Goal: Task Accomplishment & Management: Complete application form

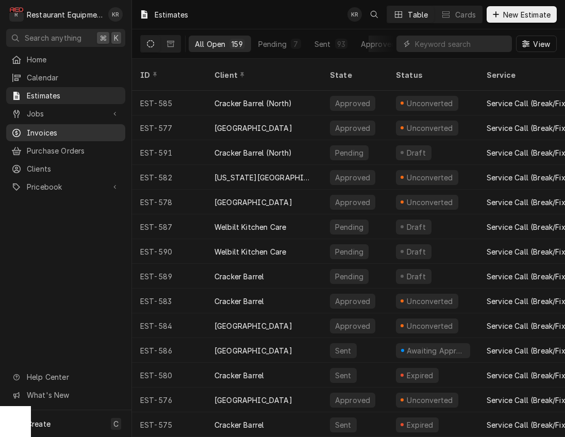
click at [45, 131] on span "Invoices" at bounding box center [73, 132] width 93 height 11
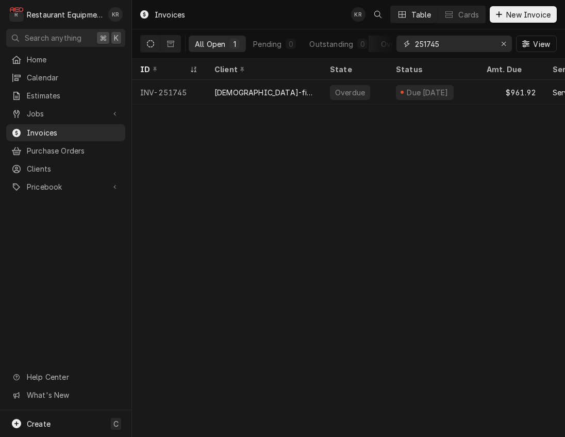
click at [415, 38] on input "251745" at bounding box center [453, 44] width 77 height 16
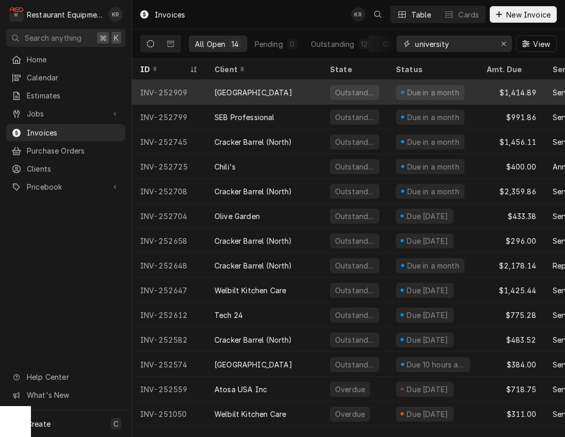
type input "university"
click at [240, 88] on div "[GEOGRAPHIC_DATA]" at bounding box center [253, 92] width 78 height 11
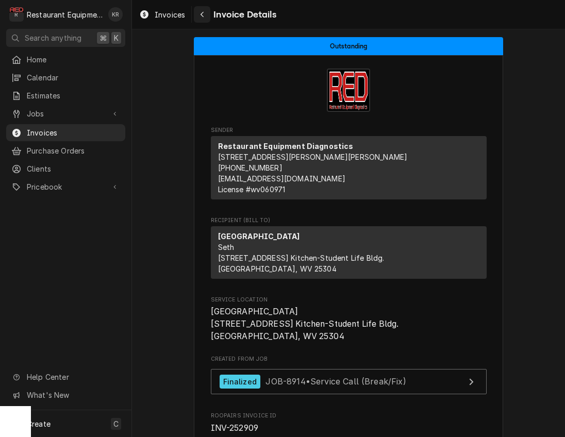
click at [203, 10] on div "Navigate back" at bounding box center [202, 14] width 10 height 10
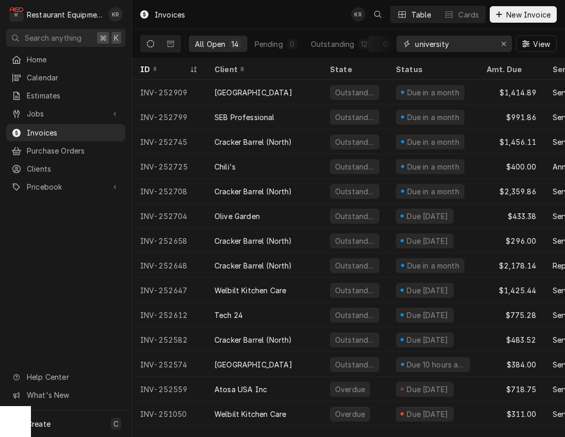
click at [479, 45] on input "university" at bounding box center [453, 44] width 77 height 16
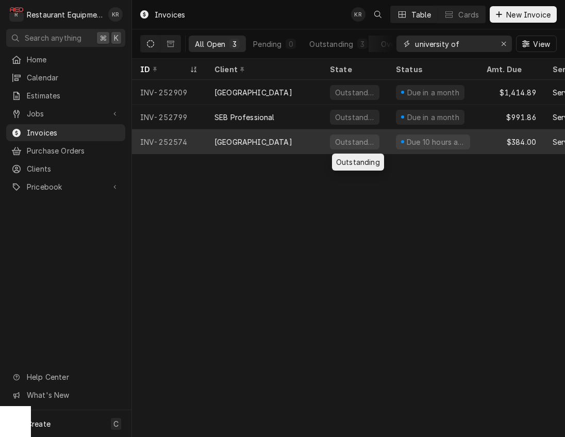
type input "university of"
click at [335, 138] on div "Outstanding" at bounding box center [354, 142] width 41 height 11
click at [319, 142] on div "[GEOGRAPHIC_DATA]" at bounding box center [263, 141] width 115 height 25
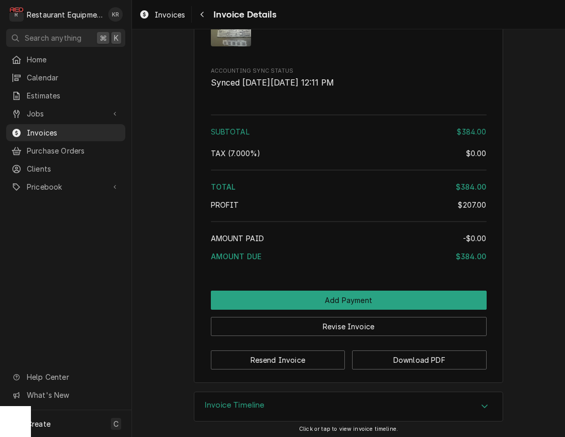
scroll to position [1862, 0]
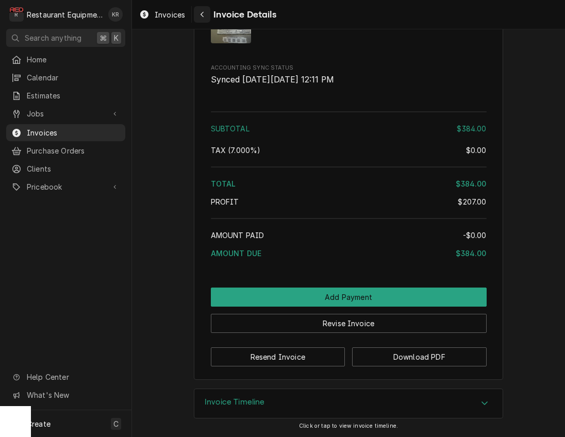
click at [204, 13] on icon "Navigate back" at bounding box center [202, 14] width 5 height 7
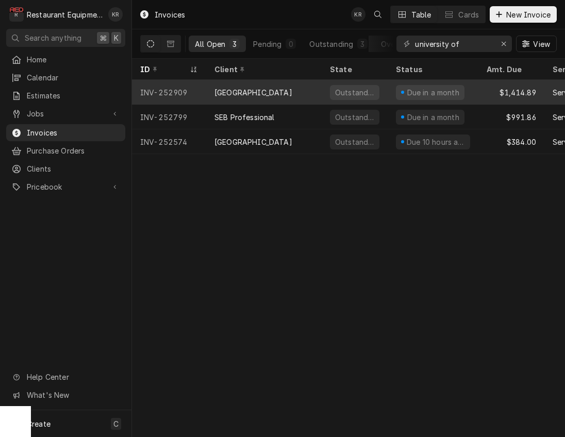
click at [280, 91] on div "[GEOGRAPHIC_DATA]" at bounding box center [253, 92] width 78 height 11
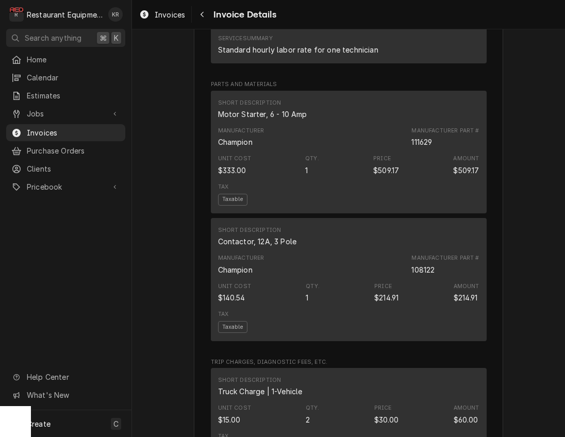
scroll to position [2312, 0]
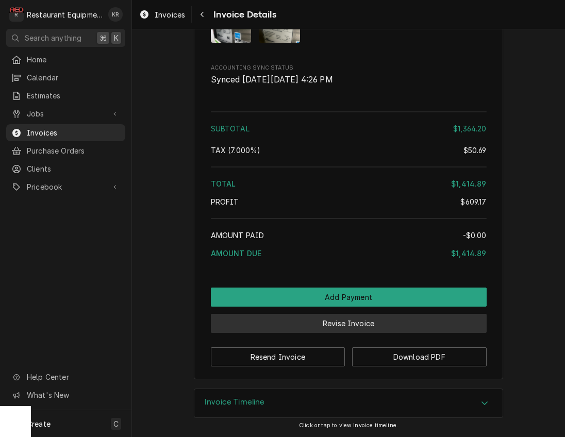
click at [347, 322] on button "Revise Invoice" at bounding box center [349, 323] width 276 height 19
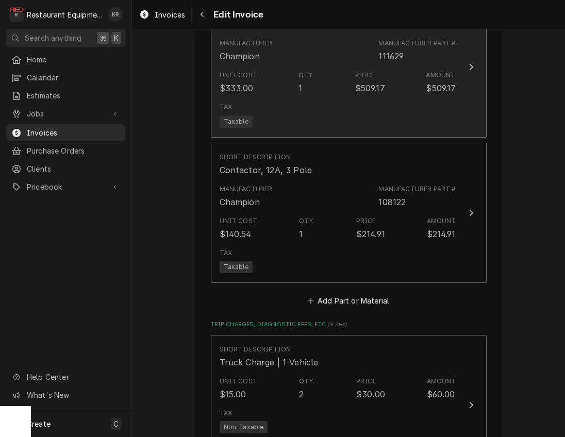
click at [287, 82] on div "Unit Cost $333.00 Qty. 1 Price $509.17 Amount $509.17" at bounding box center [337, 82] width 236 height 32
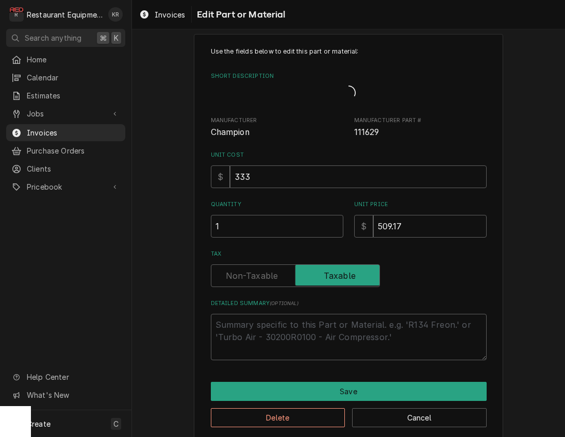
type textarea "x"
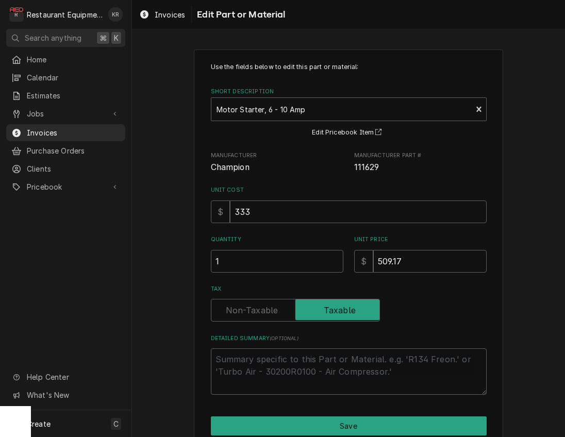
click at [252, 310] on label "Tax" at bounding box center [295, 310] width 169 height 23
click at [252, 310] on input "Tax" at bounding box center [295, 310] width 160 height 23
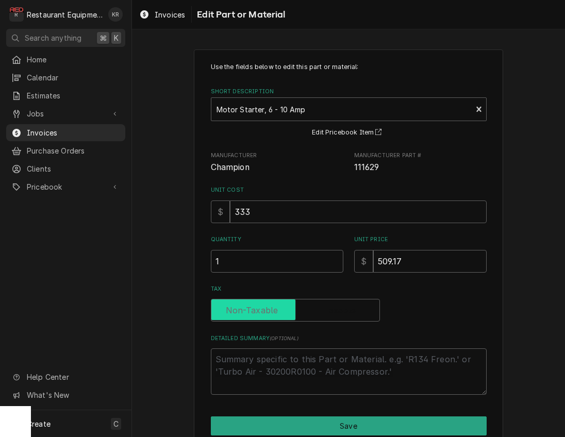
checkbox input "false"
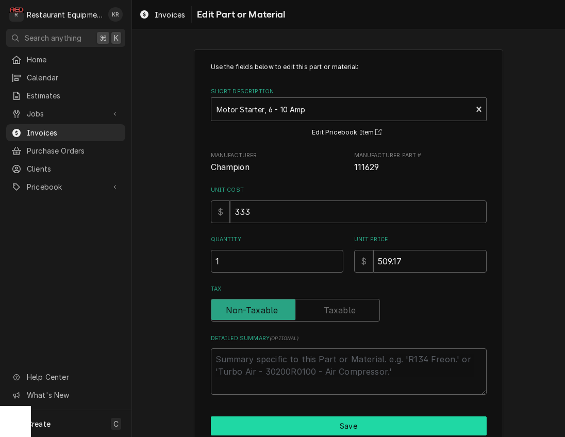
click at [317, 427] on button "Save" at bounding box center [349, 425] width 276 height 19
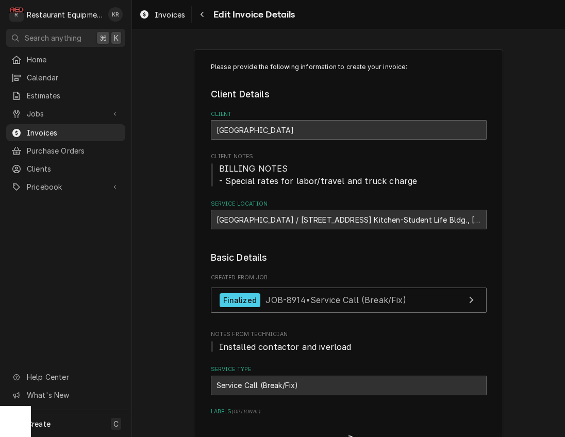
scroll to position [1854, 0]
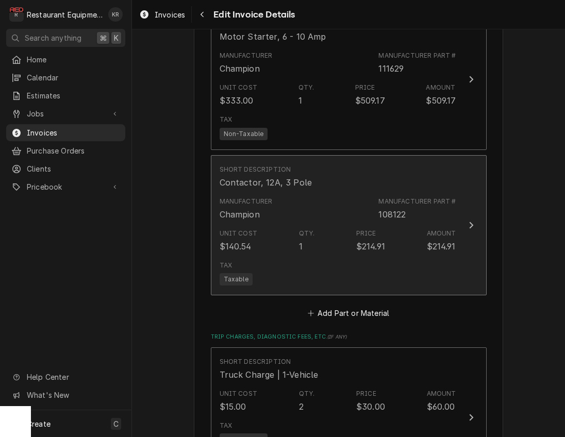
click at [277, 237] on div "Unit Cost $140.54 Qty. 1 Price $214.91 Amount $214.91" at bounding box center [337, 241] width 236 height 32
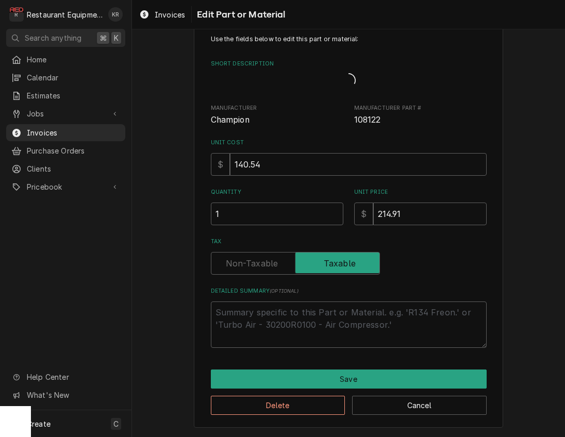
scroll to position [15, 0]
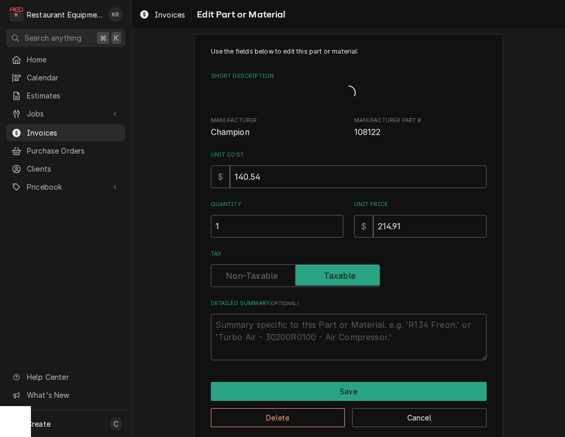
type textarea "x"
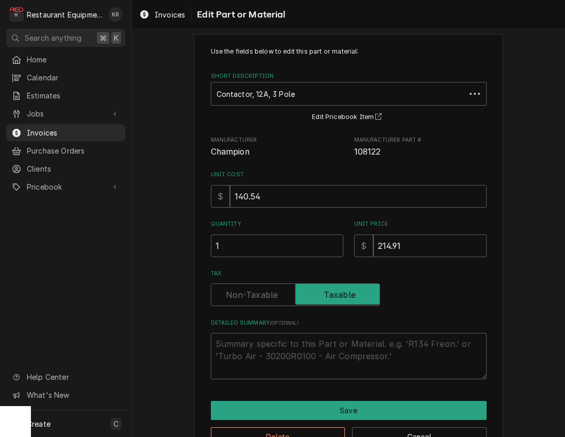
scroll to position [0, 0]
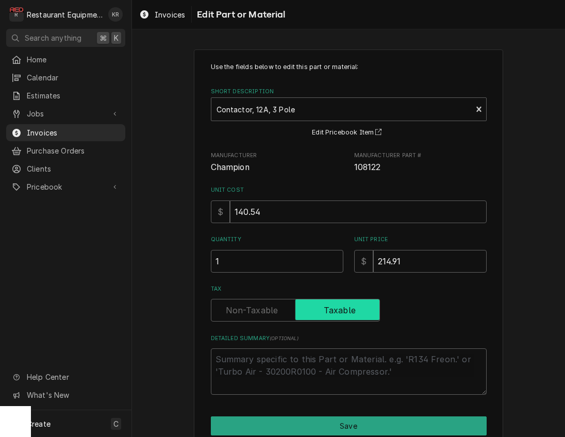
click at [272, 318] on input "Tax" at bounding box center [295, 310] width 160 height 23
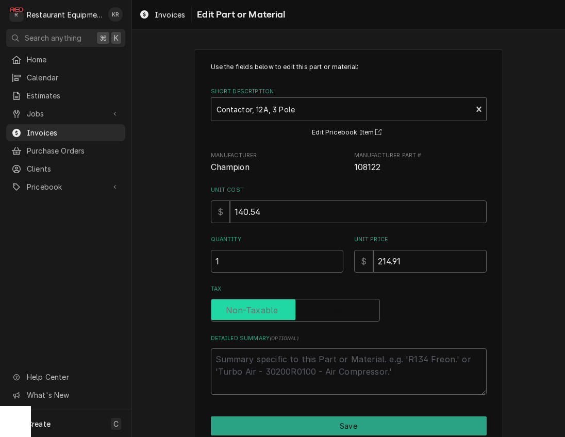
checkbox input "false"
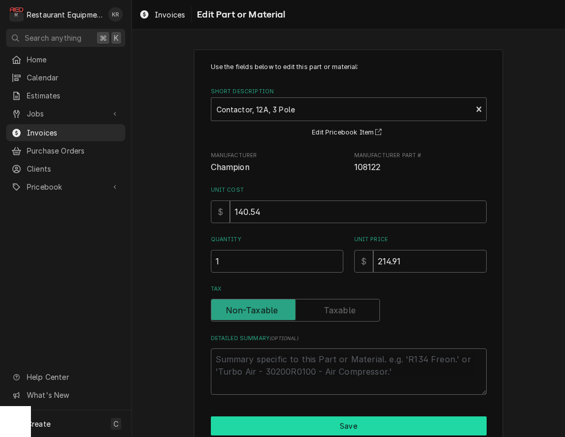
click at [326, 431] on button "Save" at bounding box center [349, 425] width 276 height 19
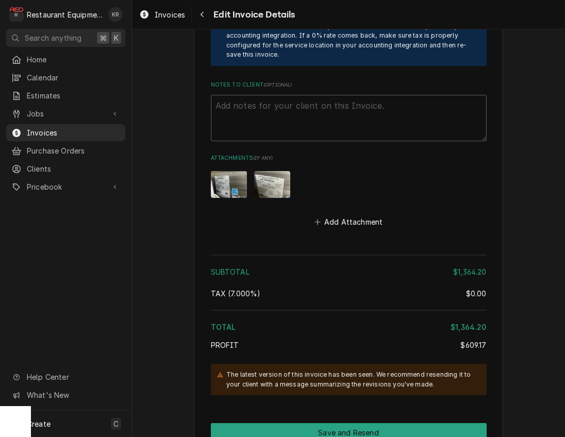
scroll to position [2646, 0]
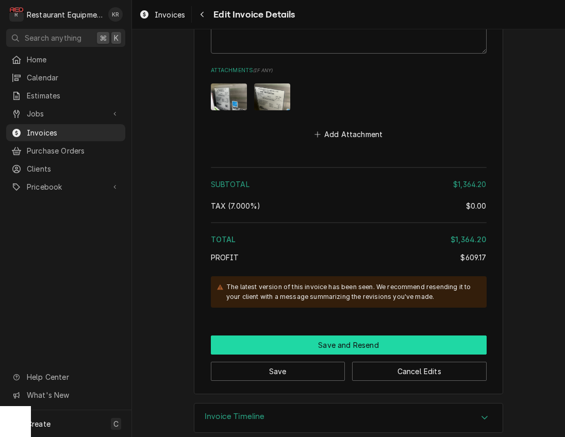
click at [343, 336] on button "Save and Resend" at bounding box center [349, 344] width 276 height 19
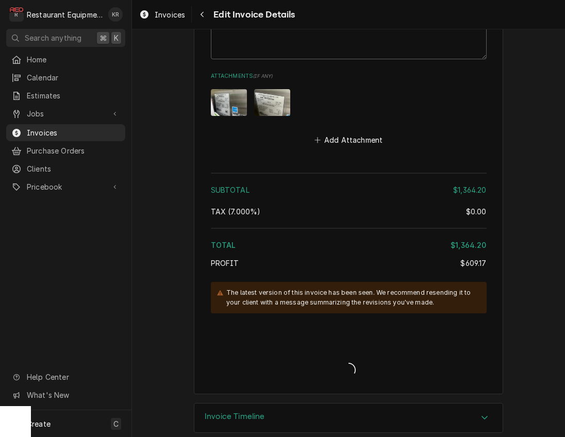
type textarea "x"
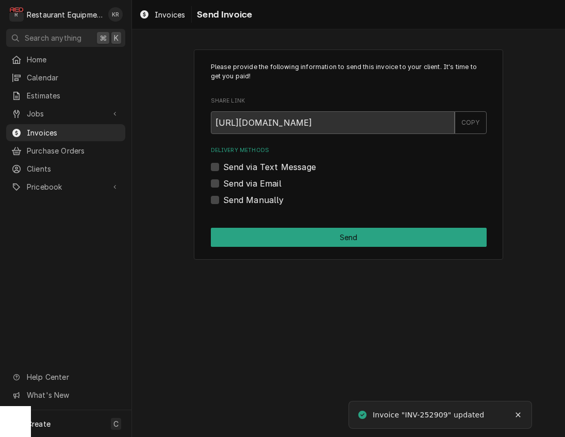
click at [223, 184] on label "Send via Email" at bounding box center [252, 183] width 58 height 12
click at [223, 184] on input "Send via Email" at bounding box center [361, 188] width 276 height 23
checkbox input "true"
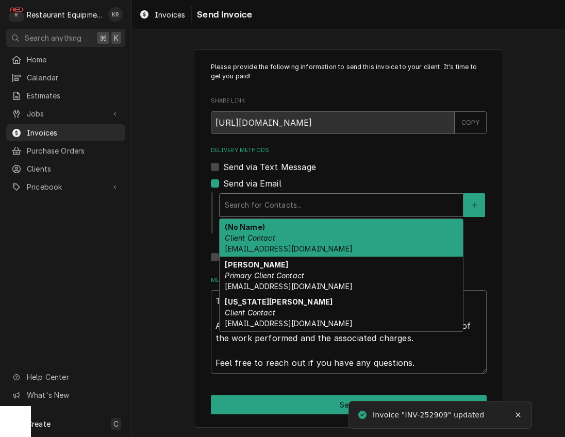
click at [279, 200] on div "Delivery Methods" at bounding box center [341, 205] width 233 height 19
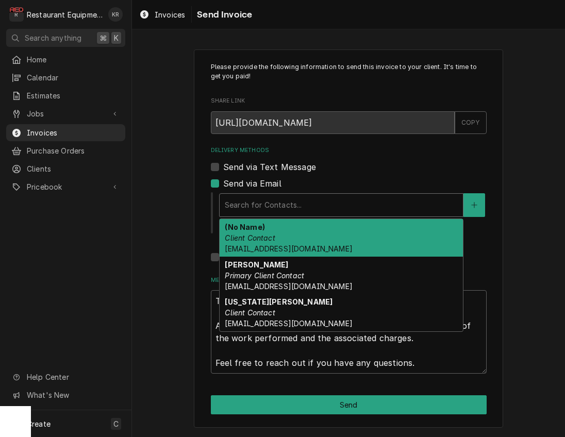
click at [293, 236] on div "(No Name) Client Contact [EMAIL_ADDRESS][DOMAIN_NAME]" at bounding box center [340, 238] width 243 height 38
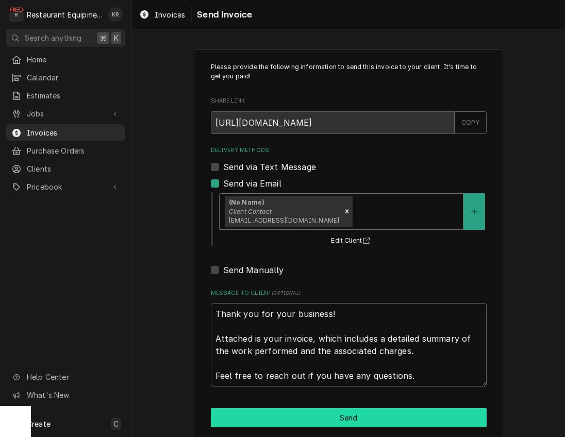
click at [354, 424] on button "Send" at bounding box center [349, 417] width 276 height 19
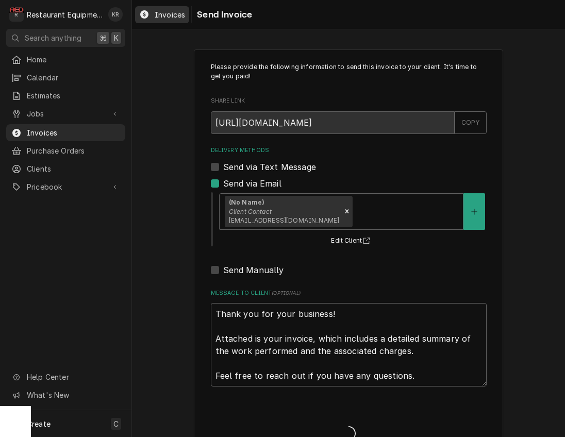
type textarea "x"
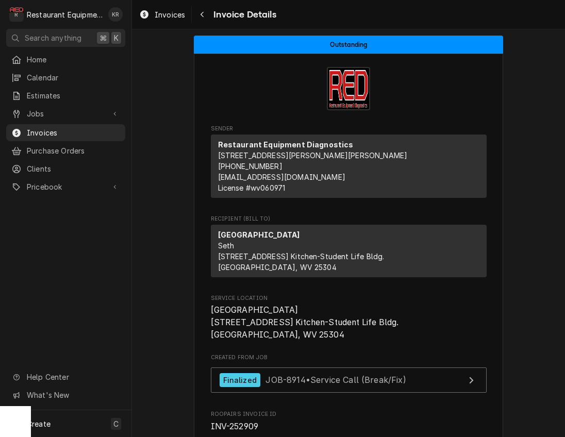
scroll to position [3, 0]
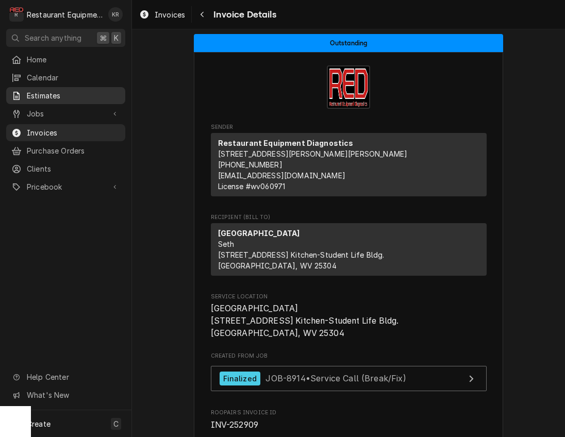
click at [49, 93] on span "Estimates" at bounding box center [73, 95] width 93 height 11
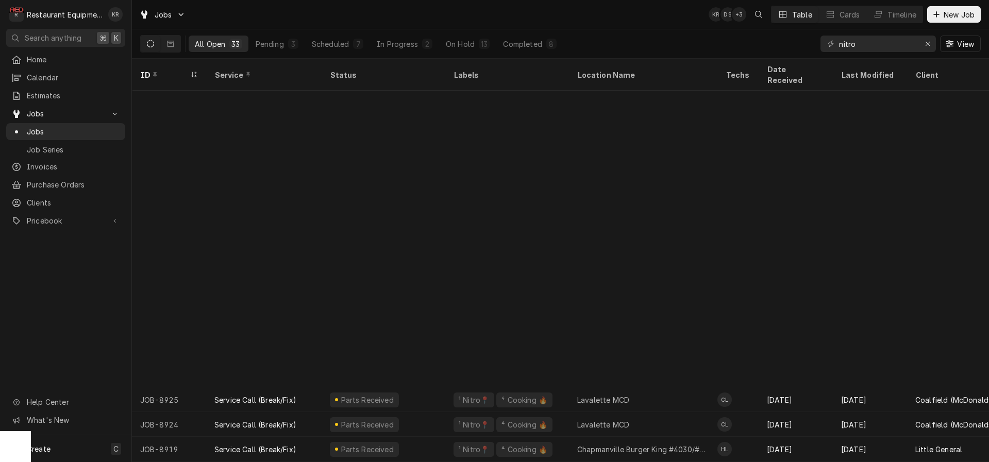
click at [964, 14] on span "New Job" at bounding box center [958, 14] width 35 height 11
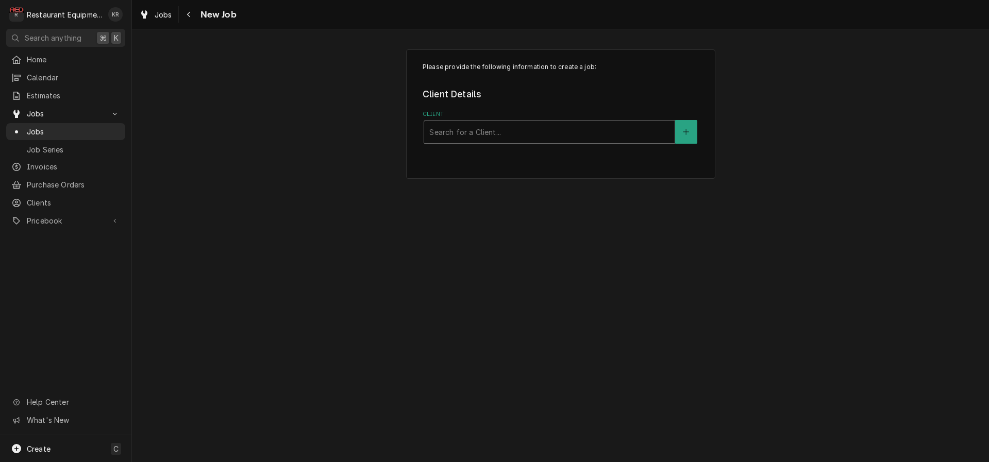
click at [459, 129] on div "Client" at bounding box center [549, 132] width 240 height 19
type input "olive"
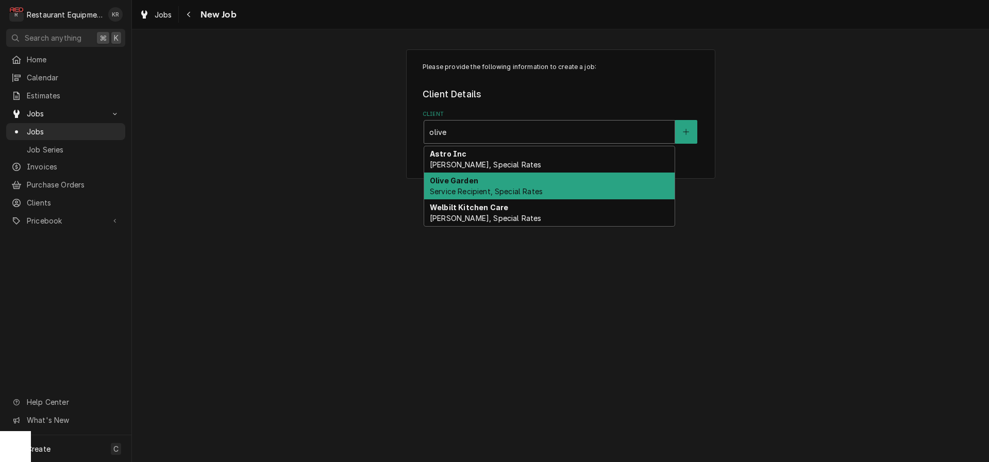
click at [450, 182] on strong "Olive Garden" at bounding box center [454, 180] width 48 height 9
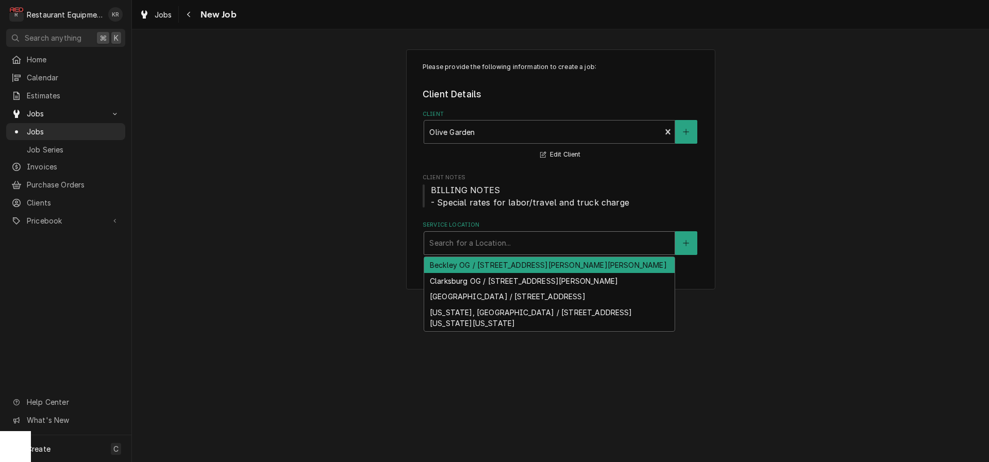
click at [446, 241] on div "Service Location" at bounding box center [549, 243] width 240 height 19
click at [448, 265] on div "Beckley OG / [STREET_ADDRESS][PERSON_NAME][PERSON_NAME]" at bounding box center [549, 265] width 250 height 16
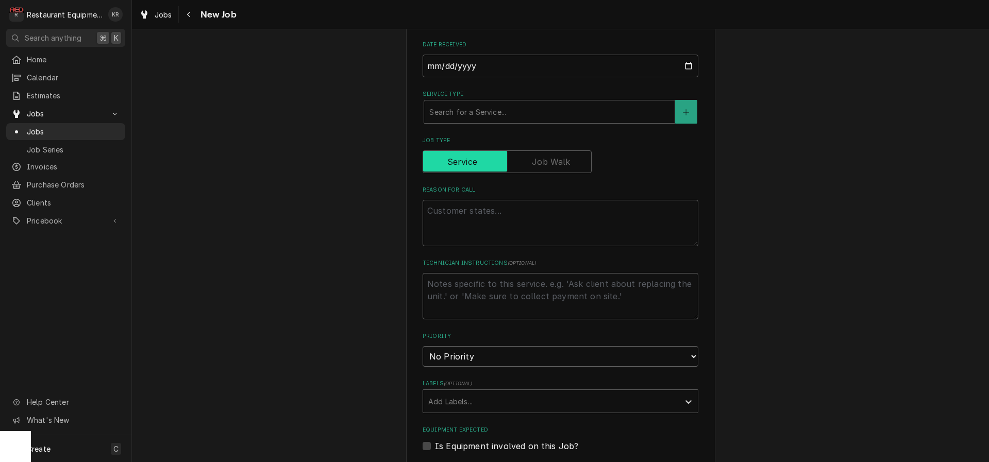
scroll to position [331, 0]
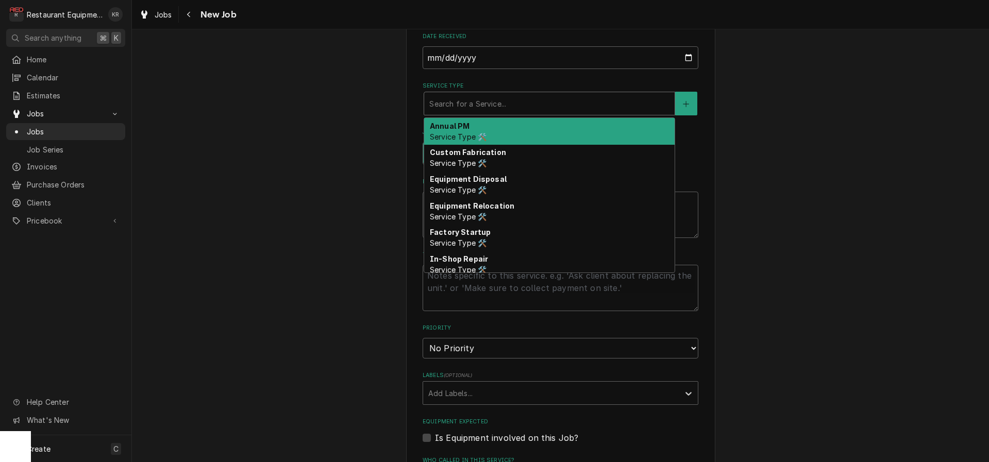
click at [454, 99] on div "Service Type" at bounding box center [549, 103] width 240 height 19
type textarea "x"
type input "b"
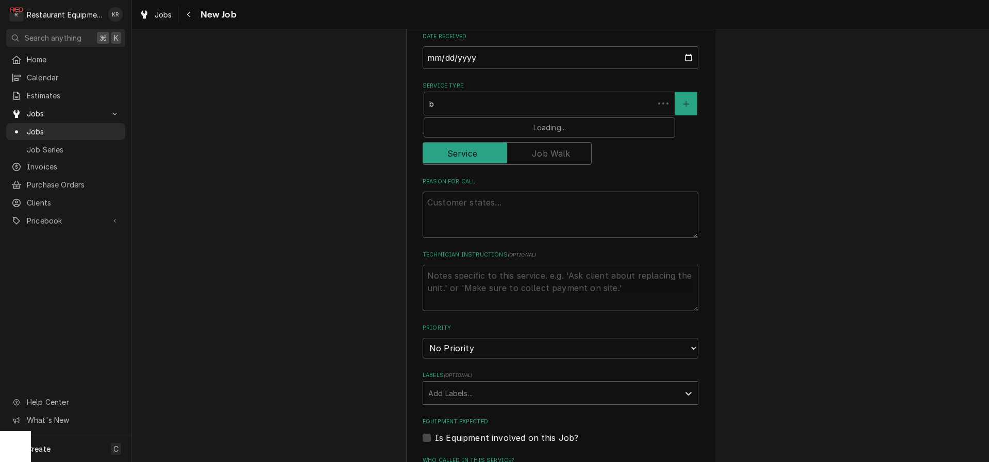
type textarea "x"
type input "br"
type textarea "x"
type input "brea"
type textarea "x"
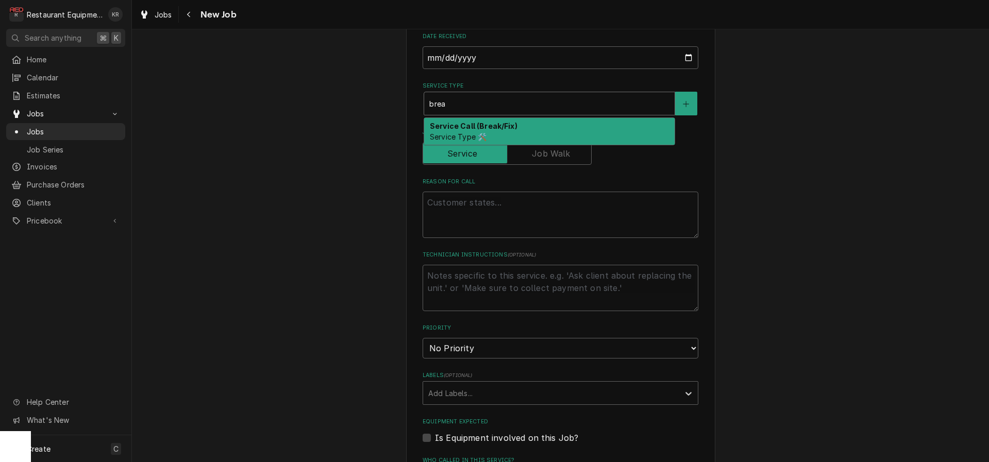
drag, startPoint x: 457, startPoint y: 130, endPoint x: 471, endPoint y: 183, distance: 54.4
click at [457, 130] on div "Service Call (Break/Fix) Service Type 🛠️" at bounding box center [549, 131] width 250 height 27
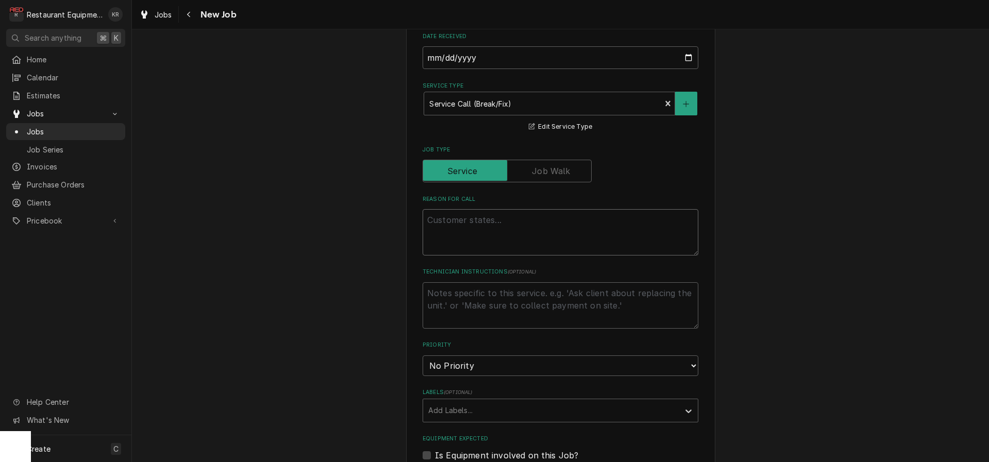
paste textarea "Work Order #: 88796 Request number: 113380 Control panel buttons on pizza oven …"
type textarea "x"
type textarea "Work Order #: 88796 Request number: 113380 Control panel buttons on pizza oven …"
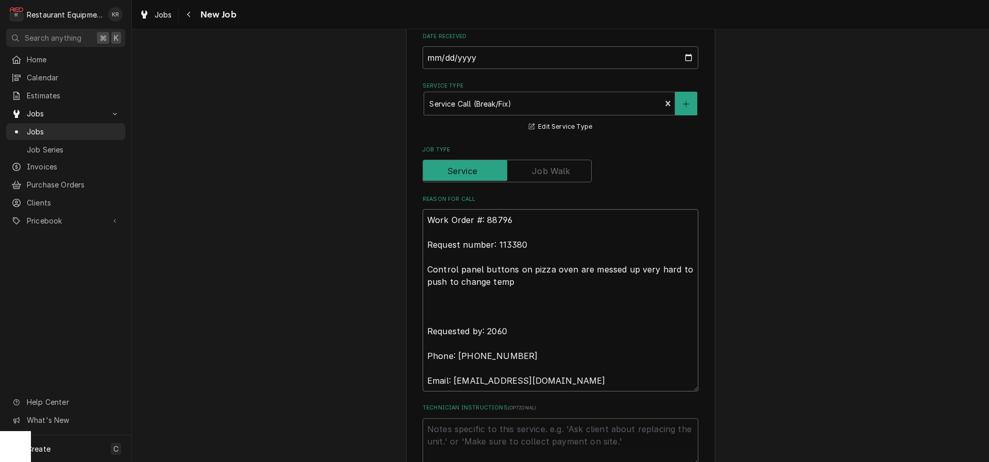
drag, startPoint x: 501, startPoint y: 370, endPoint x: 424, endPoint y: 158, distance: 225.2
click at [424, 209] on textarea "Work Order #: 88796 Request number: 113380 Control panel buttons on pizza oven …" at bounding box center [560, 300] width 276 height 182
type textarea "x"
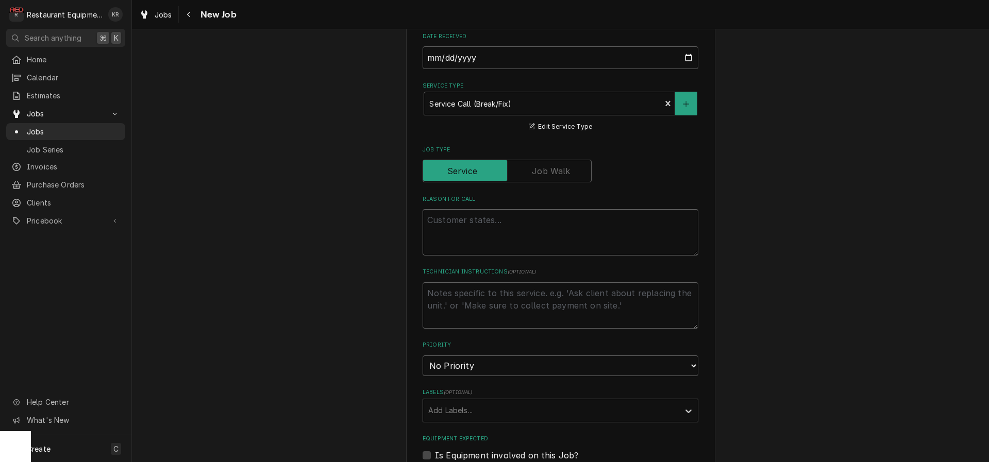
paste textarea "Beckley OG: Hello, I was wondering if you all could schedule to be here at 9am …"
type textarea "x"
type textarea "Beckley OG: Hello, I was wondering if you all could schedule to be here at 9am …"
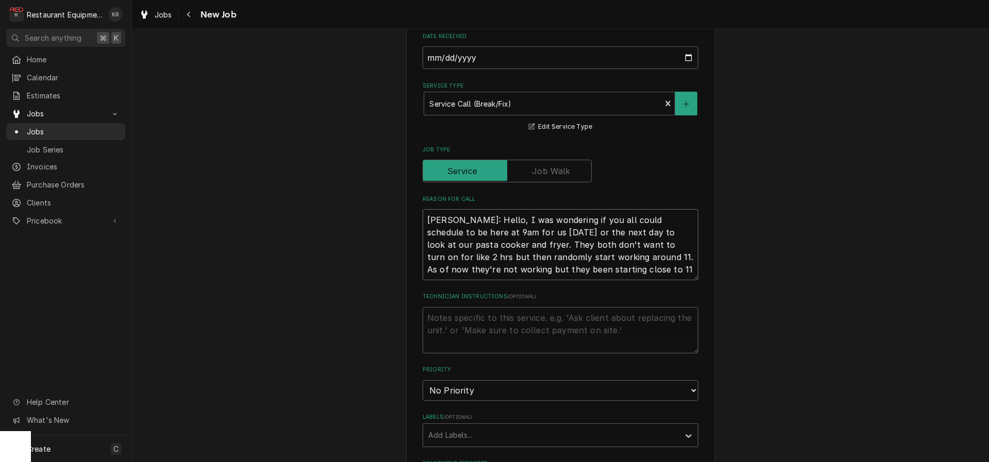
drag, startPoint x: 595, startPoint y: 228, endPoint x: 336, endPoint y: 225, distance: 258.6
click at [422, 225] on textarea "Beckley OG: Hello, I was wondering if you all could schedule to be here at 9am …" at bounding box center [560, 244] width 276 height 71
type textarea "x"
type textarea "pasta cooker and fryer. They both don't want to turn on for like 2 hrs but then…"
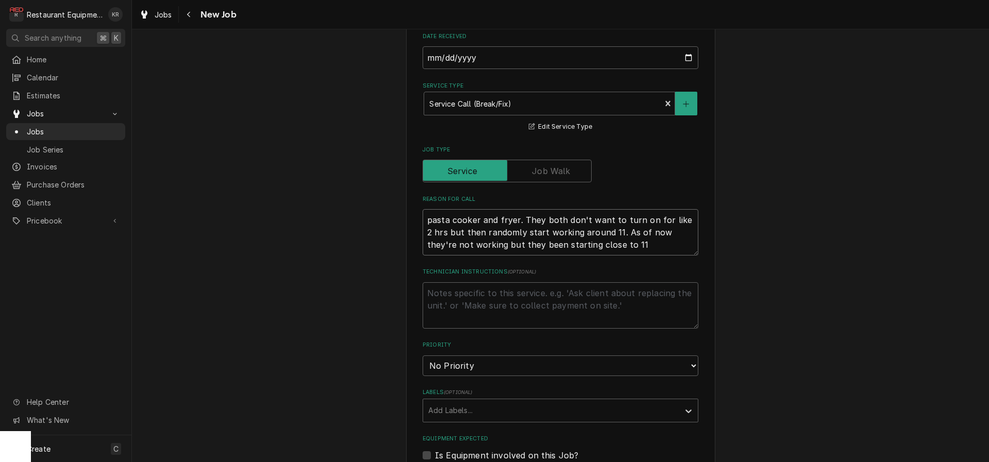
type textarea "x"
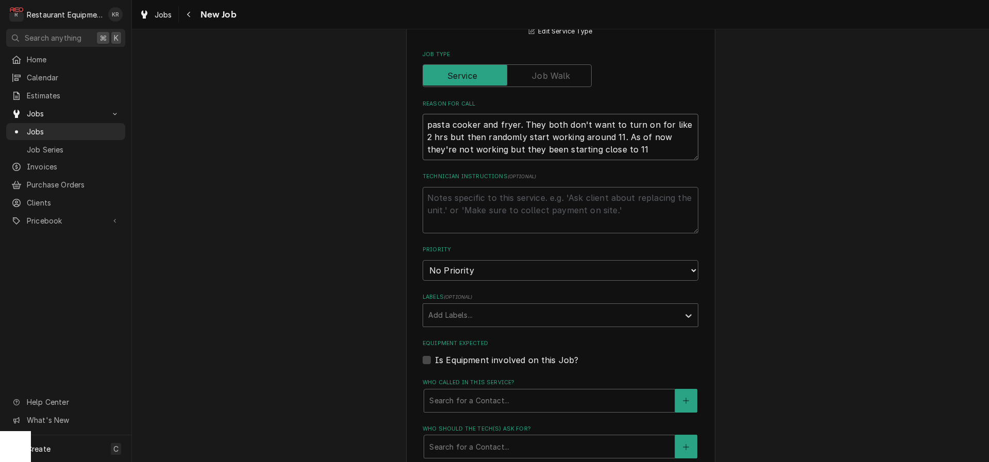
scroll to position [431, 0]
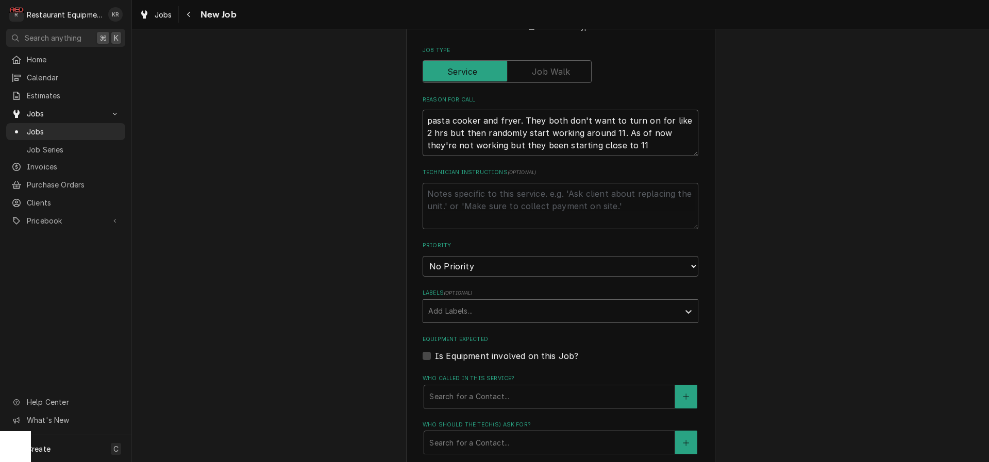
type textarea "pasta cooker and fryer. They both don't want to turn on for like 2 hrs but then…"
select select "2"
click option "High" at bounding box center [0, 0] width 0 height 0
drag, startPoint x: 457, startPoint y: 313, endPoint x: 461, endPoint y: 321, distance: 9.0
click at [458, 313] on div "Labels" at bounding box center [551, 311] width 246 height 19
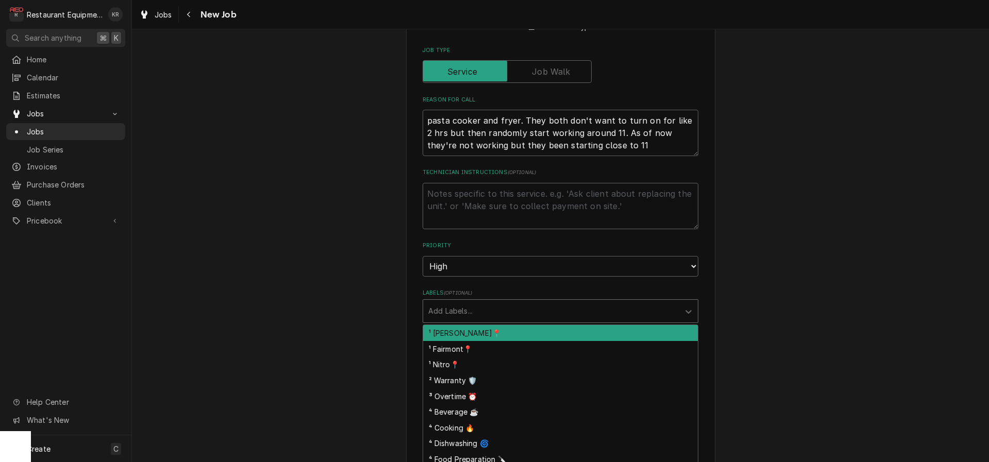
click at [461, 335] on div "¹ Beckley📍" at bounding box center [560, 333] width 275 height 16
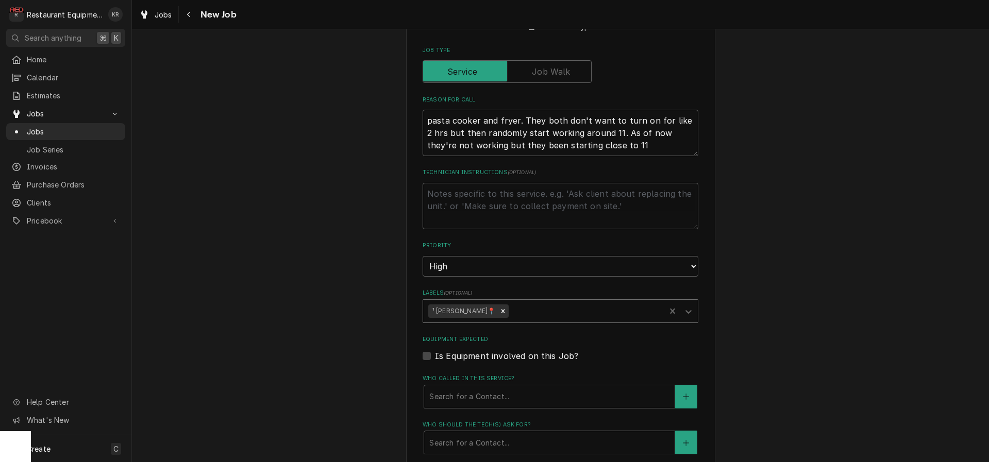
click at [511, 313] on div "Labels" at bounding box center [585, 311] width 149 height 19
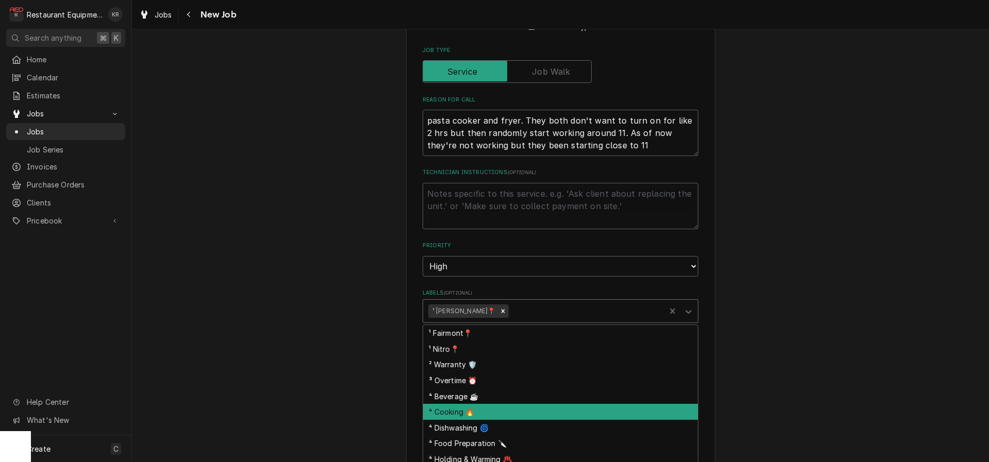
click at [500, 411] on div "⁴ Cooking 🔥" at bounding box center [560, 412] width 275 height 16
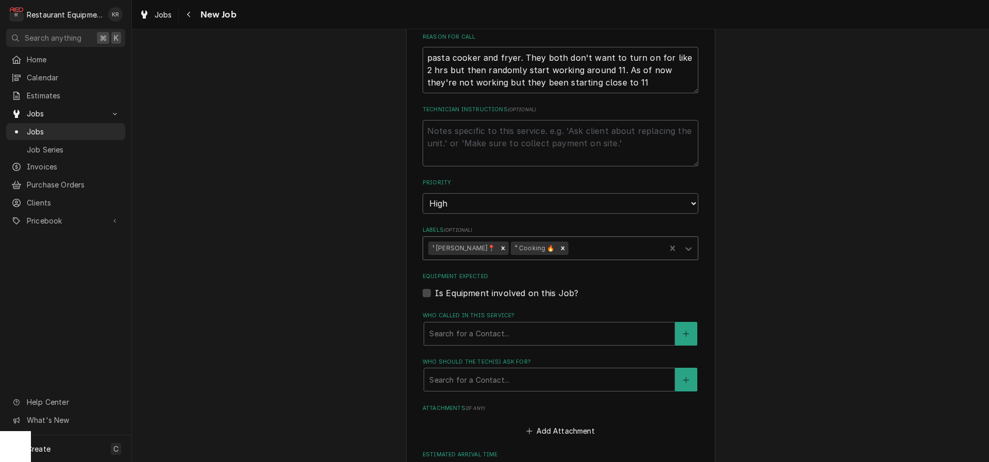
scroll to position [525, 0]
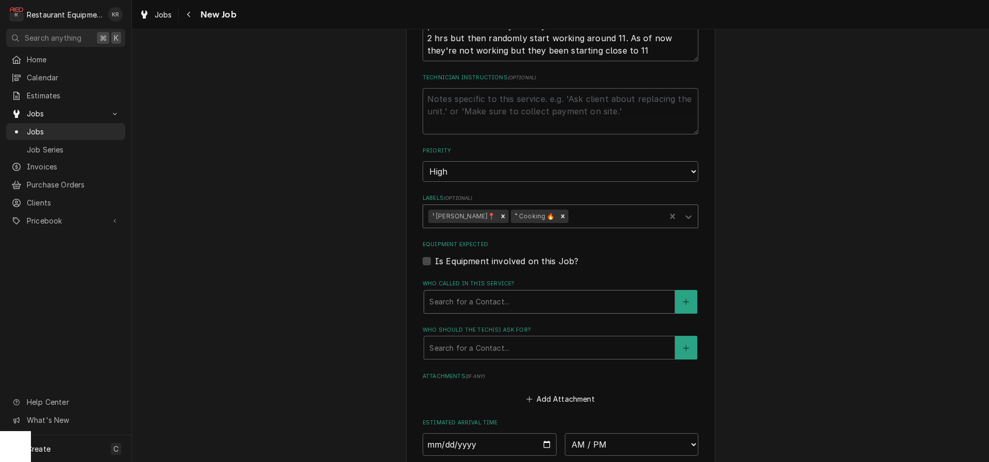
click at [469, 299] on div "Who called in this service?" at bounding box center [549, 302] width 240 height 19
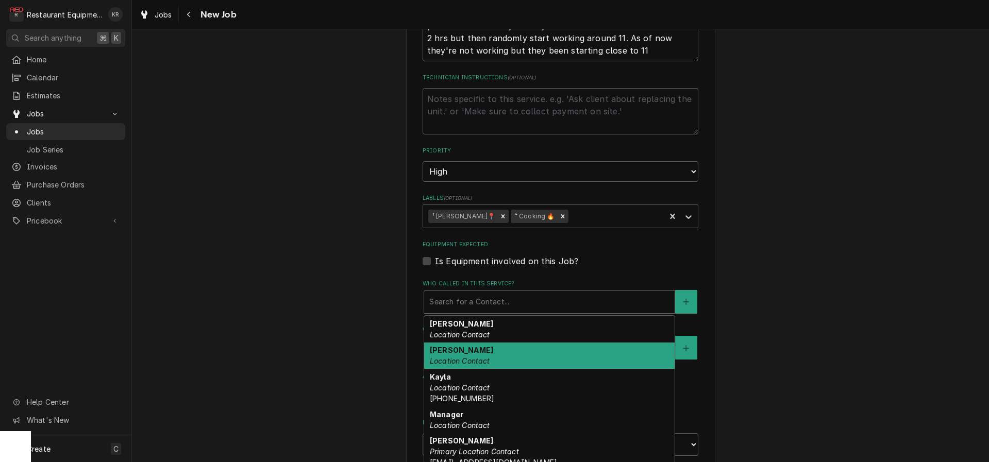
click at [466, 361] on em "Location Contact" at bounding box center [460, 361] width 60 height 9
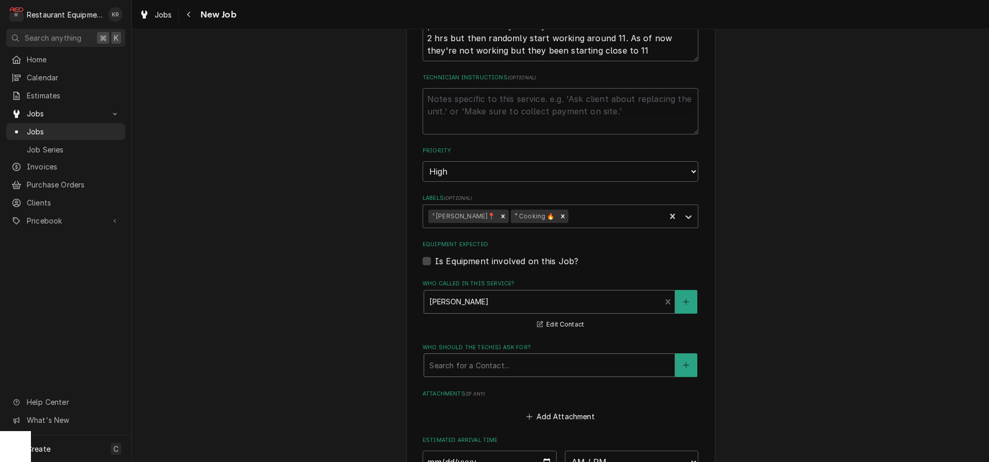
drag, startPoint x: 476, startPoint y: 364, endPoint x: 474, endPoint y: 375, distance: 10.9
click at [476, 365] on div "Who should the tech(s) ask for?" at bounding box center [549, 365] width 240 height 19
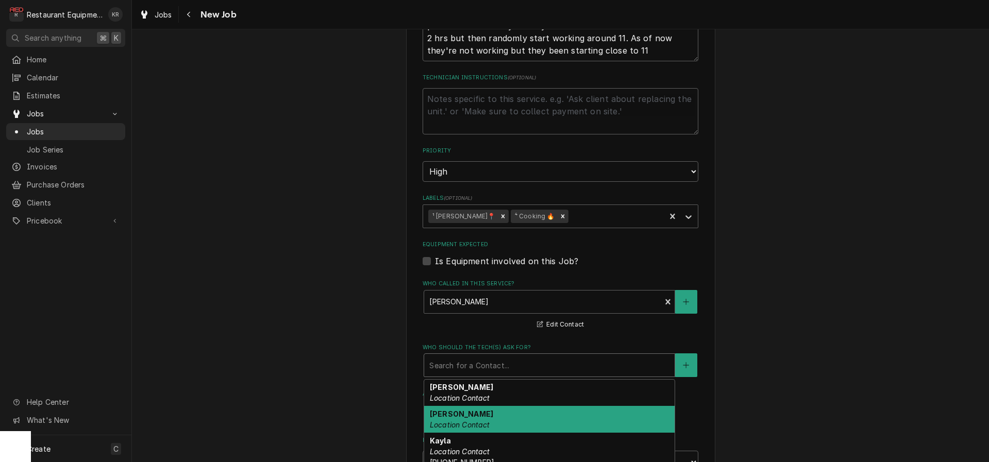
click at [474, 420] on em "Location Contact" at bounding box center [460, 424] width 60 height 9
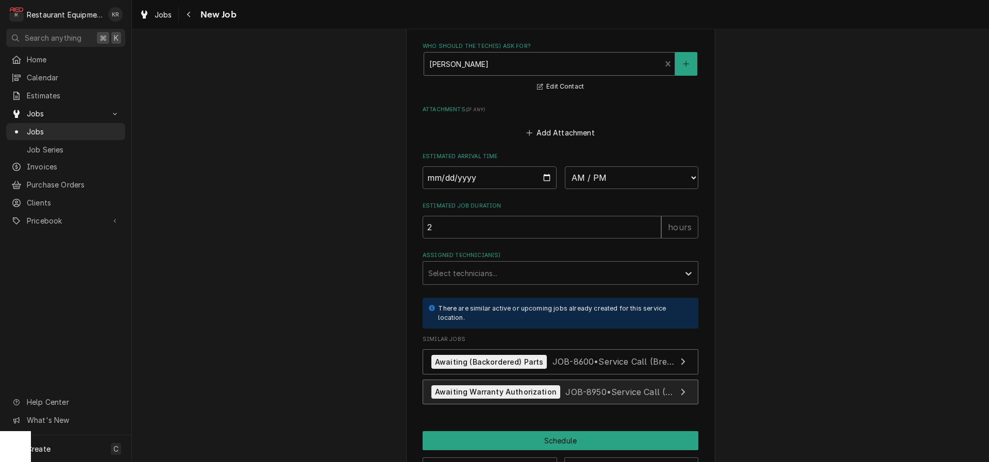
scroll to position [862, 0]
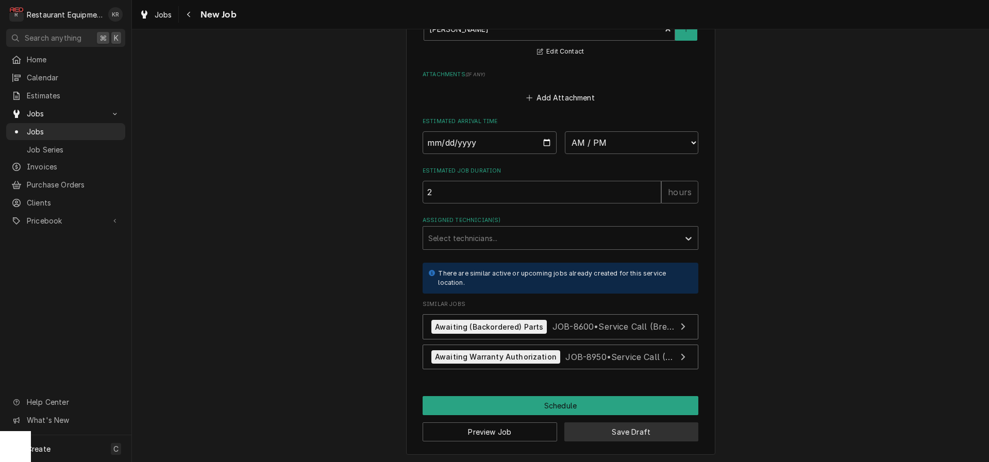
click at [614, 429] on button "Save Draft" at bounding box center [631, 431] width 134 height 19
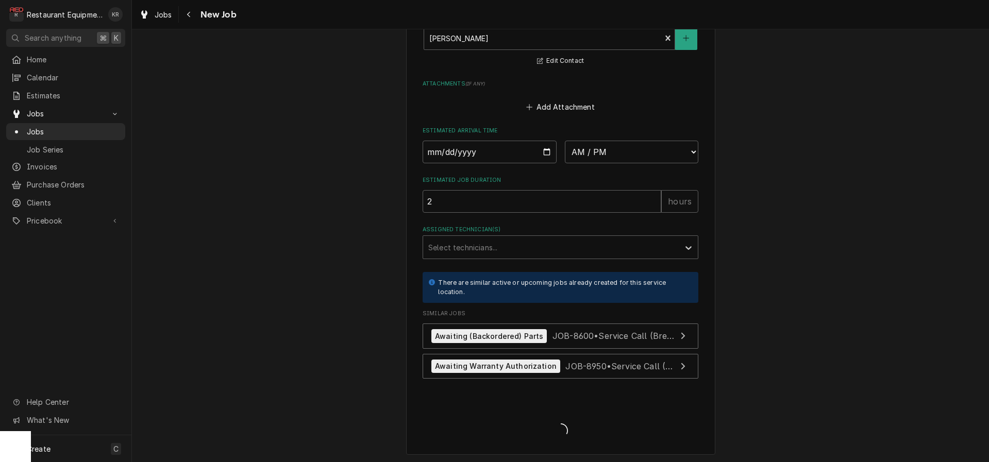
type textarea "x"
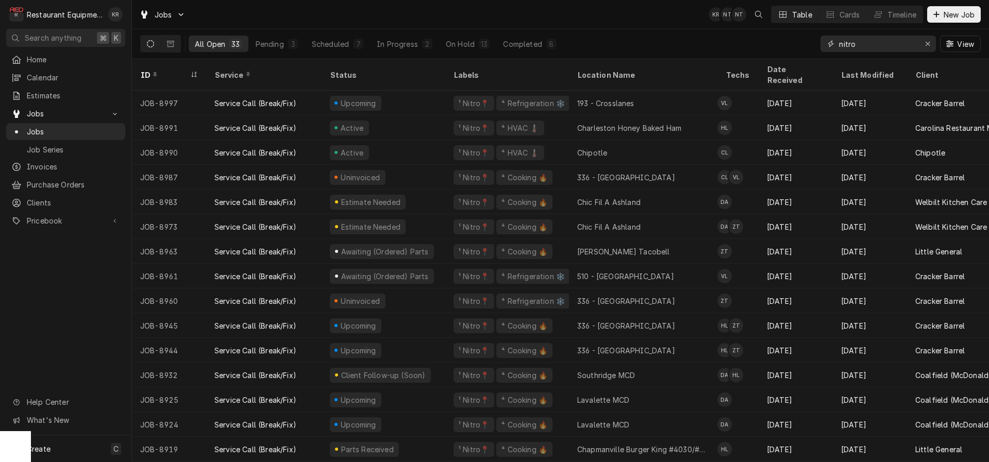
drag, startPoint x: 924, startPoint y: 41, endPoint x: 893, endPoint y: 51, distance: 32.6
click at [924, 41] on div "Erase input" at bounding box center [927, 44] width 10 height 10
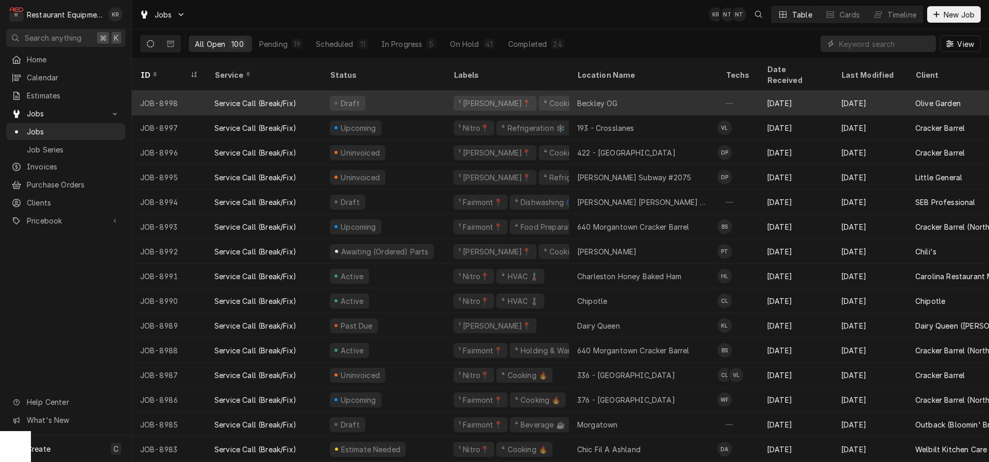
click at [440, 91] on div "Draft" at bounding box center [383, 103] width 124 height 25
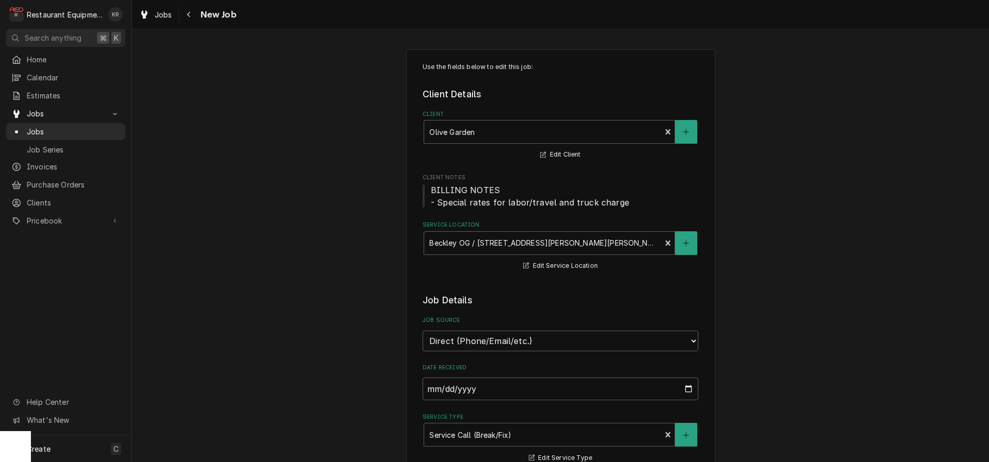
type textarea "x"
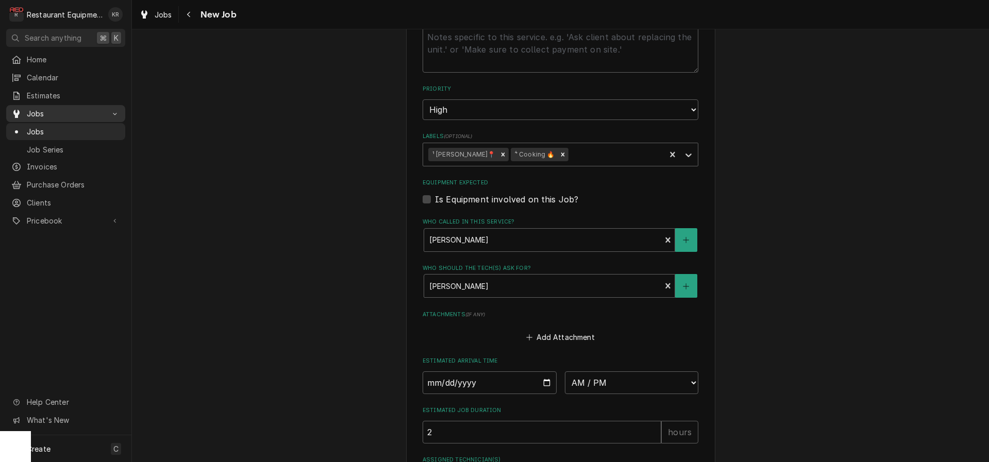
scroll to position [611, 0]
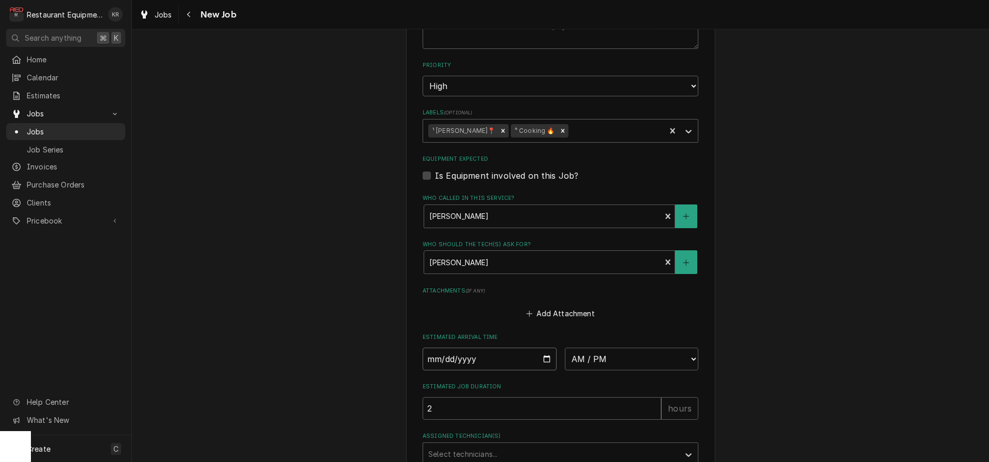
click at [546, 358] on input "Date" at bounding box center [489, 359] width 134 height 23
type input "2025-09-24"
type textarea "x"
click at [565, 348] on select "AM / PM 6:00 AM 6:15 AM 6:30 AM 6:45 AM 7:00 AM 7:15 AM 7:30 AM 7:45 AM 8:00 AM…" at bounding box center [632, 359] width 134 height 23
select select "11:00:00"
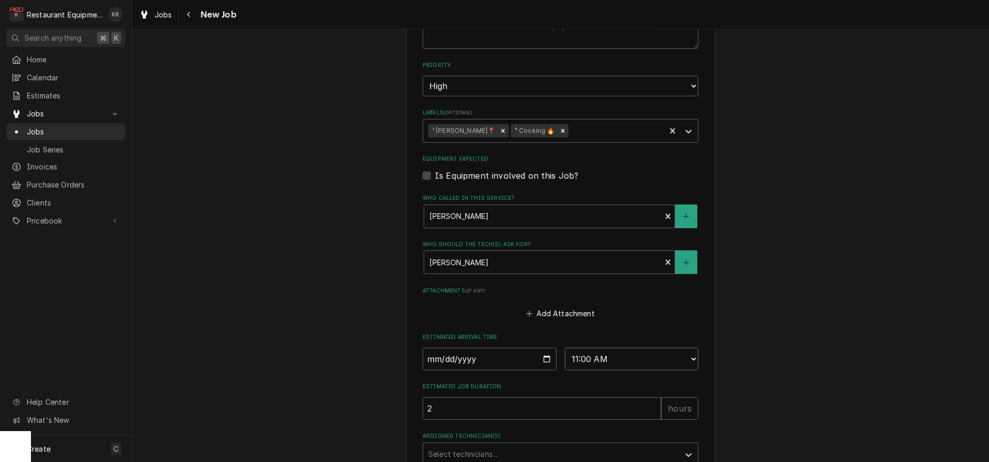
click option "11:00 AM" at bounding box center [0, 0] width 0 height 0
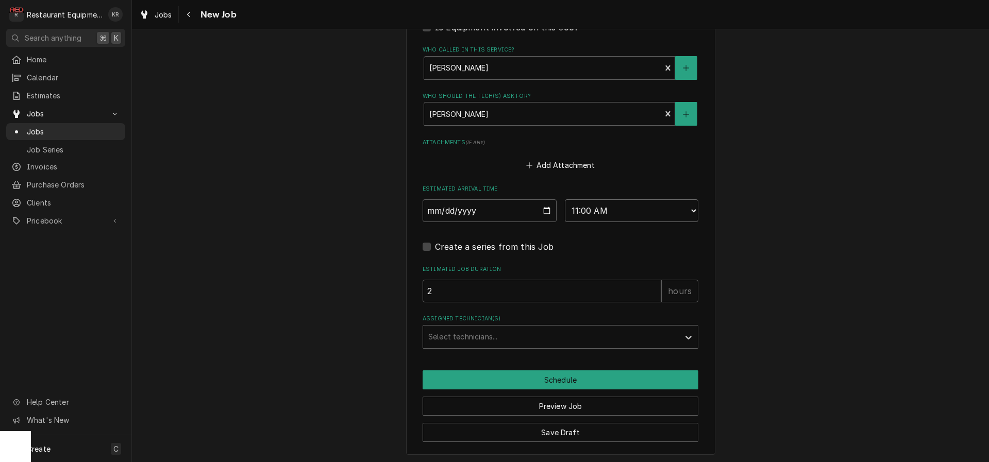
type textarea "x"
click at [463, 336] on div "Assigned Technician(s)" at bounding box center [551, 337] width 246 height 19
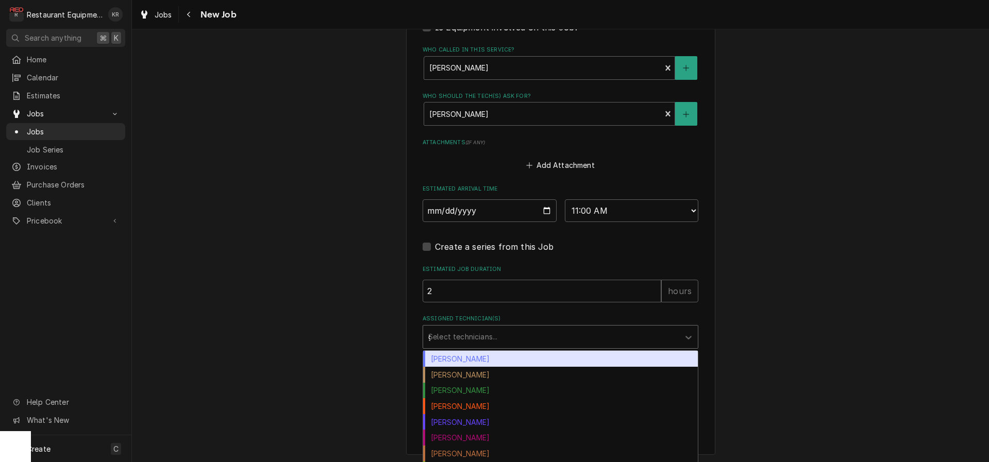
type input "gar"
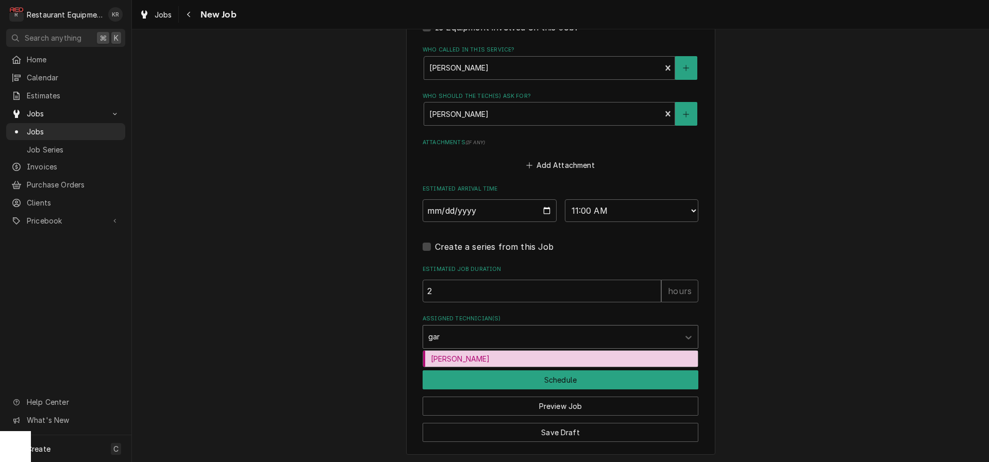
click at [449, 359] on div "Gary Beaver" at bounding box center [560, 359] width 275 height 16
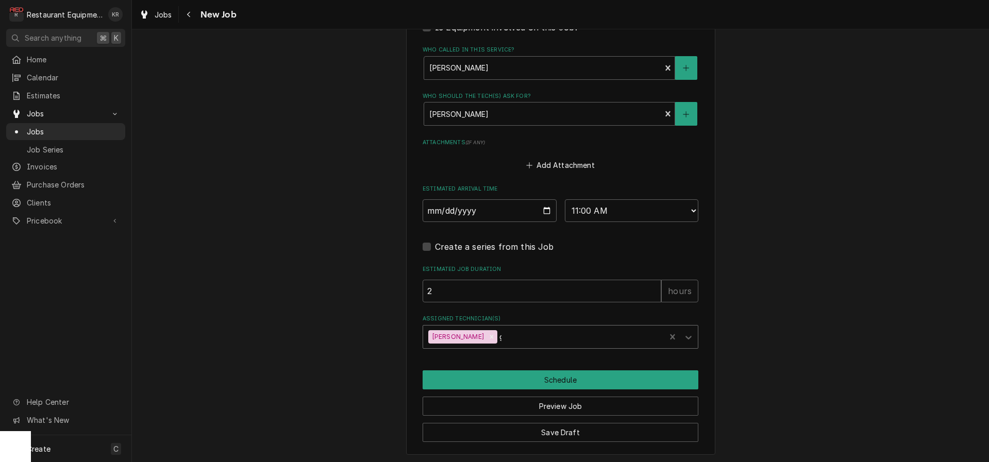
type textarea "x"
click at [462, 379] on button "Schedule" at bounding box center [560, 379] width 276 height 19
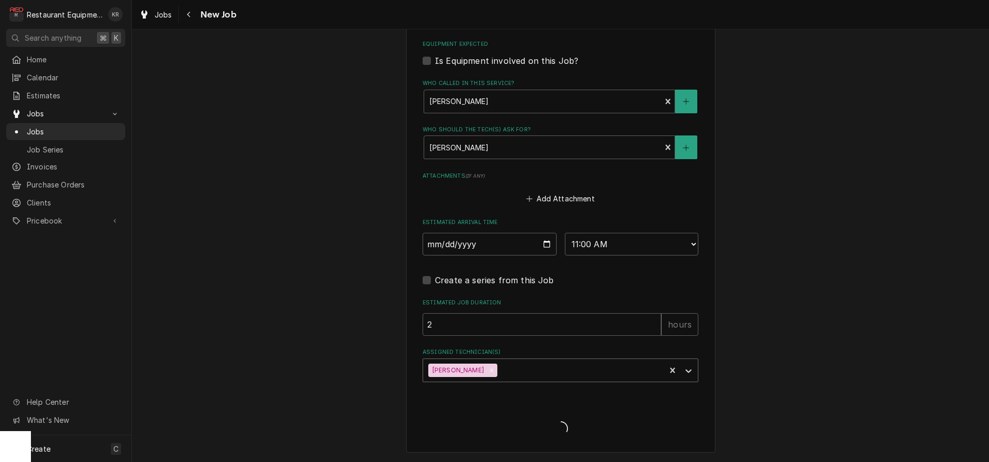
scroll to position [724, 0]
type textarea "x"
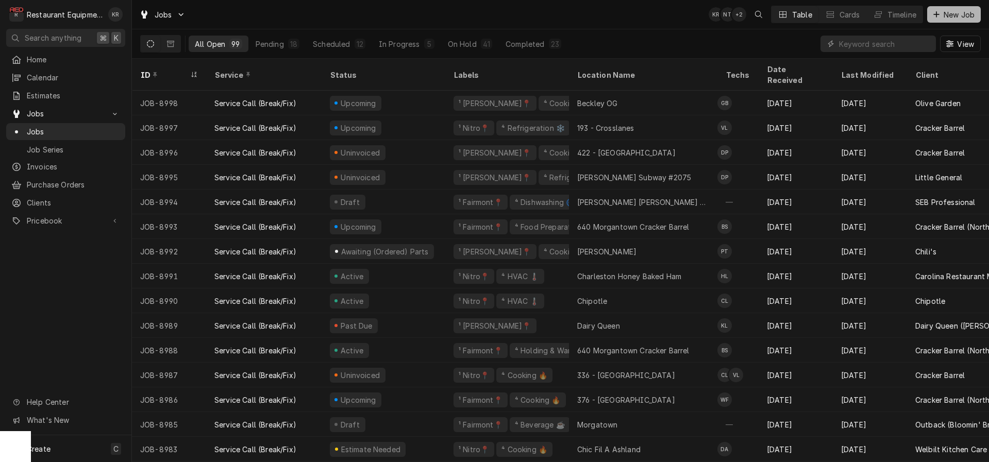
click at [943, 11] on span "New Job" at bounding box center [958, 14] width 35 height 11
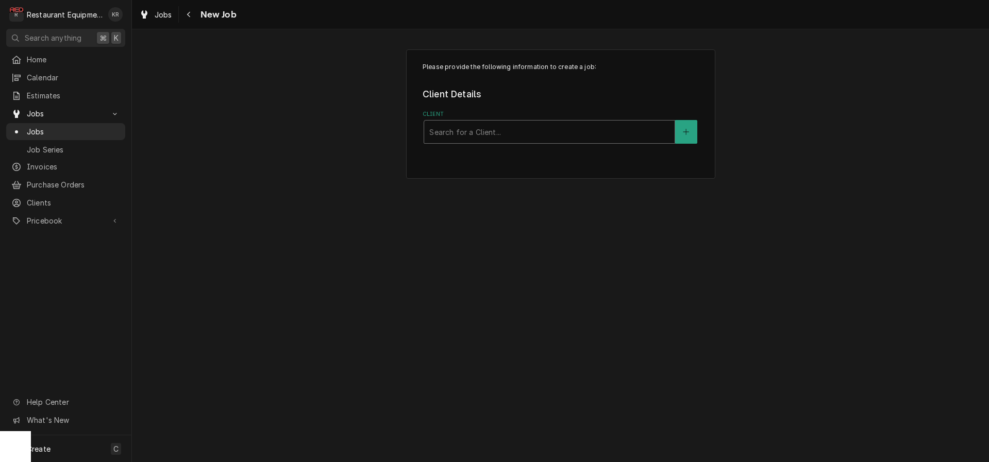
click at [455, 132] on div "Client" at bounding box center [549, 132] width 240 height 19
type input "little"
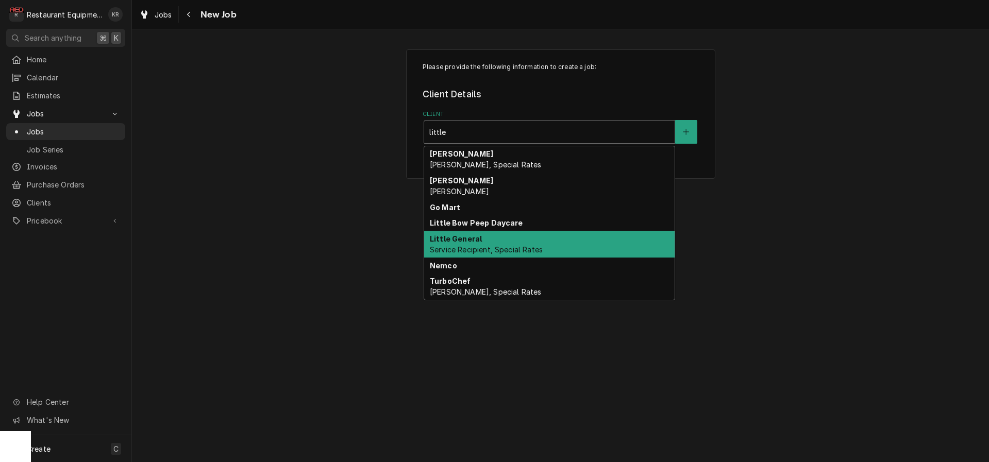
click at [491, 240] on div "Little General Service Recipient, Special Rates" at bounding box center [549, 244] width 250 height 27
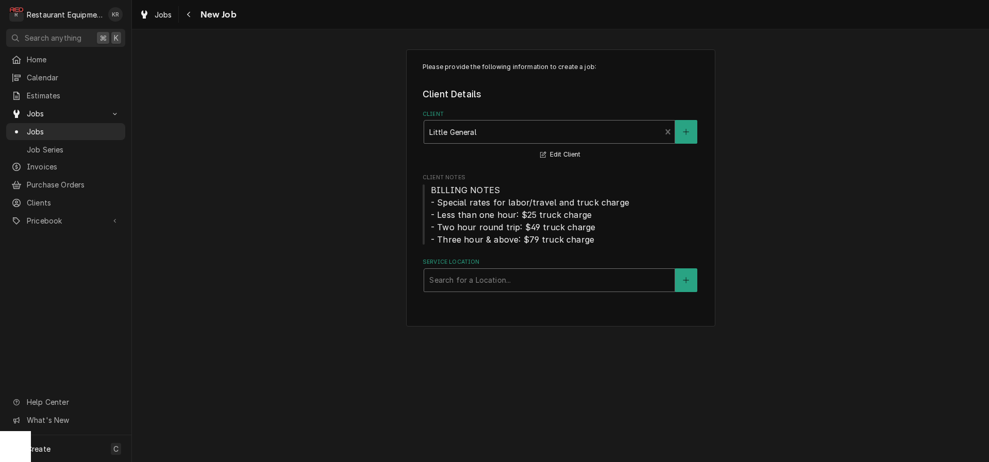
click at [460, 275] on div "Service Location" at bounding box center [549, 280] width 240 height 19
type input "marlin"
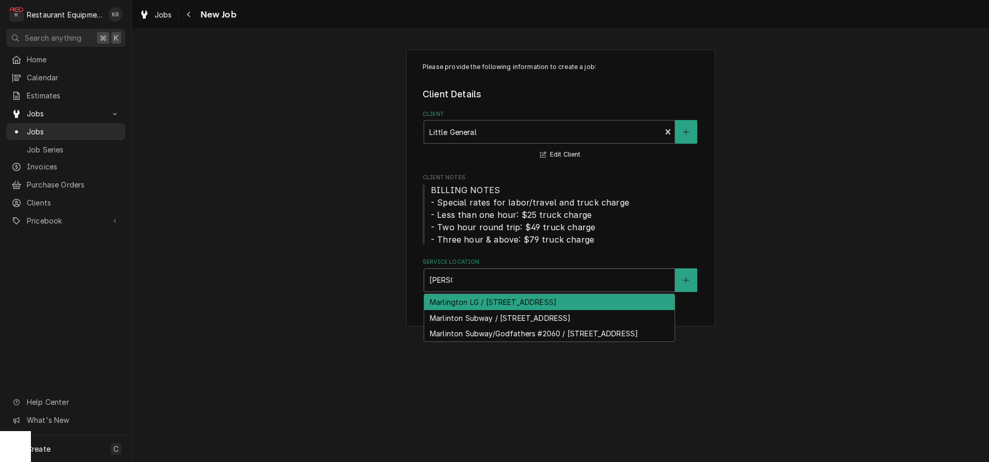
click at [497, 305] on div "Marlington LG / 1 Seneca Trail, Marlinton, WV 24954" at bounding box center [549, 302] width 250 height 16
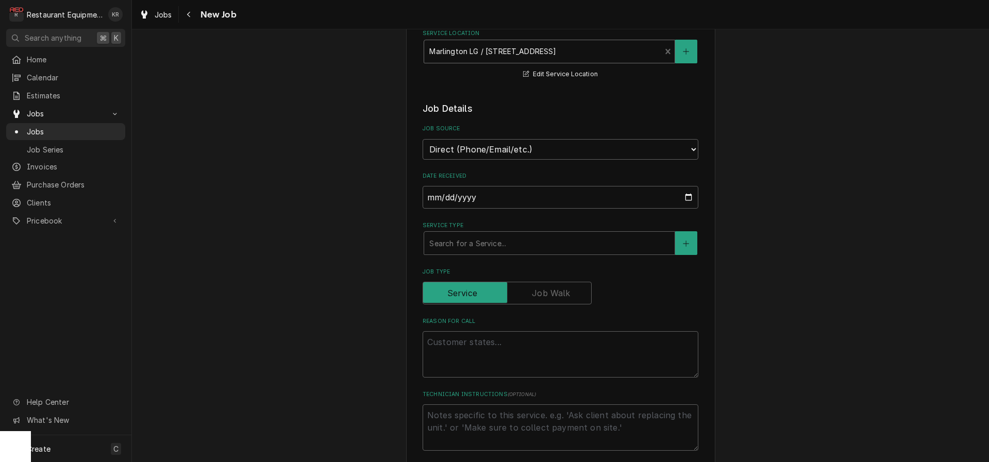
scroll to position [230, 0]
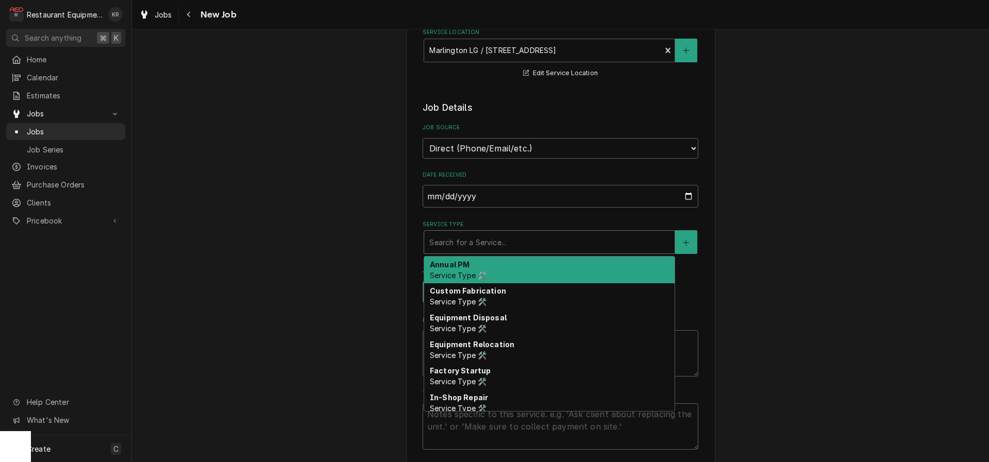
click at [472, 246] on div "Service Type" at bounding box center [549, 242] width 240 height 19
type textarea "x"
type input "b"
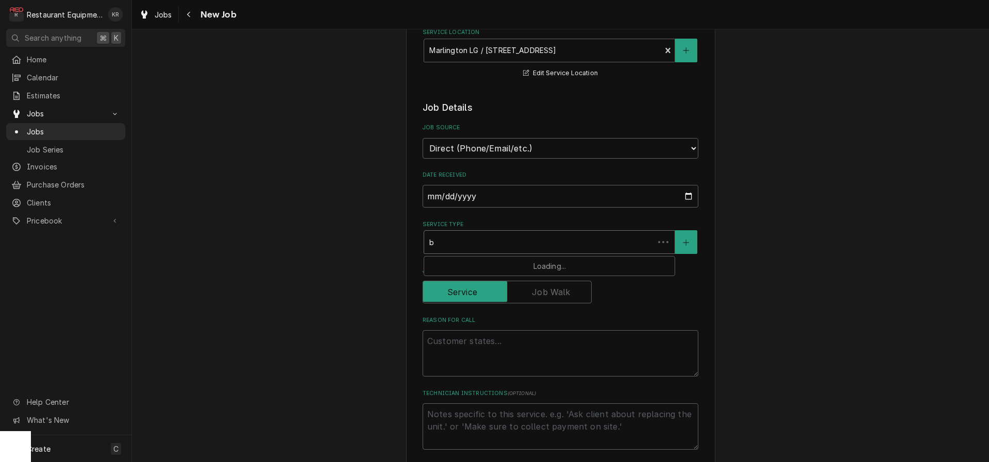
type textarea "x"
type input "br"
type textarea "x"
type input "bre"
type textarea "x"
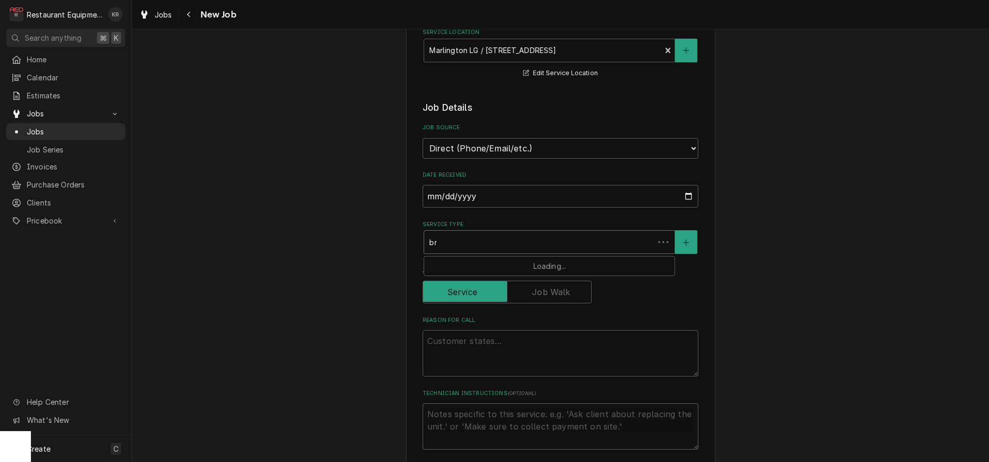
type input "brea"
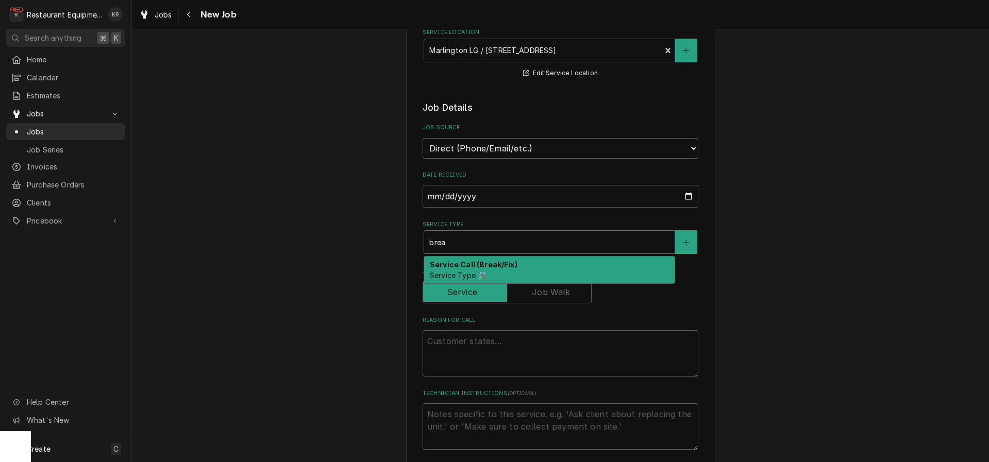
click at [460, 267] on strong "Service Call (Break/Fix)" at bounding box center [474, 264] width 88 height 9
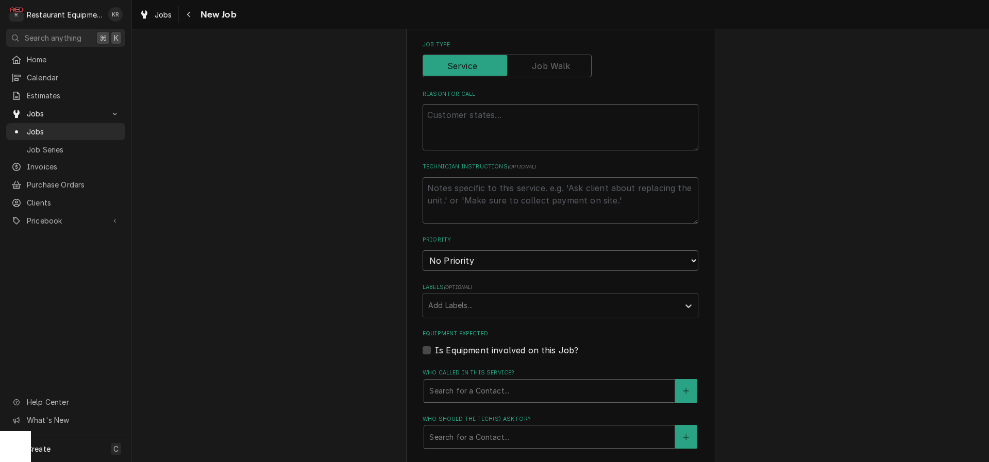
scroll to position [494, 0]
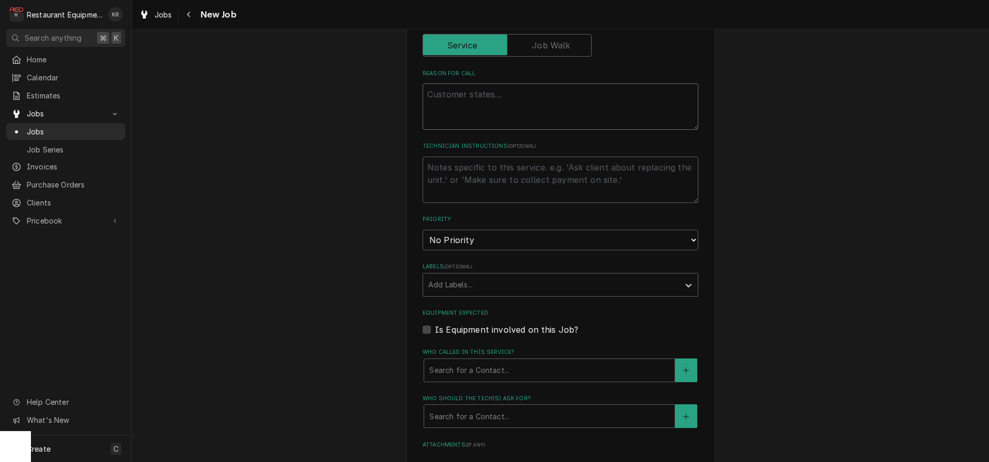
drag, startPoint x: 434, startPoint y: 93, endPoint x: 440, endPoint y: 100, distance: 9.2
click at [436, 95] on textarea "Reason For Call" at bounding box center [560, 106] width 276 height 46
paste textarea "Work Order #: 88796 Request number: 113380 Control panel buttons on pizza oven …"
type textarea "x"
type textarea "Work Order #: 88796 Request number: 113380 Control panel buttons on pizza oven …"
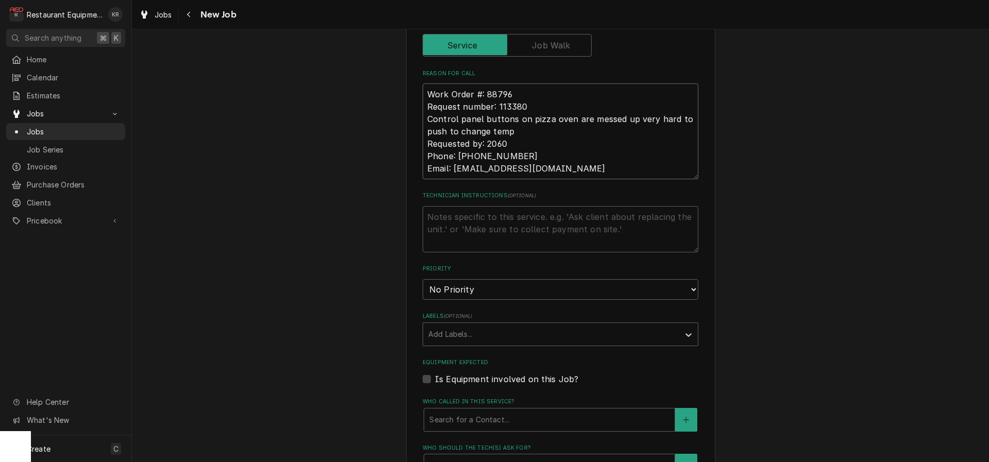
type textarea "x"
type textarea "Work Order #: 88796 Request number: 113380 Control panel buttons on pizza oven …"
select select "2"
click option "High" at bounding box center [0, 0] width 0 height 0
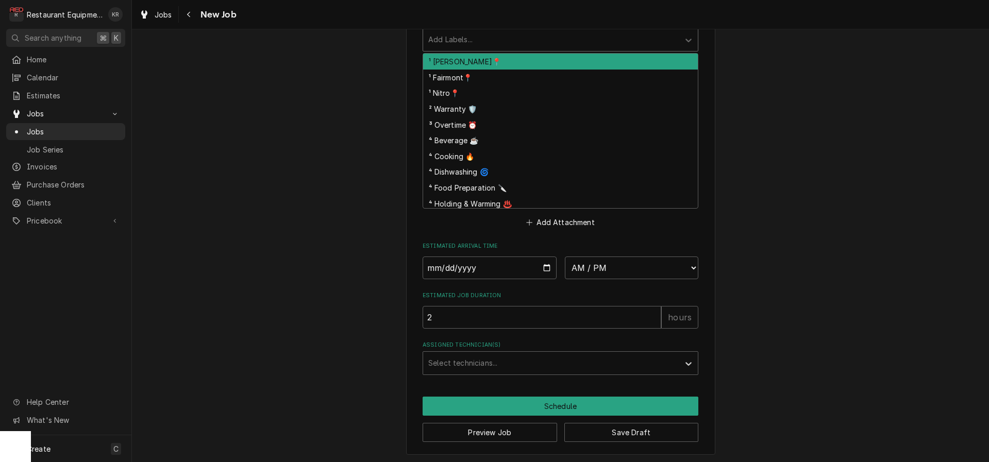
drag, startPoint x: 453, startPoint y: 42, endPoint x: 450, endPoint y: 60, distance: 18.7
click at [453, 42] on div "Labels" at bounding box center [551, 39] width 246 height 19
click at [452, 59] on div "¹ Beckley📍" at bounding box center [560, 62] width 275 height 16
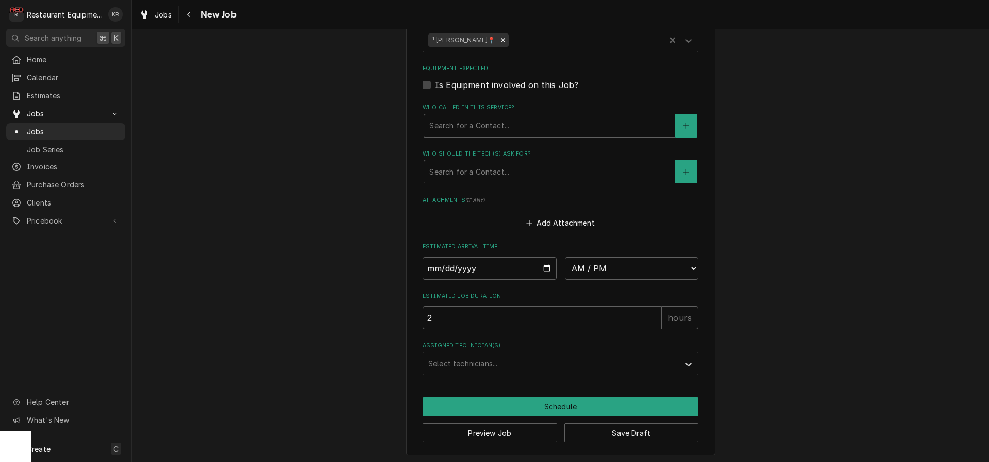
click at [529, 33] on div "Labels" at bounding box center [585, 40] width 149 height 19
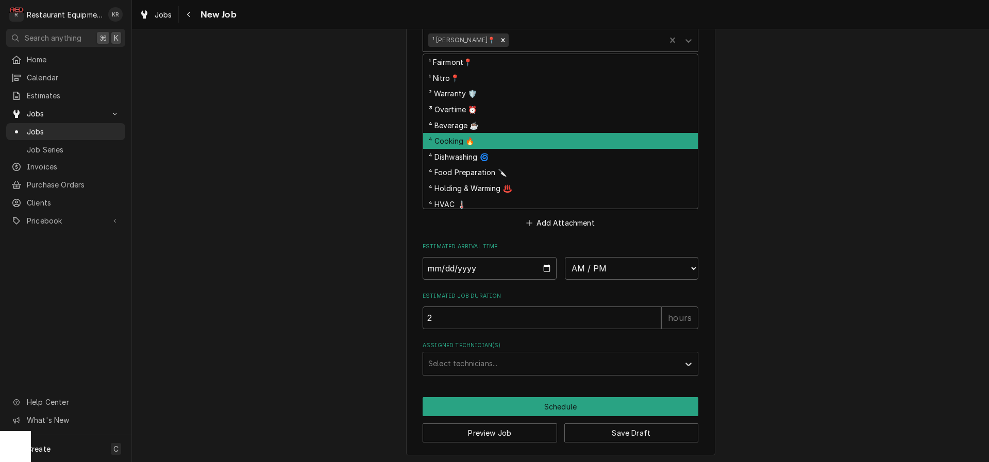
click at [468, 146] on div "⁴ Cooking 🔥" at bounding box center [560, 141] width 275 height 16
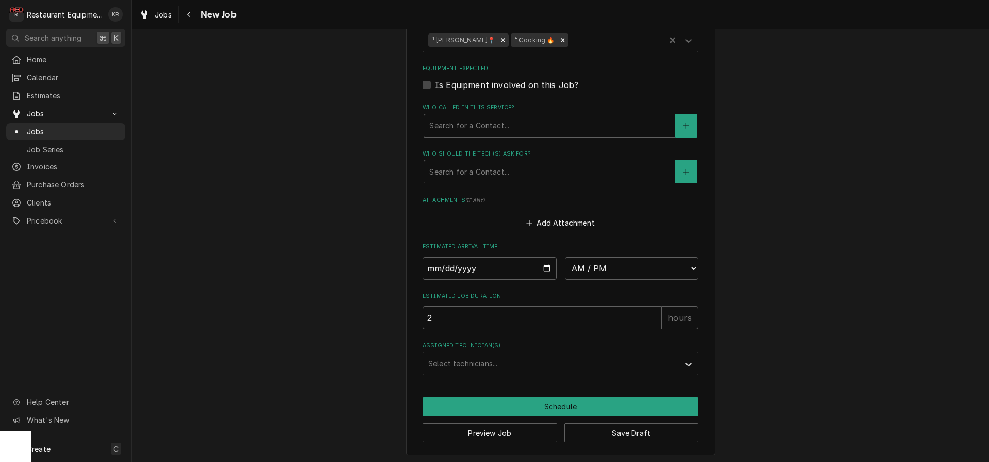
scroll to position [789, 0]
click at [478, 130] on div "Who called in this service?" at bounding box center [549, 125] width 240 height 19
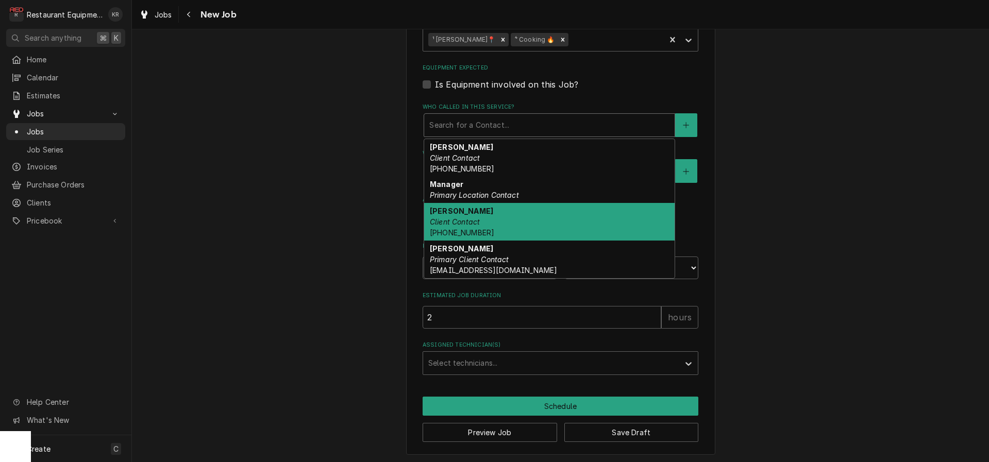
click at [471, 203] on div "Phillip Client Contact (304) 890-1757" at bounding box center [549, 222] width 250 height 38
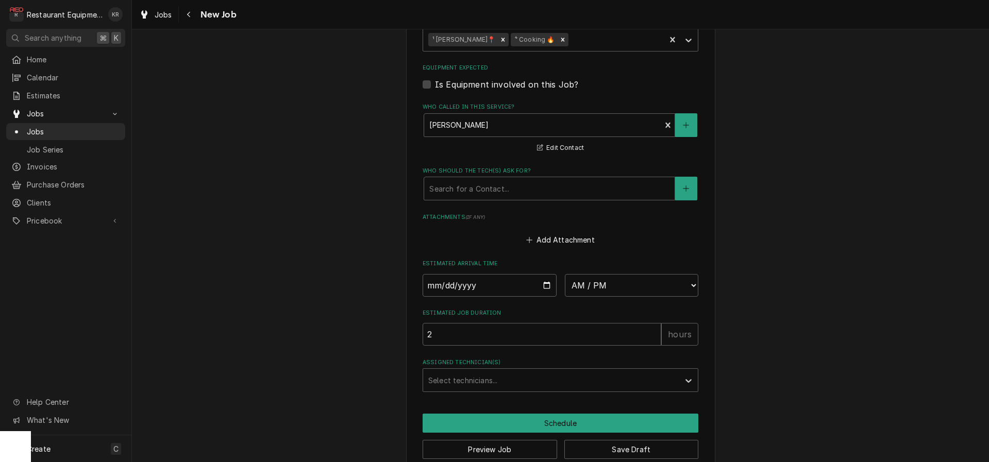
click at [478, 123] on div "Who called in this service?" at bounding box center [542, 125] width 226 height 19
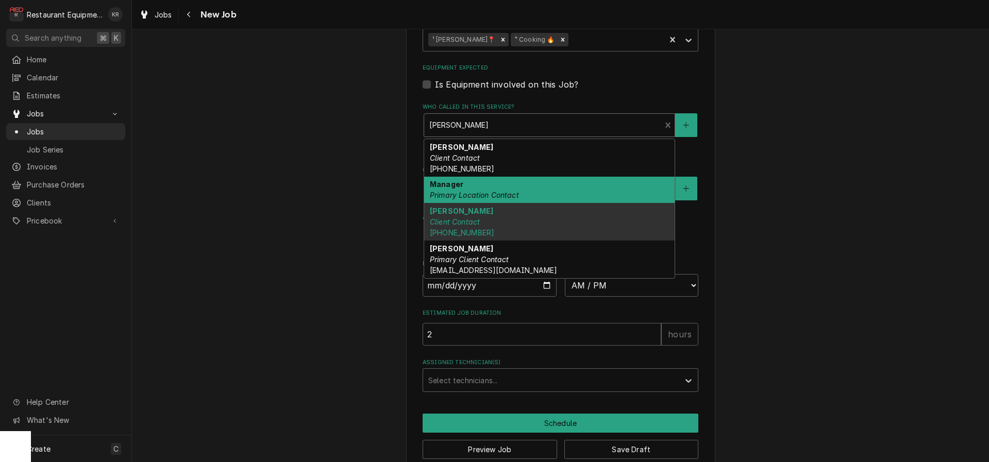
drag, startPoint x: 471, startPoint y: 200, endPoint x: 471, endPoint y: 192, distance: 8.3
click at [471, 199] on div "Manager Primary Location Contact" at bounding box center [549, 190] width 250 height 27
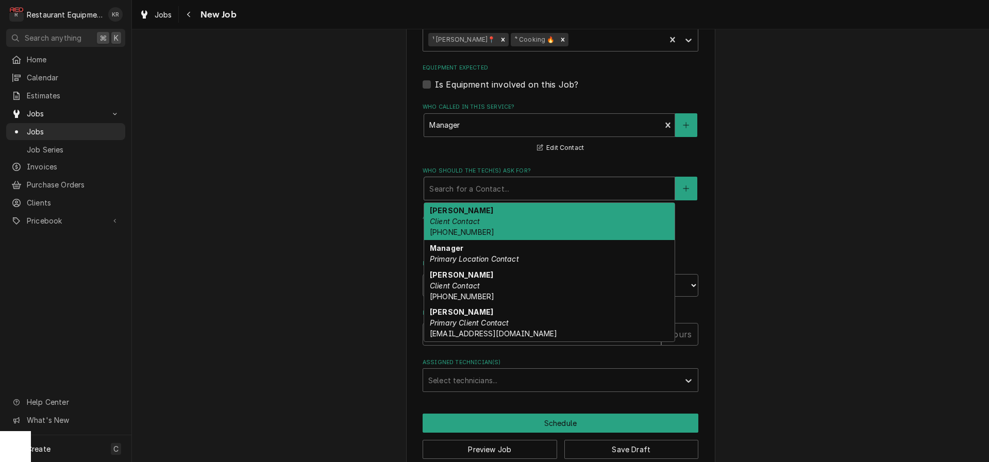
drag, startPoint x: 470, startPoint y: 187, endPoint x: 473, endPoint y: 212, distance: 25.4
click at [471, 197] on div "Search for a Contact..." at bounding box center [549, 188] width 250 height 23
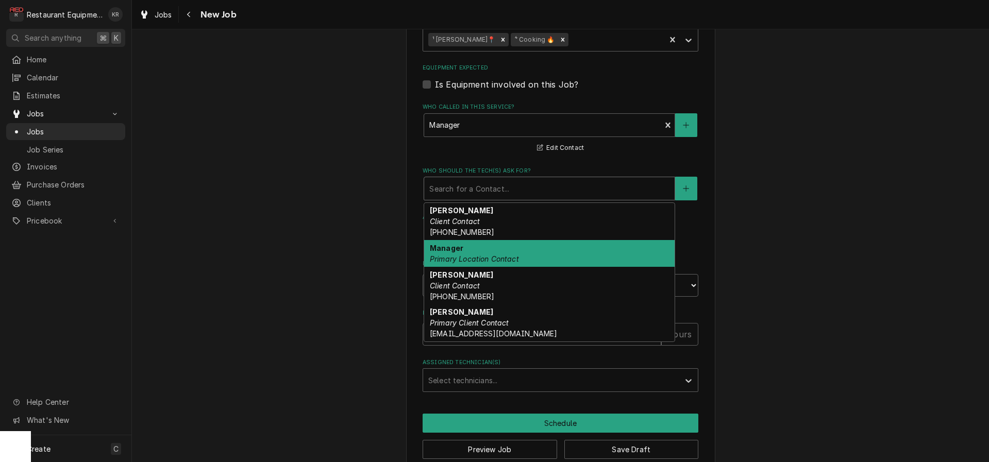
drag, startPoint x: 471, startPoint y: 249, endPoint x: 427, endPoint y: 219, distance: 53.4
click at [471, 249] on div "Manager Primary Location Contact" at bounding box center [549, 253] width 250 height 27
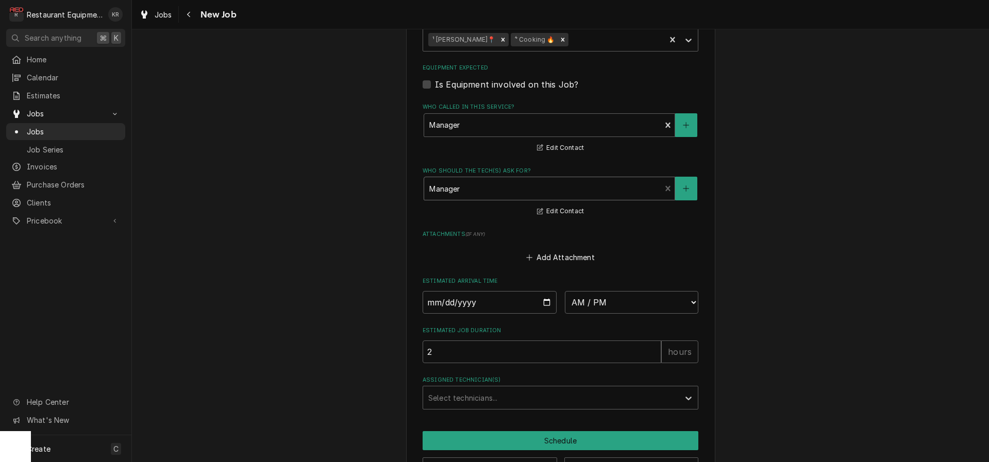
scroll to position [823, 0]
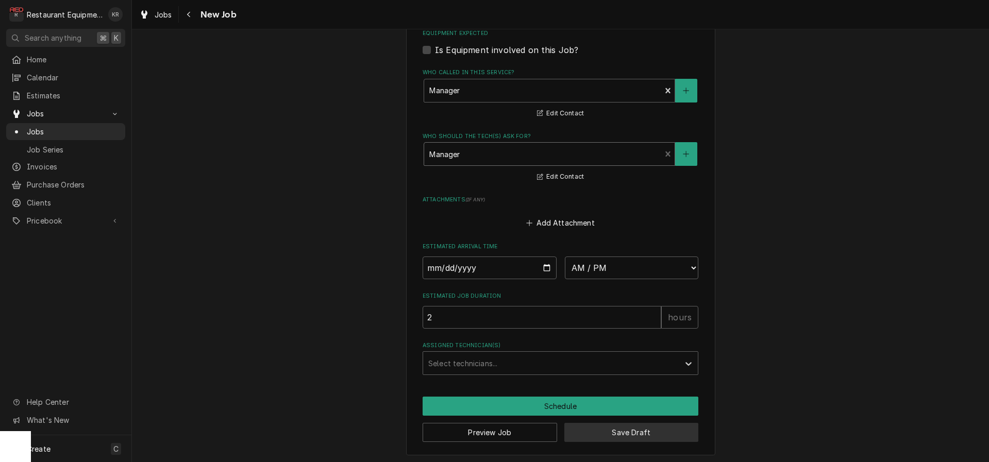
click at [594, 435] on button "Save Draft" at bounding box center [631, 432] width 134 height 19
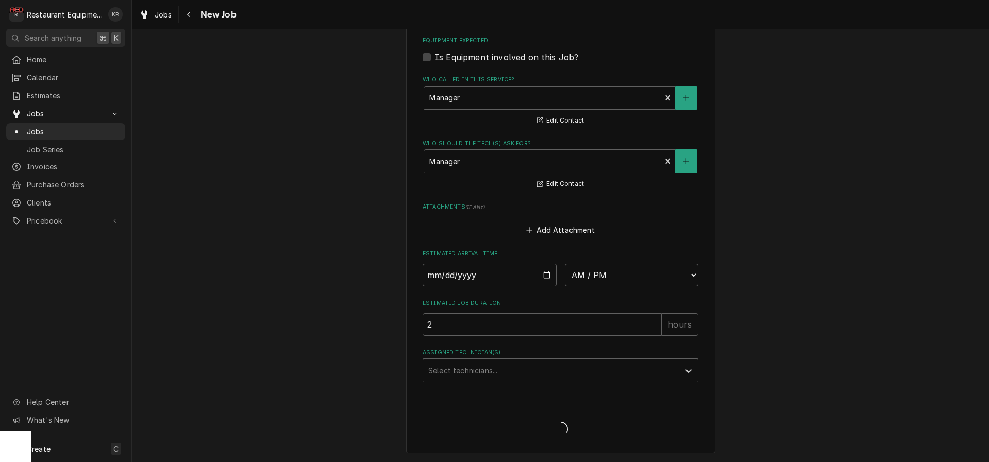
scroll to position [814, 0]
type textarea "x"
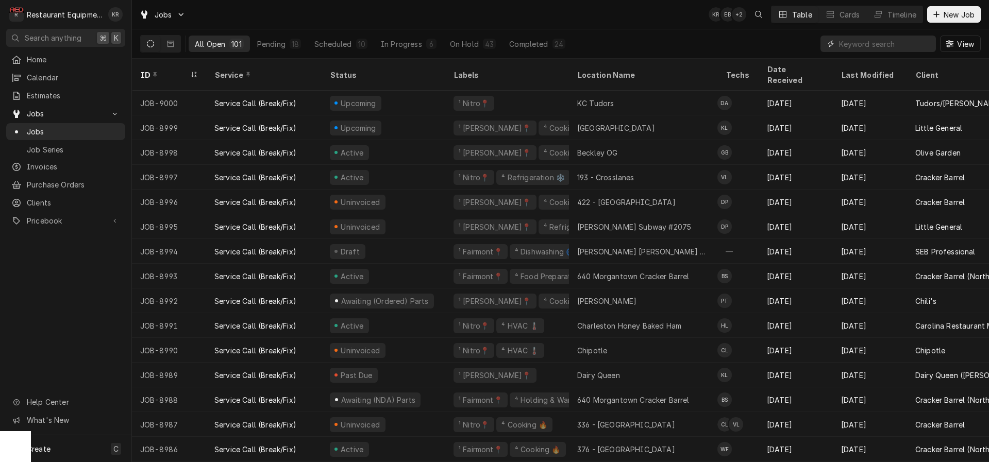
click at [902, 44] on input "Dynamic Content Wrapper" at bounding box center [885, 44] width 92 height 16
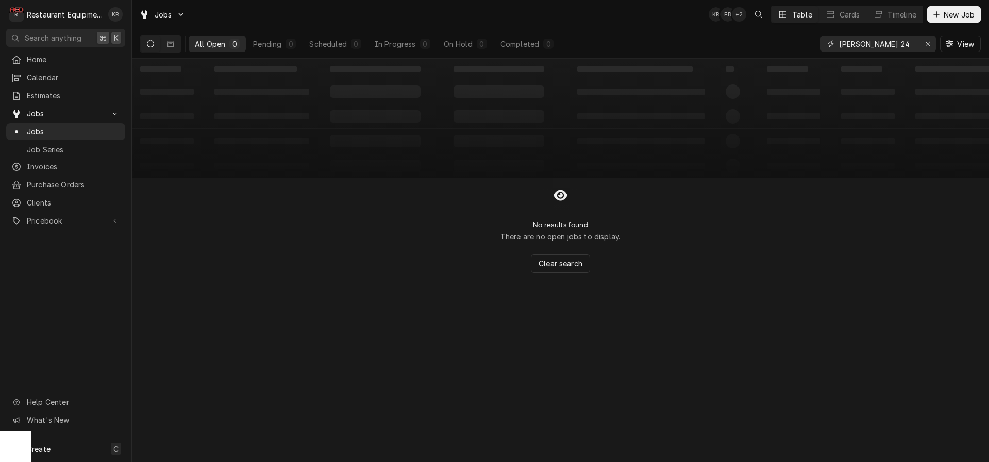
drag, startPoint x: 845, startPoint y: 44, endPoint x: 843, endPoint y: 54, distance: 10.0
click at [844, 48] on input "[PERSON_NAME] 24" at bounding box center [877, 44] width 77 height 16
type input "tech 24"
click at [169, 44] on icon "Dynamic Content Wrapper" at bounding box center [170, 43] width 7 height 7
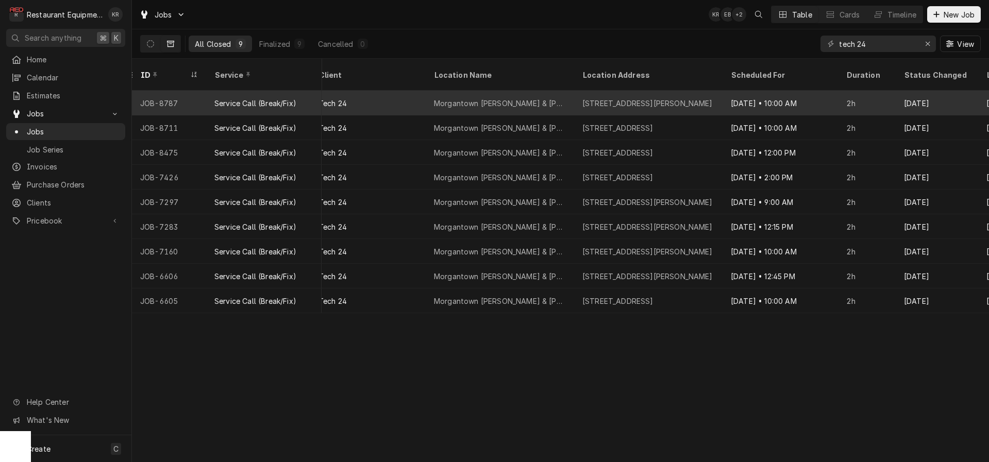
scroll to position [0, 630]
click at [467, 98] on div "Morgantown [PERSON_NAME] & [PERSON_NAME] ([PERSON_NAME] Way)" at bounding box center [495, 103] width 132 height 11
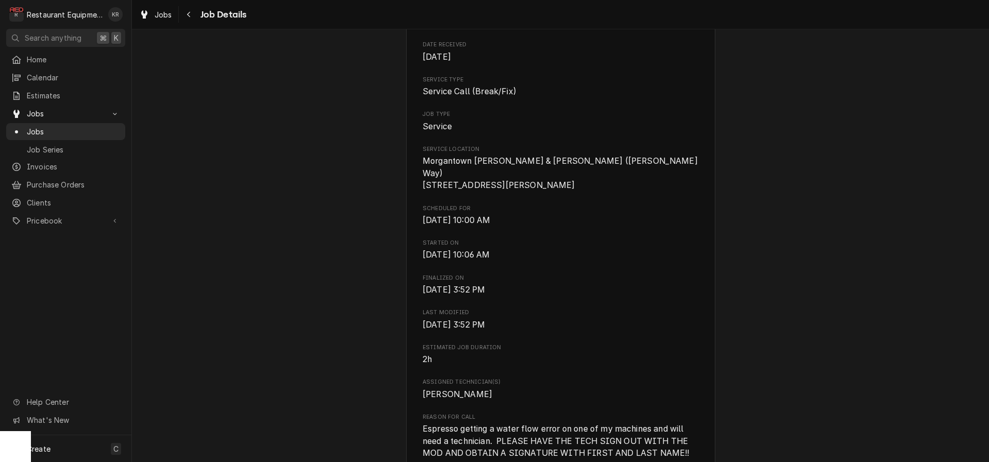
scroll to position [745, 0]
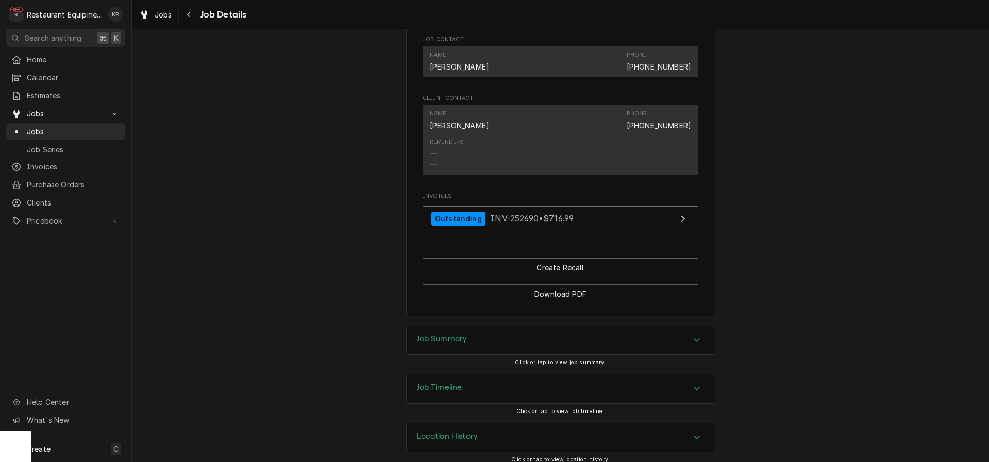
drag, startPoint x: 440, startPoint y: 330, endPoint x: 431, endPoint y: 329, distance: 9.3
click at [440, 334] on h3 "Job Summary" at bounding box center [442, 339] width 50 height 10
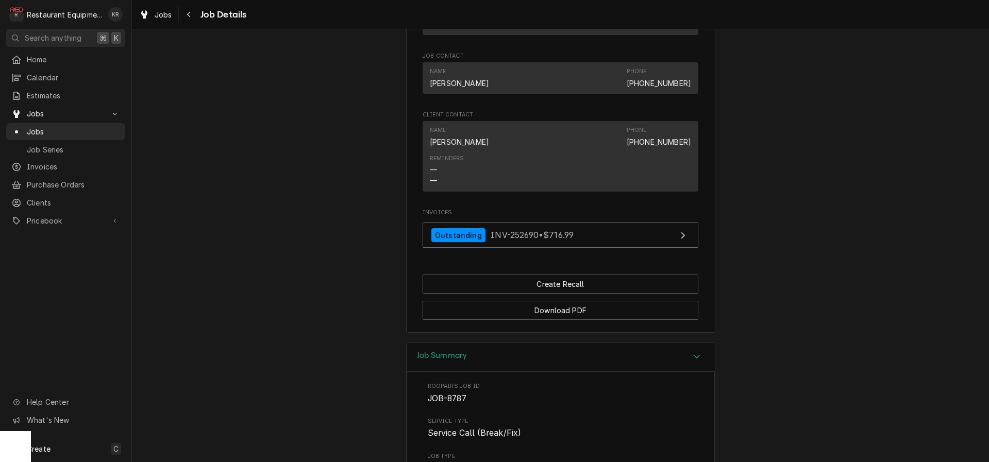
scroll to position [735, 0]
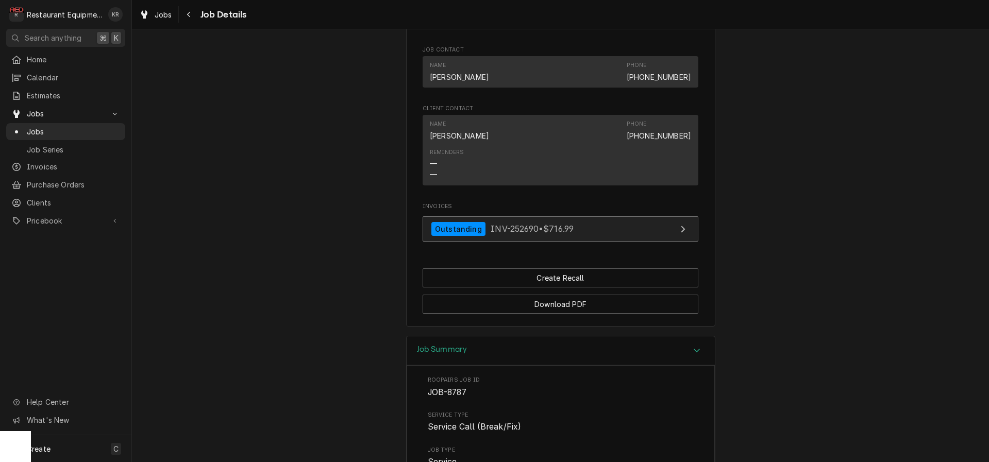
click at [596, 218] on link "Outstanding INV-252690 • $716.99" at bounding box center [560, 228] width 276 height 25
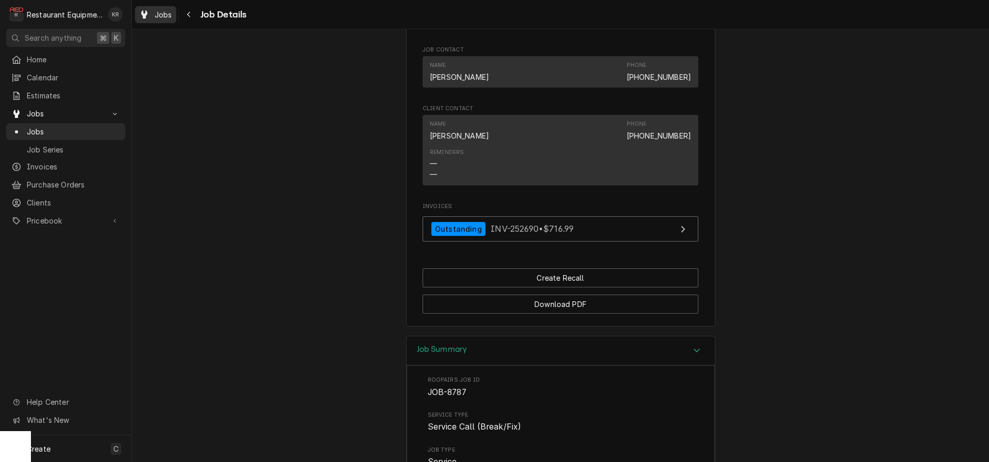
click at [156, 11] on span "Jobs" at bounding box center [164, 14] width 18 height 11
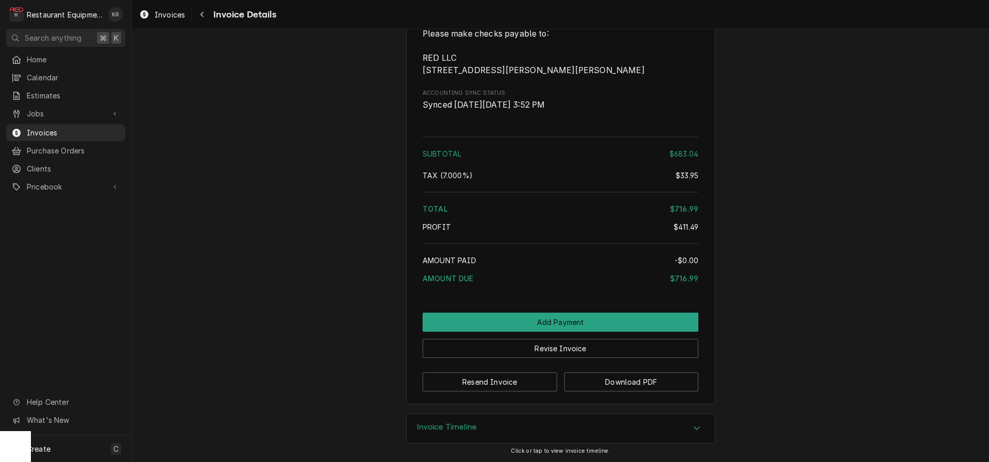
scroll to position [2525, 0]
click at [469, 425] on h3 "Invoice Timeline" at bounding box center [447, 427] width 60 height 10
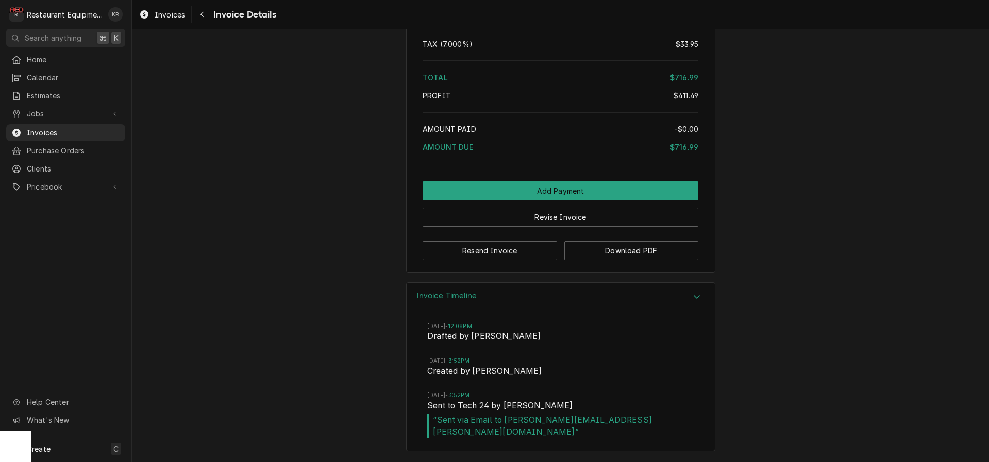
scroll to position [2644, 0]
click at [503, 260] on button "Resend Invoice" at bounding box center [489, 250] width 134 height 19
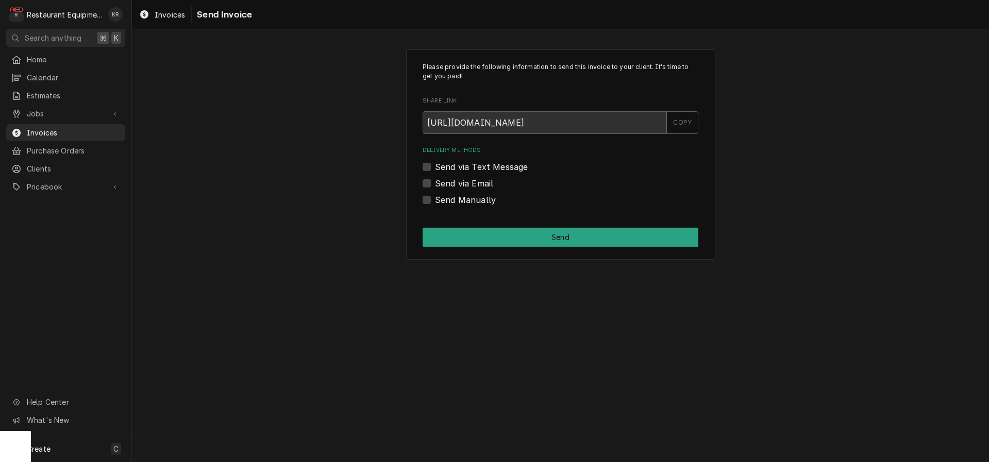
click at [435, 181] on label "Send via Email" at bounding box center [464, 183] width 58 height 12
click at [435, 181] on input "Send via Email" at bounding box center [573, 188] width 276 height 23
checkbox input "true"
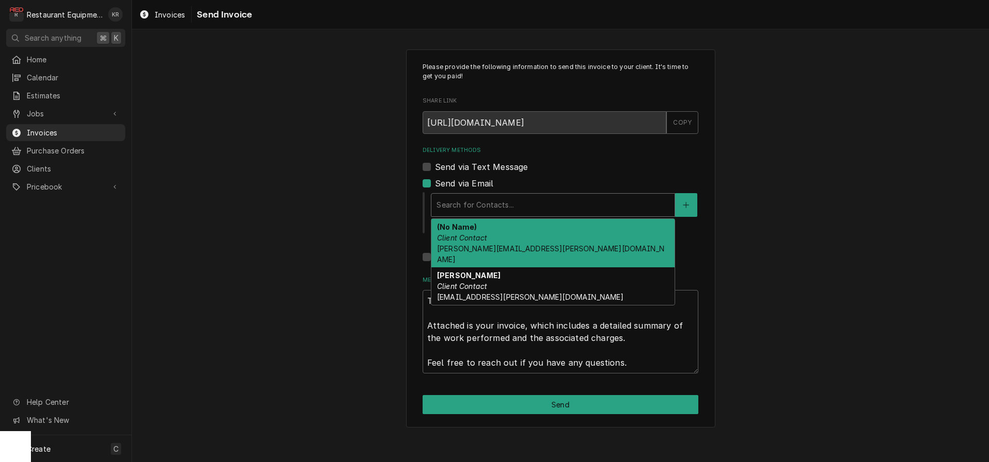
click at [456, 207] on div "Delivery Methods" at bounding box center [552, 205] width 233 height 19
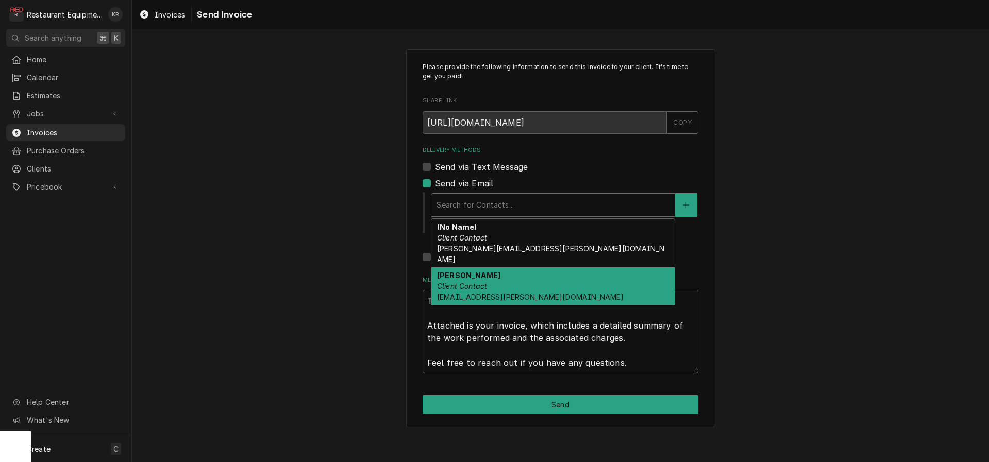
click at [469, 282] on em "Client Contact" at bounding box center [462, 286] width 50 height 9
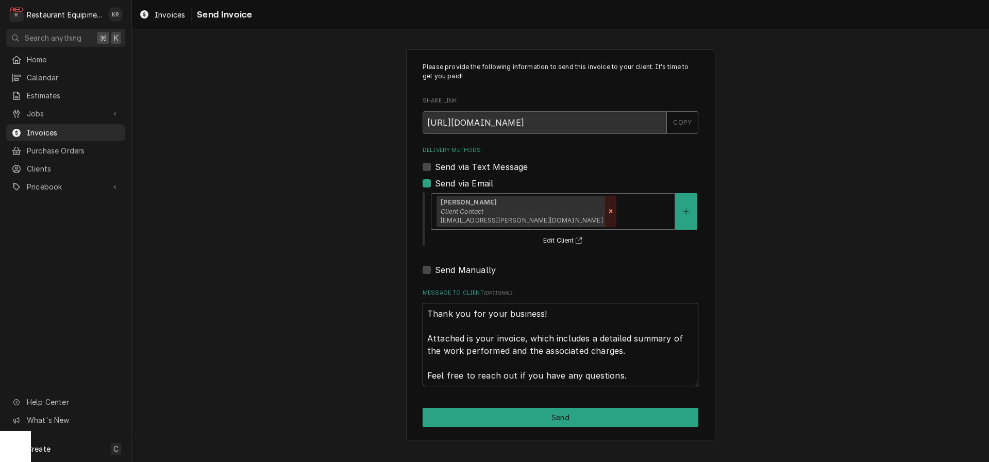
click at [607, 211] on icon "Remove [object Object]" at bounding box center [610, 211] width 7 height 7
type textarea "x"
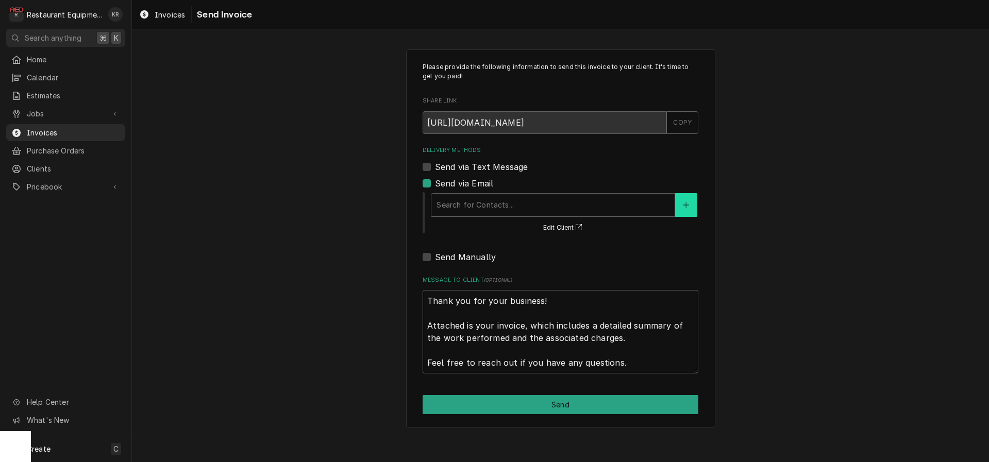
click at [681, 206] on button "Delivery Methods" at bounding box center [686, 205] width 22 height 24
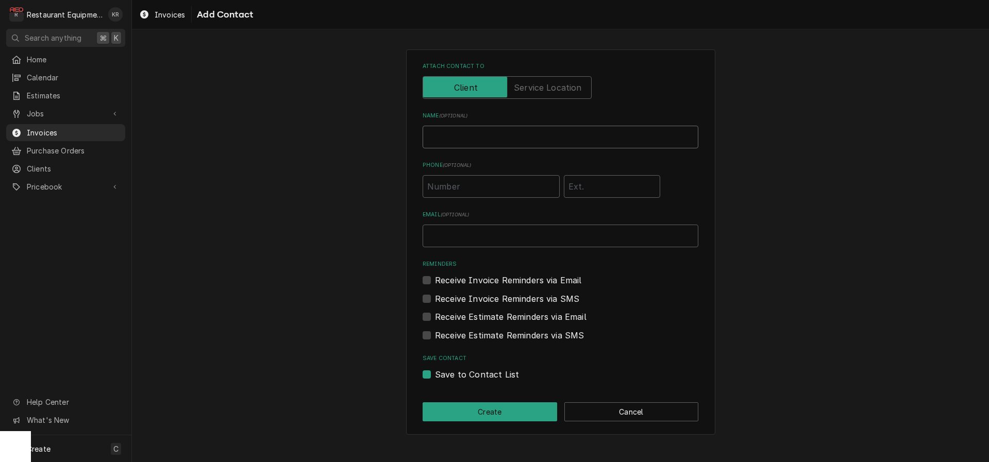
click at [450, 139] on input "Name ( optional )" at bounding box center [560, 137] width 276 height 23
type input "Shakina"
type input "s"
type input "chakina.reeder@mytech24.com"
click at [435, 283] on label "Receive Invoice Reminders via Email" at bounding box center [508, 280] width 147 height 12
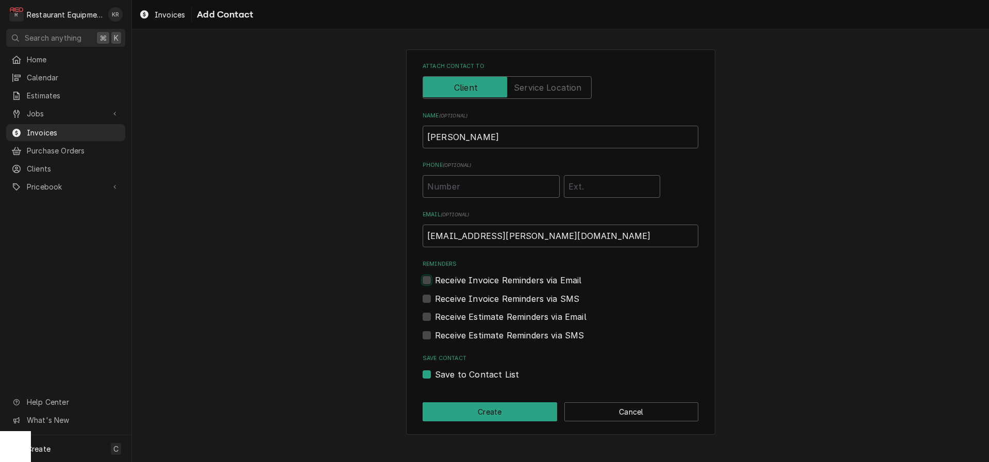
click at [435, 283] on input "Reminders" at bounding box center [573, 285] width 276 height 23
checkbox input "true"
click at [435, 317] on label "Receive Estimate Reminders via Email" at bounding box center [510, 317] width 151 height 12
click at [435, 317] on input "Contact Edit Form" at bounding box center [573, 322] width 276 height 23
checkbox input "true"
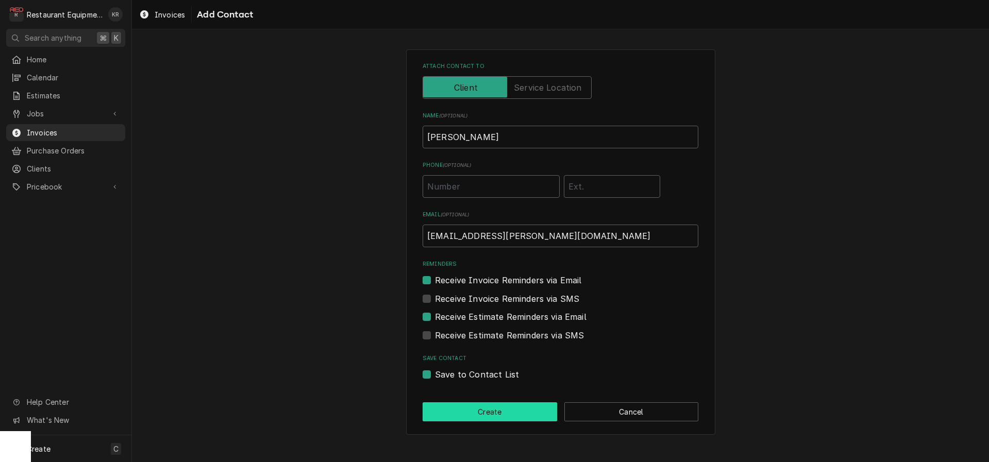
click at [497, 412] on button "Create" at bounding box center [489, 411] width 134 height 19
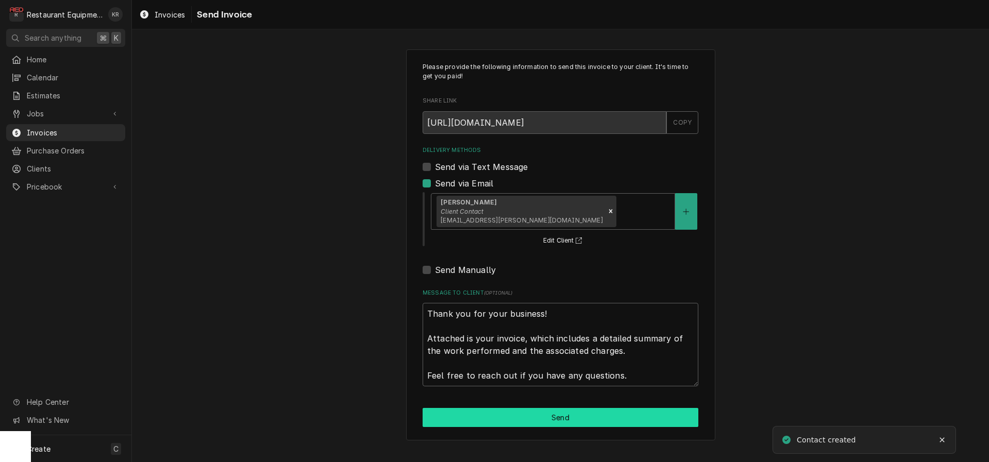
click at [557, 422] on button "Send" at bounding box center [560, 417] width 276 height 19
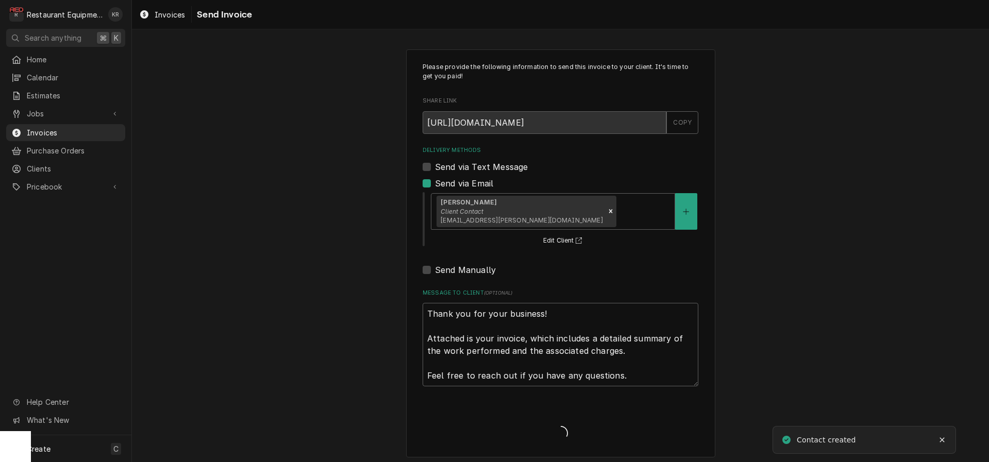
type textarea "x"
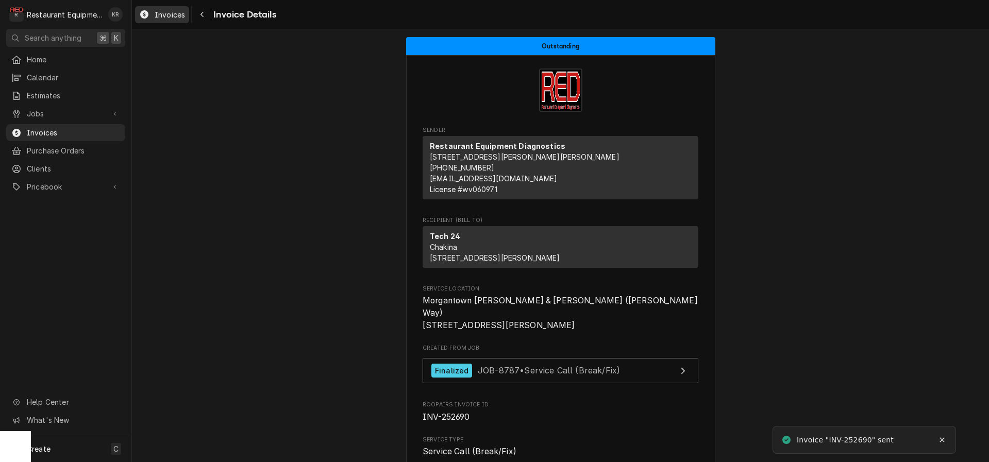
click at [163, 16] on span "Invoices" at bounding box center [170, 14] width 30 height 11
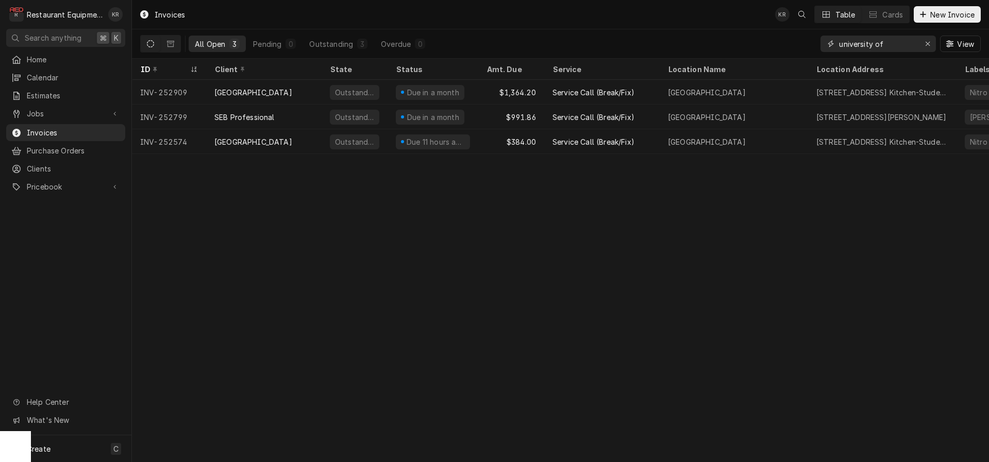
click at [930, 44] on div "Erase input" at bounding box center [927, 44] width 10 height 10
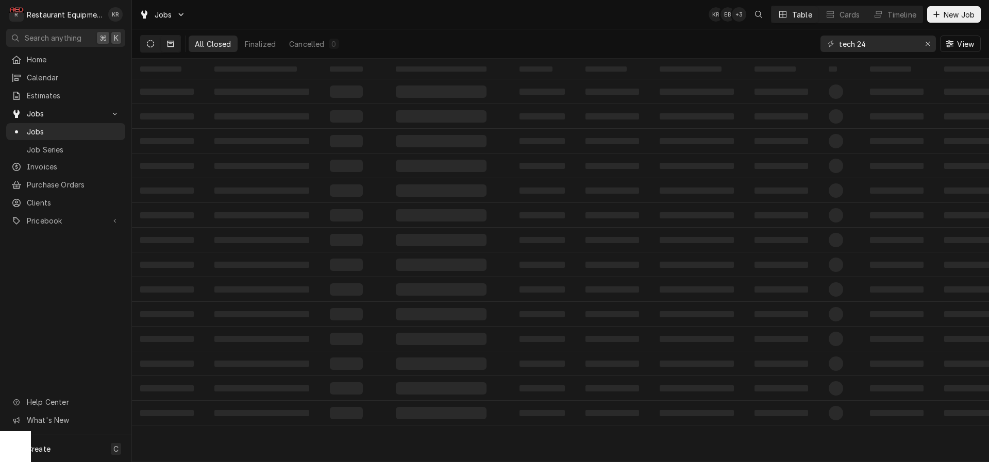
click at [157, 43] on button "Dynamic Content Wrapper" at bounding box center [151, 44] width 20 height 16
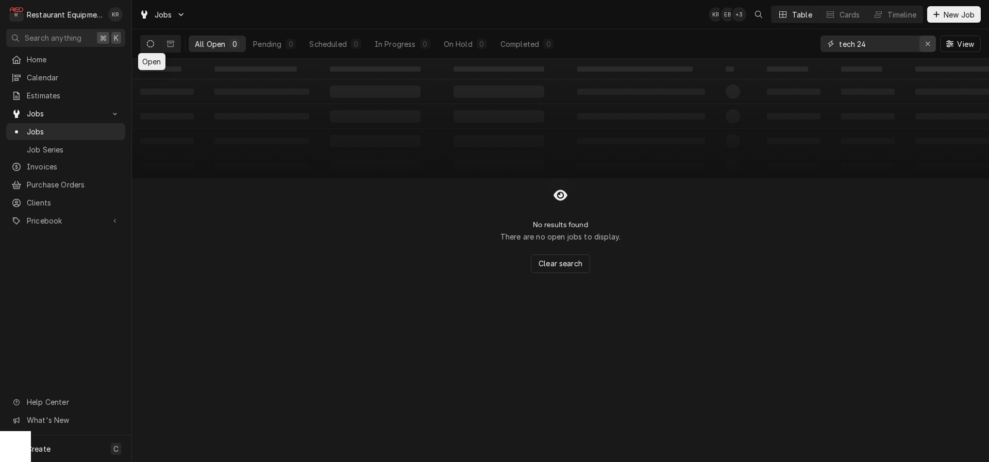
click at [926, 47] on div "Erase input" at bounding box center [927, 44] width 10 height 10
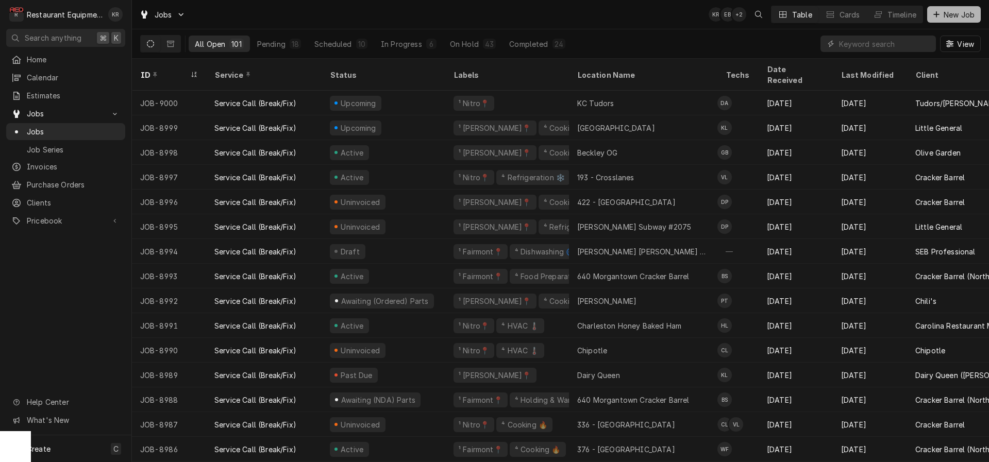
click at [964, 13] on span "New Job" at bounding box center [958, 14] width 35 height 11
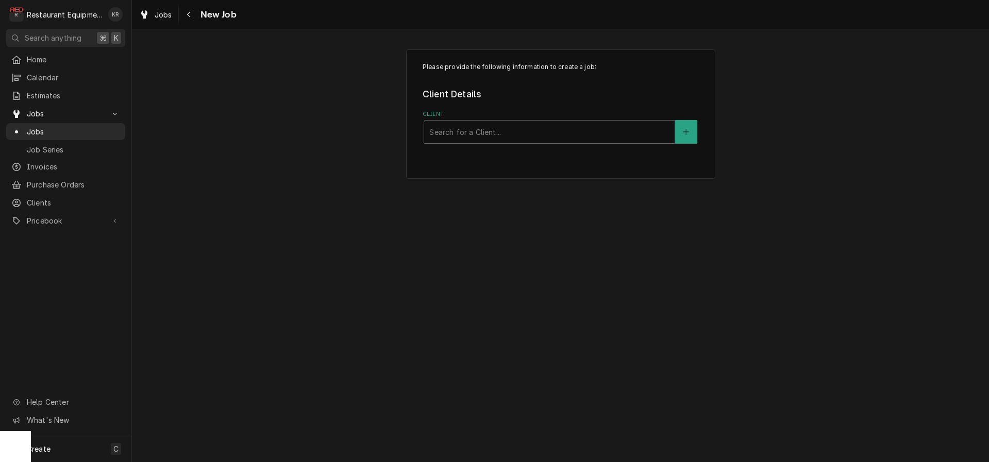
click at [527, 136] on div "Client" at bounding box center [549, 132] width 240 height 19
type input "turb"
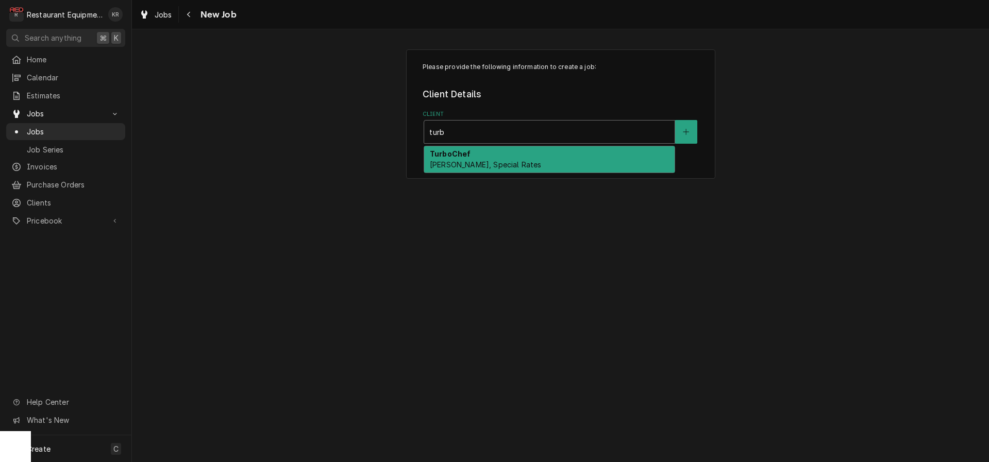
click at [517, 163] on div "TurboChef [PERSON_NAME], Special Rates" at bounding box center [549, 159] width 250 height 27
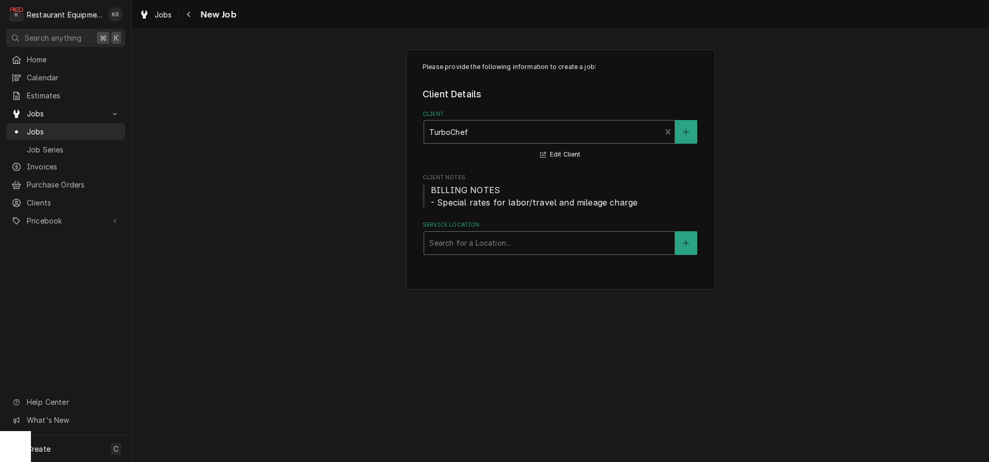
click at [460, 246] on div "Service Location" at bounding box center [549, 243] width 240 height 19
click at [584, 240] on div "Service Location" at bounding box center [549, 243] width 240 height 19
type input "199 [PERSON_NAME]"
click at [691, 241] on button "Service Location" at bounding box center [686, 243] width 22 height 24
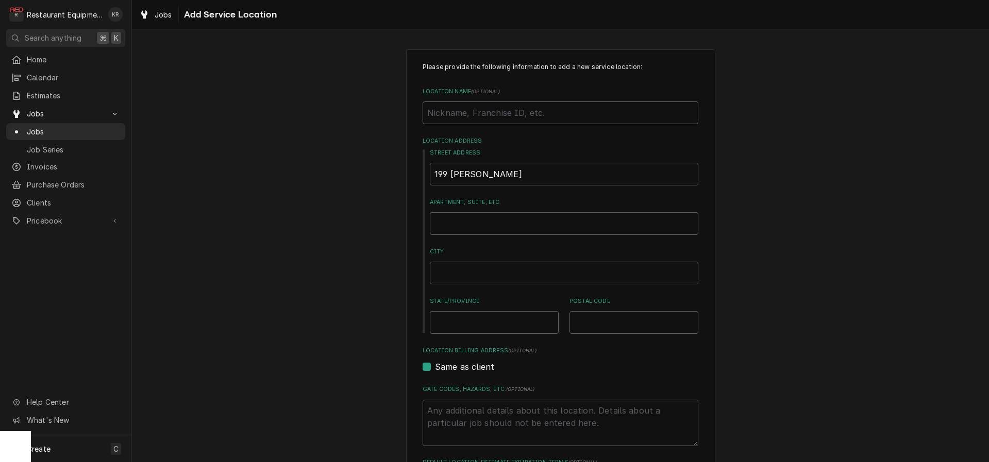
click at [452, 109] on input "Location Name ( optional )" at bounding box center [560, 112] width 276 height 23
type textarea "x"
type input "C"
type textarea "x"
type input "Co"
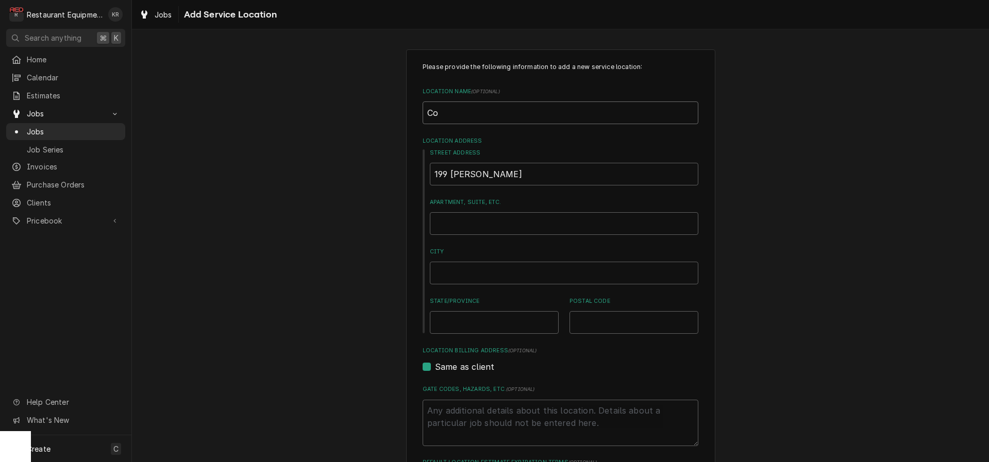
type textarea "x"
type input "Corn"
type textarea "x"
type input "Corne"
type textarea "x"
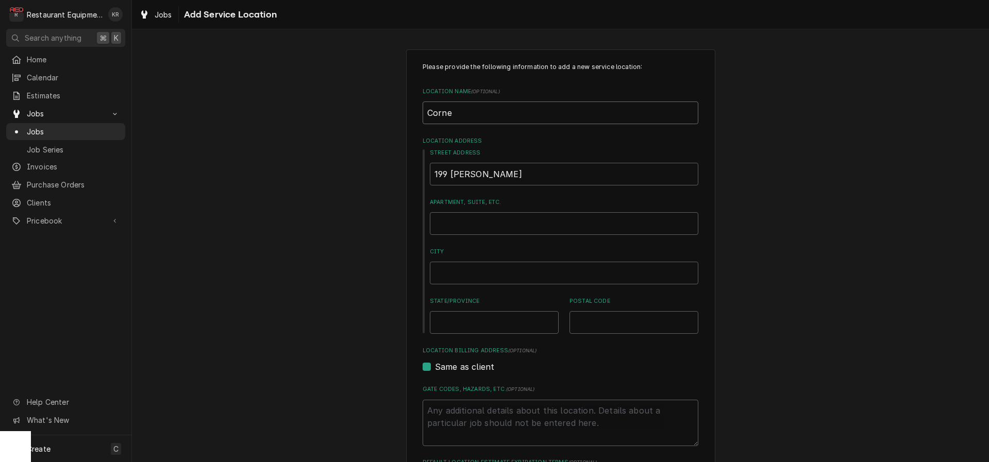
type input "Corner"
type textarea "x"
type input "Corner"
type textarea "x"
type input "Corner M"
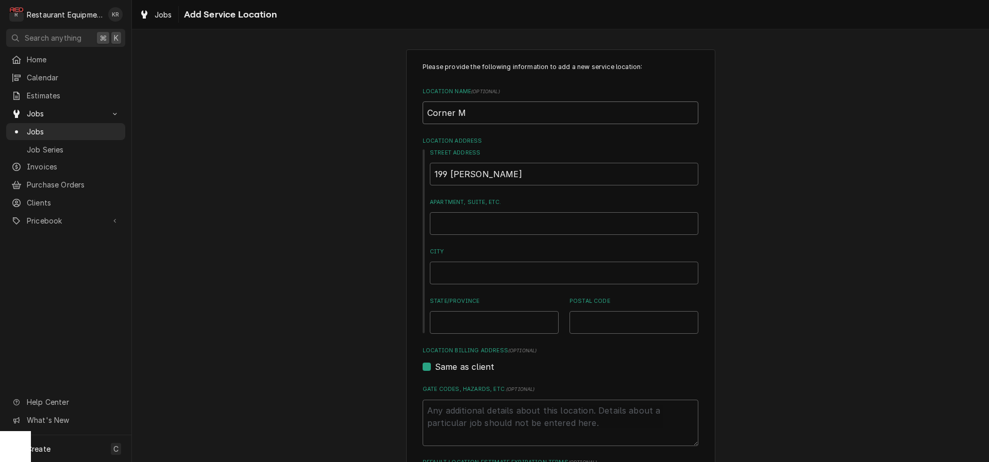
type textarea "x"
type input "Corner Ma"
type textarea "x"
type input "Corner Mar"
type textarea "x"
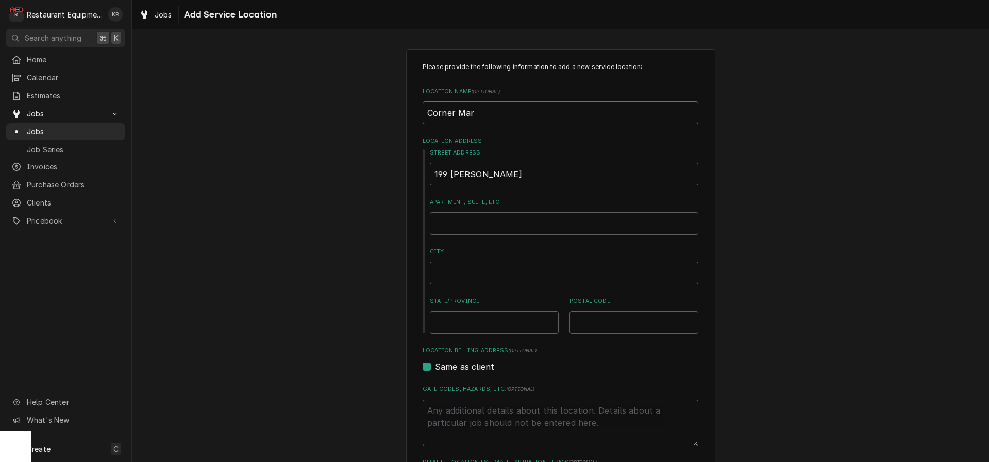
type input "Corner Mart"
type textarea "x"
type input "Corner Mart"
type textarea "x"
type input "Corner Mart *"
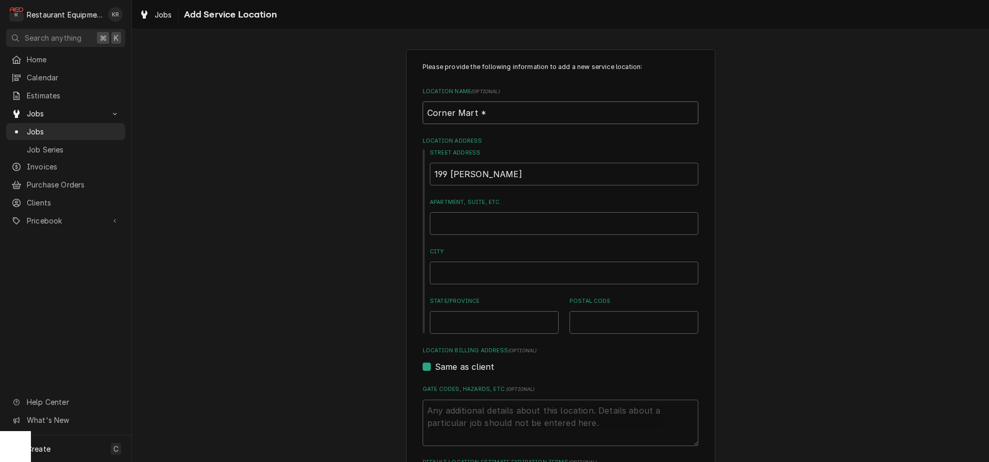
type textarea "x"
type input "Corner Mart *#"
type textarea "x"
type input "Corner Mart *"
type textarea "x"
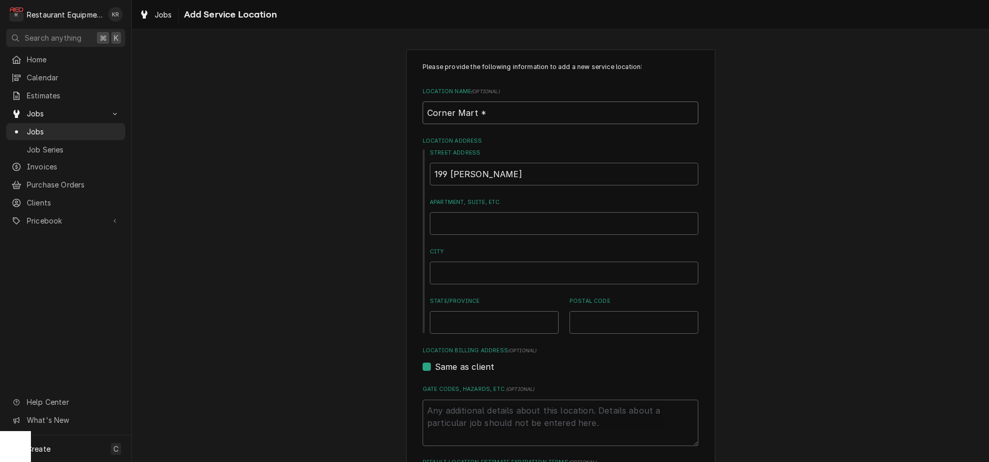
type input "Corner Mart"
type textarea "x"
type input "Corner Mart #"
type textarea "x"
type input "Corner Mart #9"
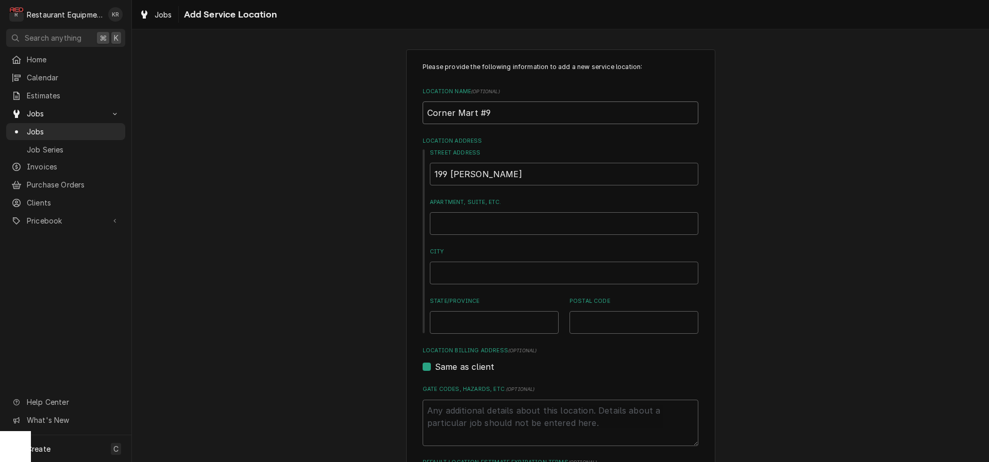
type textarea "x"
type input "Corner Mart #"
type textarea "x"
type input "Corner Mart #8"
type textarea "x"
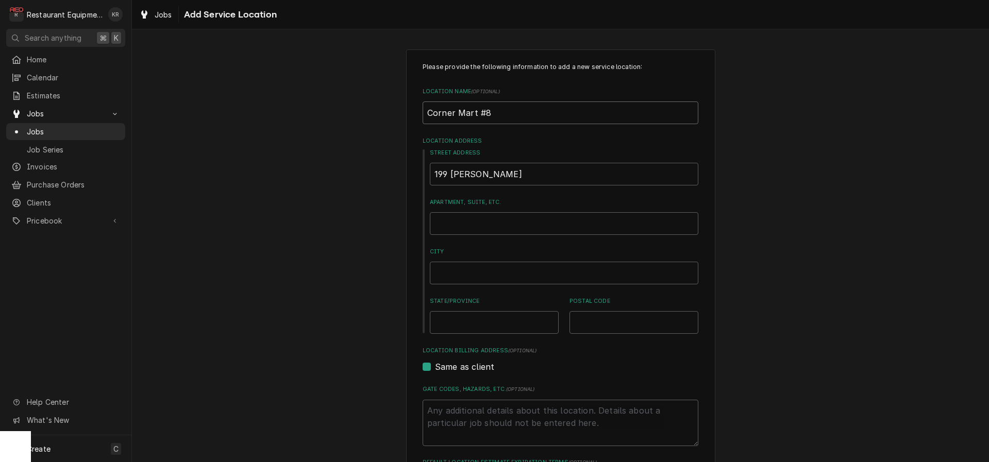
type input "Corner Mart #"
type textarea "x"
type input "Corner Mart #7"
type textarea "x"
type input "Corner Mart #7"
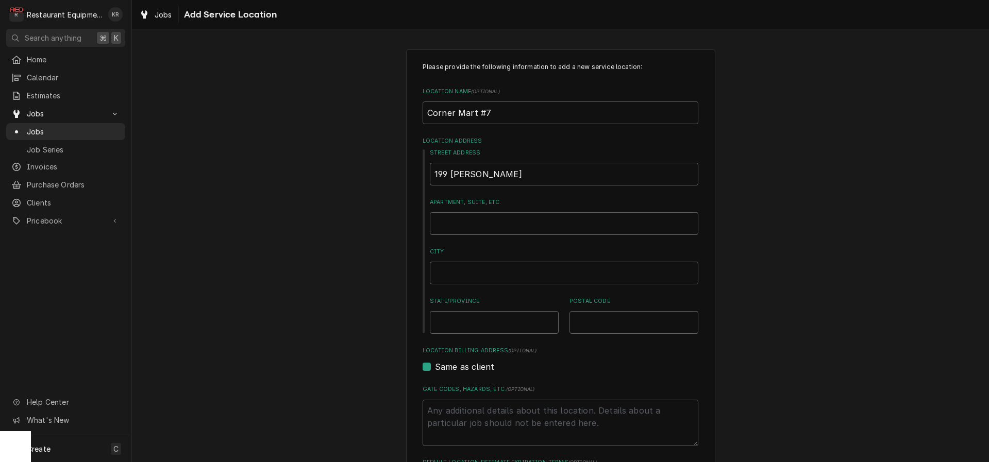
type textarea "x"
type input "1"
type textarea "x"
type input "19"
type textarea "x"
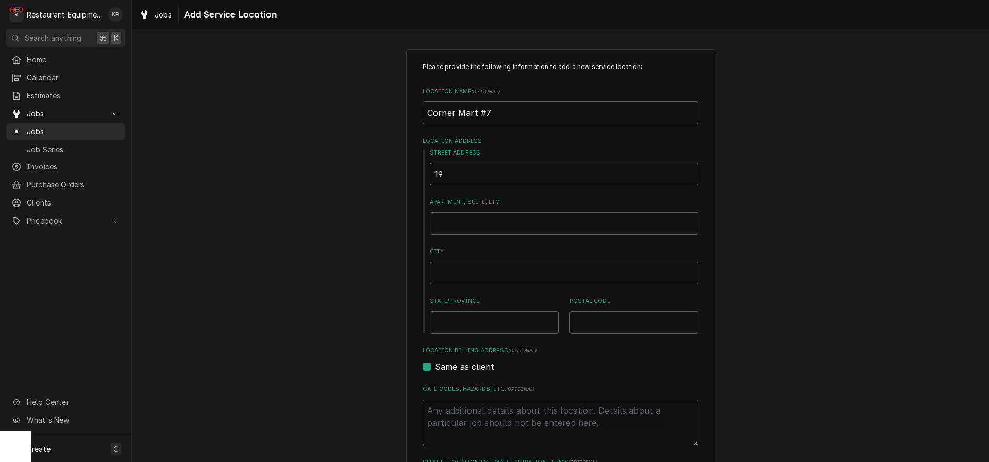
type input "199"
type textarea "x"
type input "199"
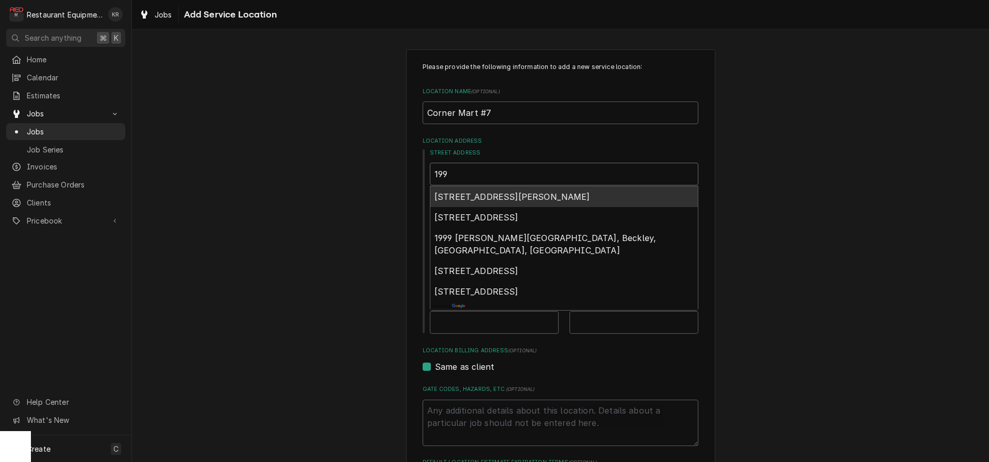
type textarea "x"
type input "199 R"
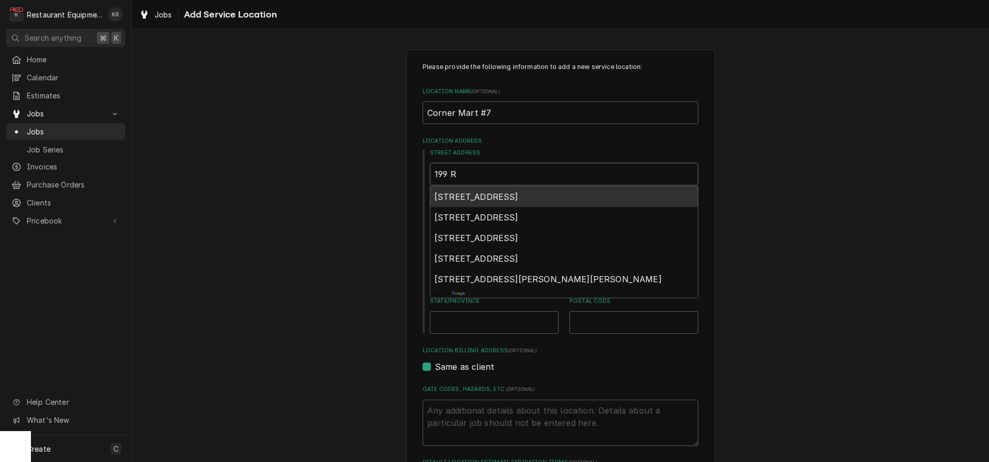
type textarea "x"
type input "199 Ro"
type textarea "x"
type input "199 Rog"
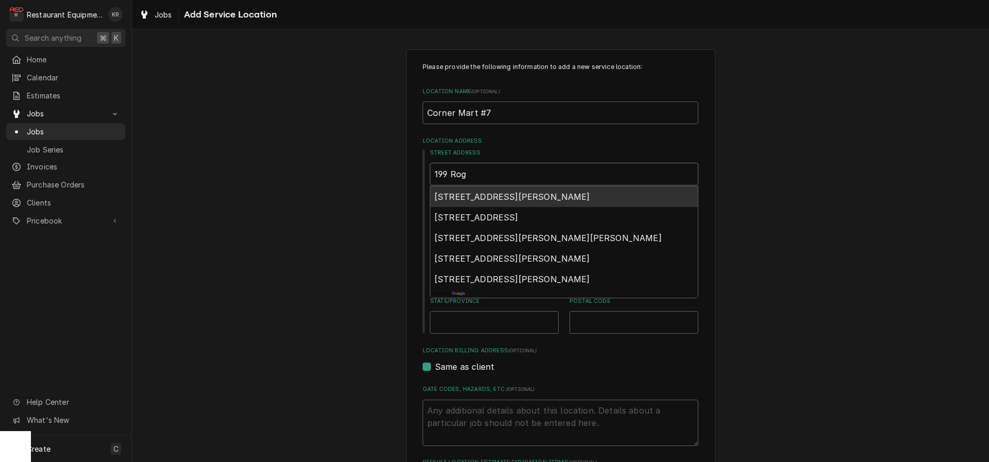
type textarea "x"
type input "199 Roge"
type textarea "x"
type input "199 [PERSON_NAME]"
type textarea "x"
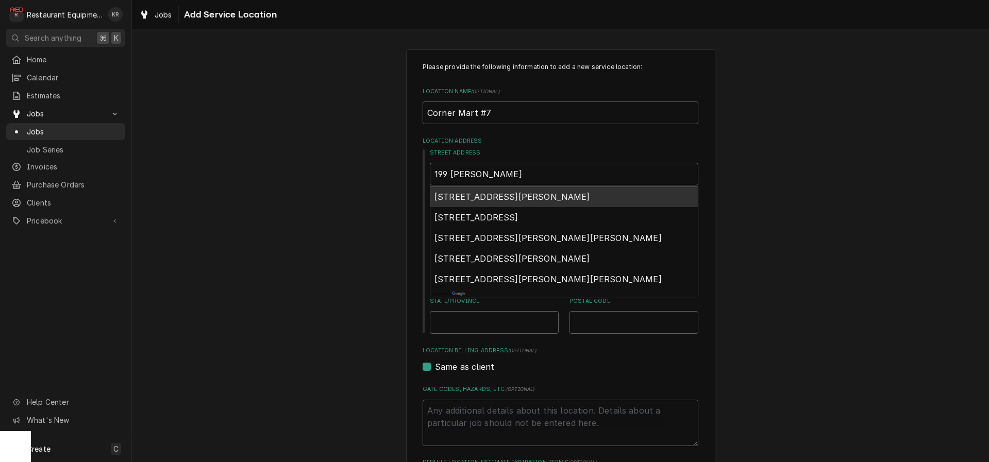
type input "199 [PERSON_NAME]"
type textarea "x"
type input "199 [PERSON_NAME]"
type textarea "x"
type input "199 [PERSON_NAME] S"
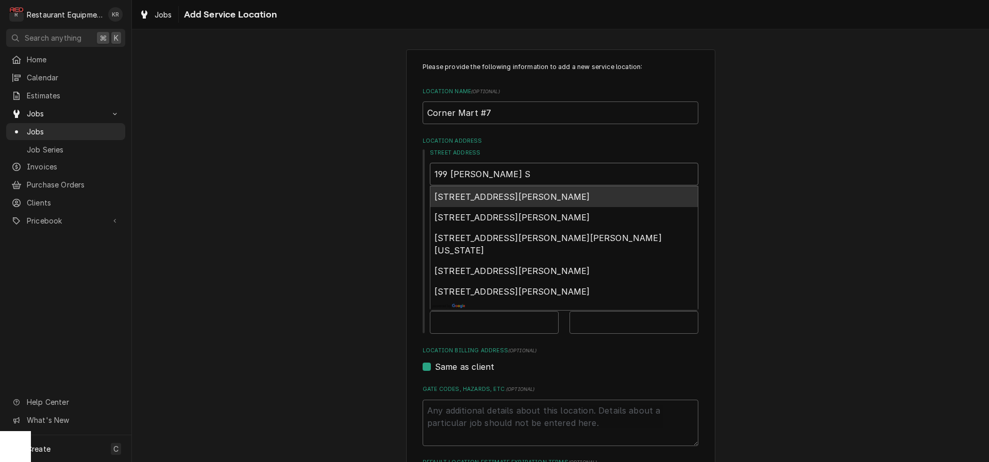
type textarea "x"
type input "[STREET_ADDRESS][PERSON_NAME]"
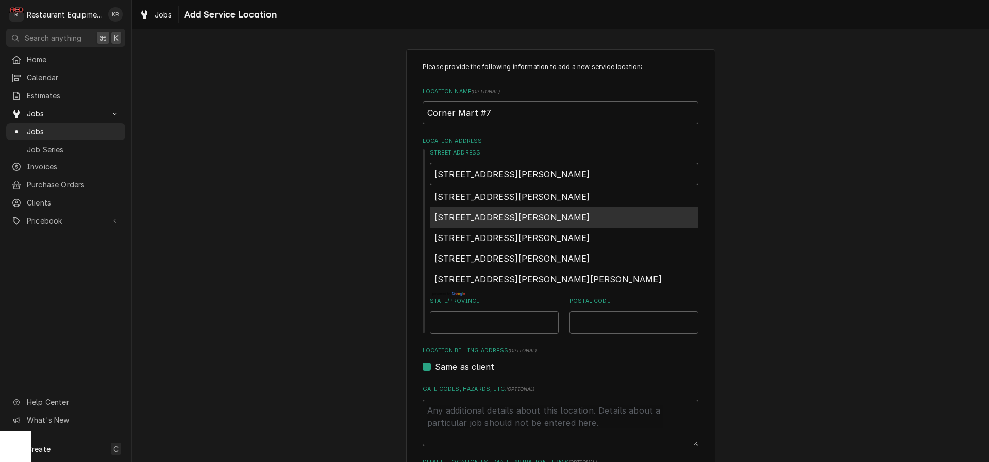
click at [499, 222] on span "[STREET_ADDRESS][PERSON_NAME]" at bounding box center [512, 217] width 156 height 10
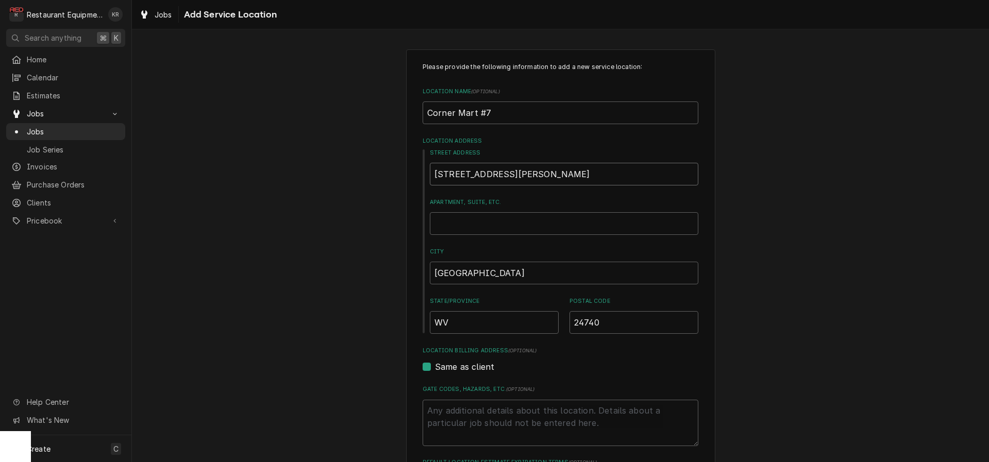
type textarea "x"
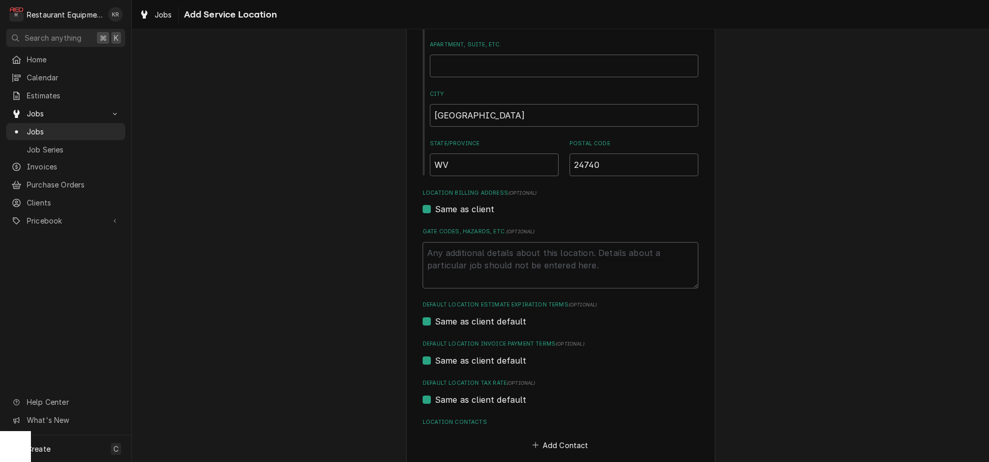
scroll to position [211, 0]
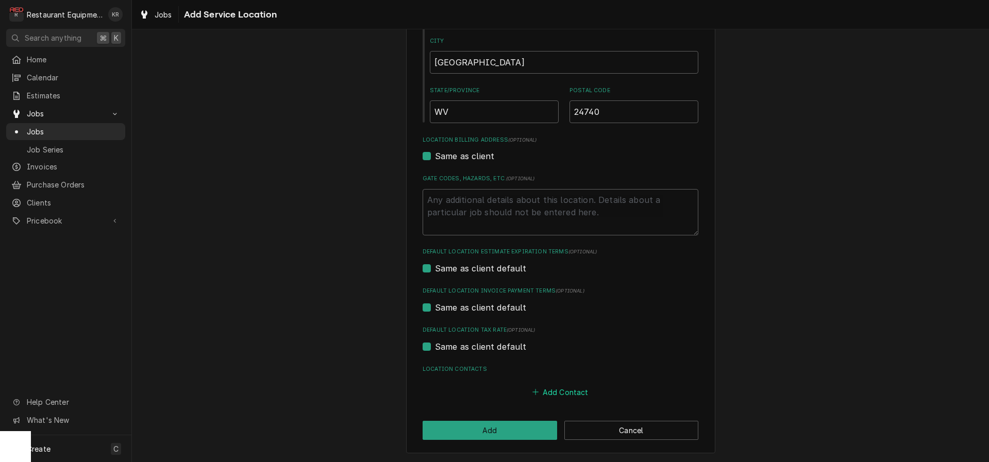
type input "[STREET_ADDRESS][PERSON_NAME]"
click at [540, 389] on button "Add Contact" at bounding box center [560, 392] width 59 height 14
type textarea "x"
click at [481, 401] on div "Name ( optional )" at bounding box center [560, 404] width 254 height 38
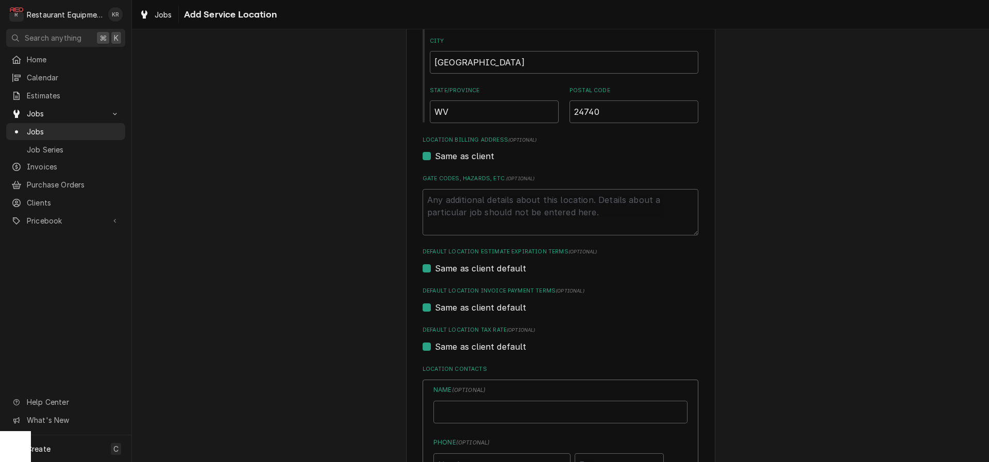
drag, startPoint x: 461, startPoint y: 426, endPoint x: 466, endPoint y: 419, distance: 8.1
click at [466, 419] on input "Location Name ( optional )" at bounding box center [560, 412] width 254 height 23
type input "[PERSON_NAME]"
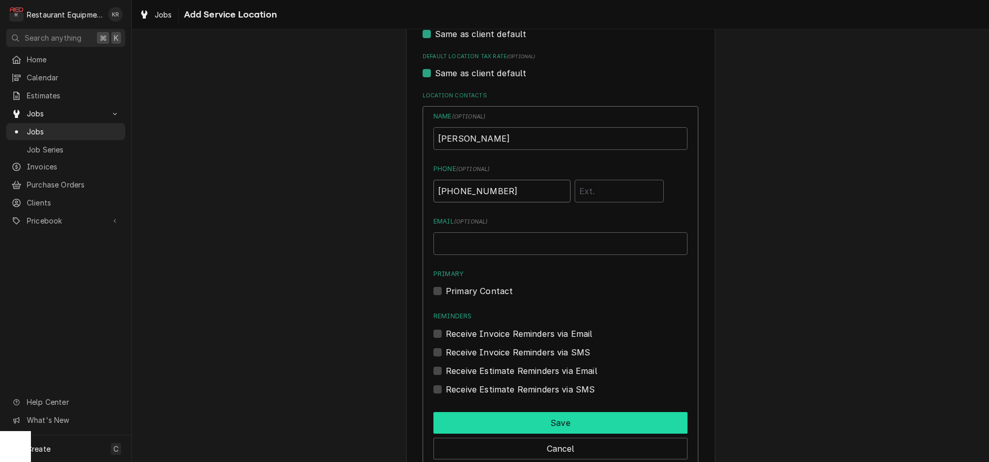
type input "[PHONE_NUMBER]"
click at [515, 418] on button "Save" at bounding box center [560, 423] width 254 height 22
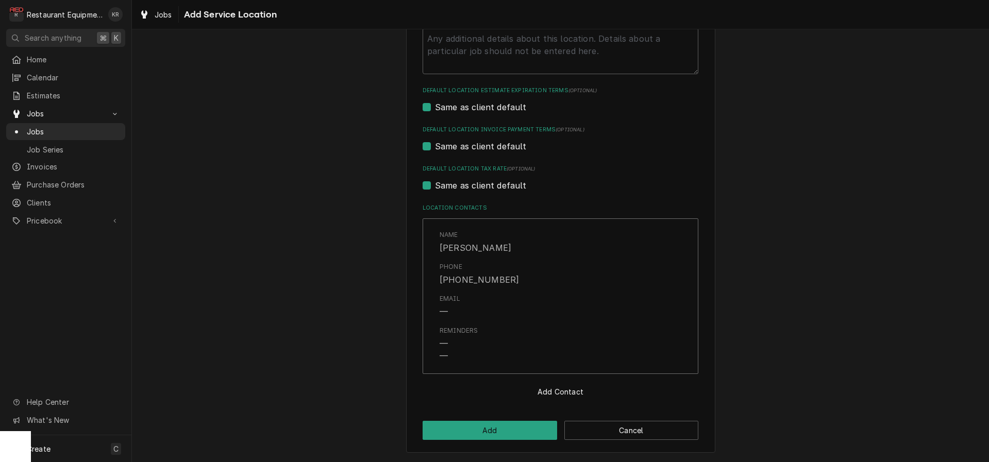
scroll to position [370, 0]
click at [481, 427] on button "Add" at bounding box center [489, 432] width 134 height 19
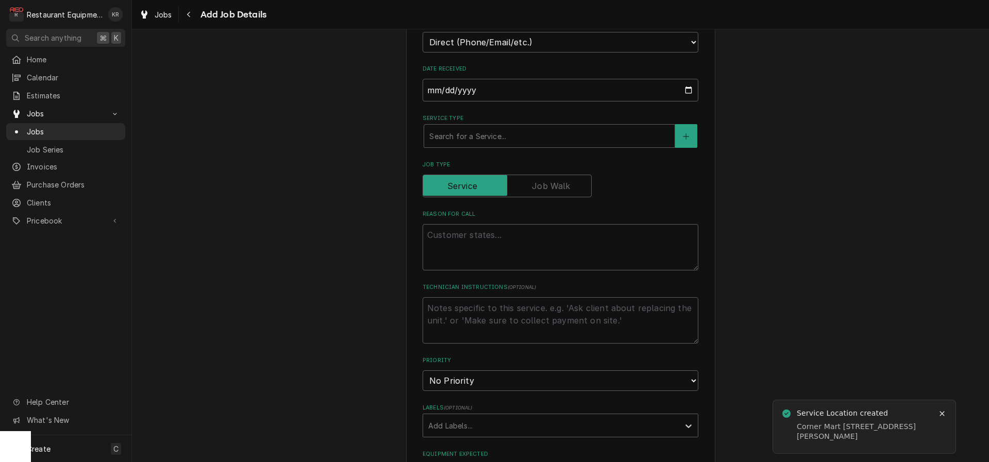
scroll to position [306, 0]
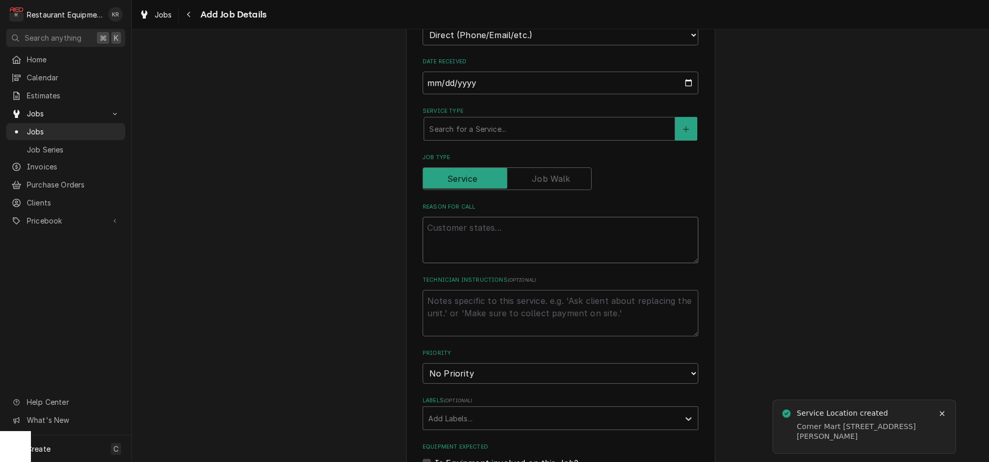
click at [472, 234] on textarea "Reason For Call" at bounding box center [560, 240] width 276 height 46
paste textarea "Lore#: 93745046 Ipsu Dolorsi Amet: Conse Adipis Elit Seddoei Tempor : 647-014-0…"
type textarea "x"
type textarea "Lore#: 93745046 Ipsu Dolorsi Amet: Conse Adipis Elit Seddoei Tempor : 647-014-0…"
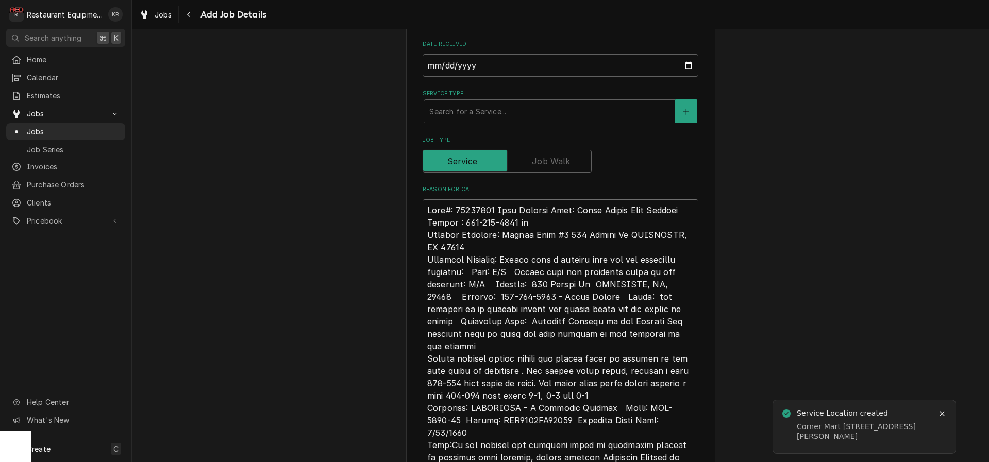
type textarea "x"
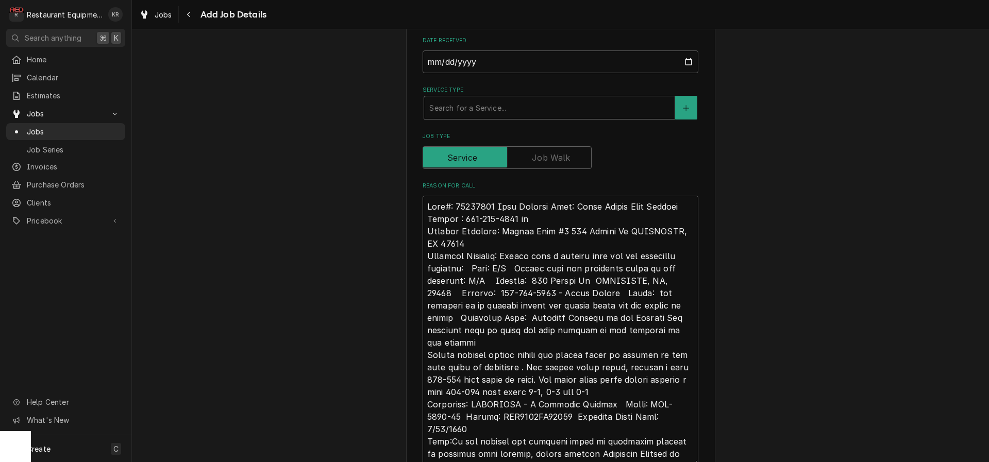
type textarea "Case#: 10501226 Site Contact Name: Brian Fields Site Contact Number : 276-971-9…"
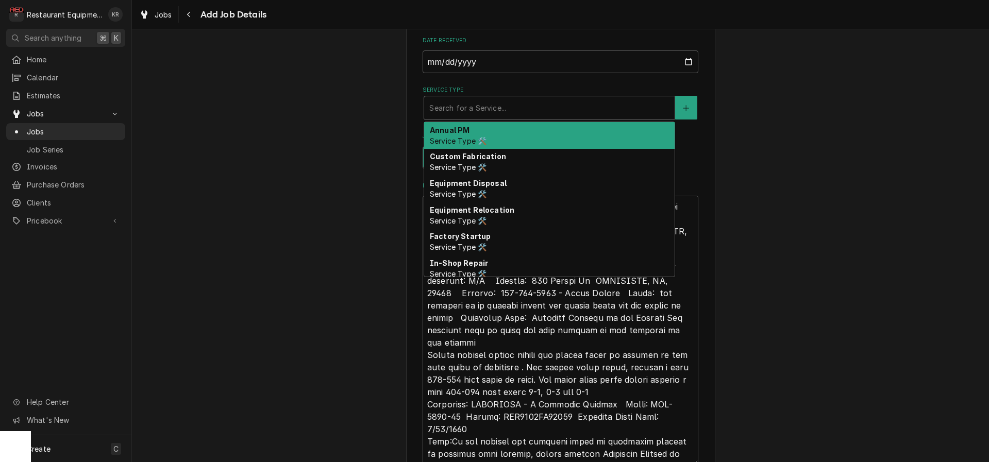
click at [459, 102] on div "Service Type" at bounding box center [549, 107] width 240 height 19
type textarea "x"
type input "B"
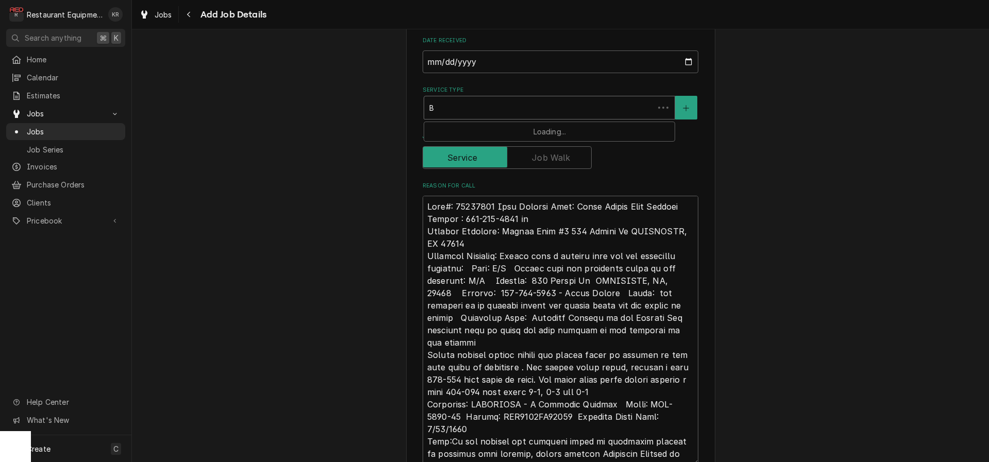
type textarea "x"
type input "Br"
type textarea "x"
type input "Bre"
type textarea "x"
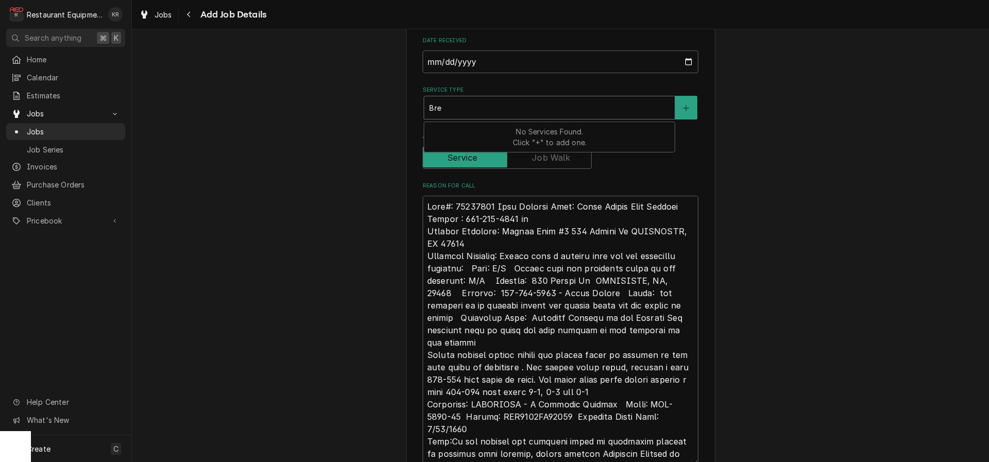
type input "Brea"
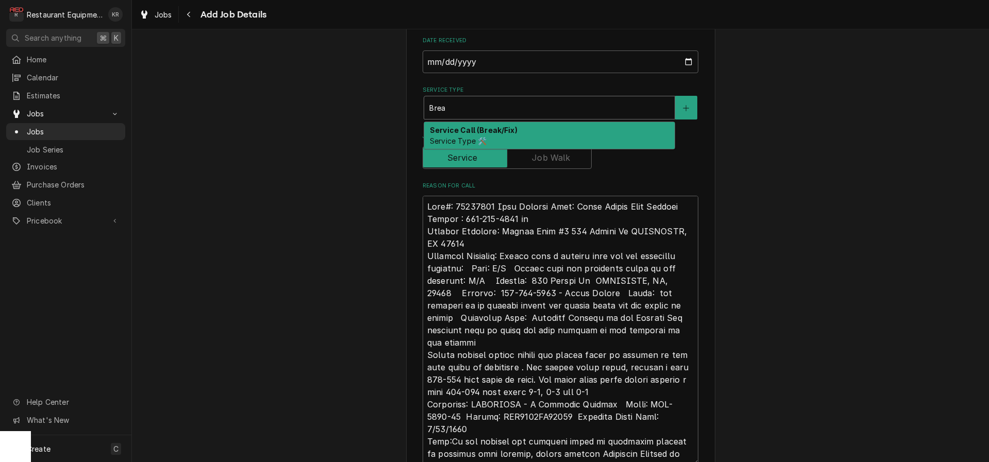
click at [459, 126] on strong "Service Call (Break/Fix)" at bounding box center [474, 130] width 88 height 9
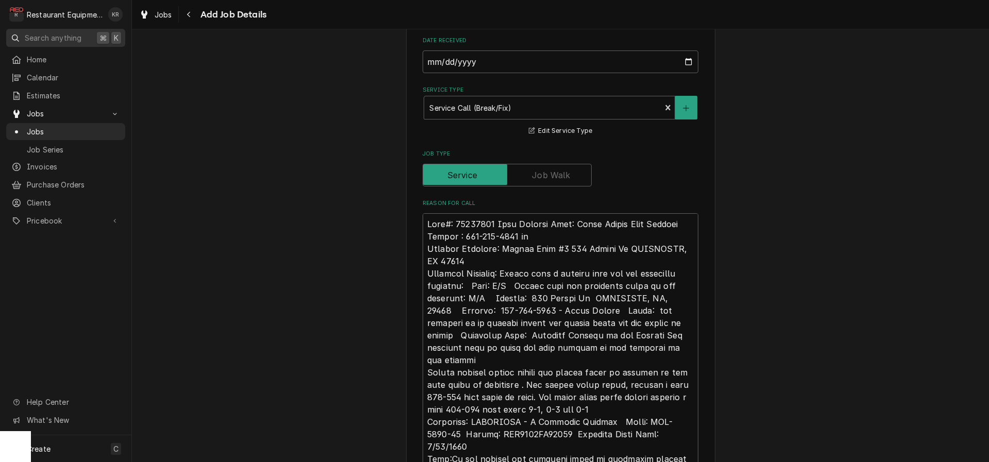
scroll to position [368, 0]
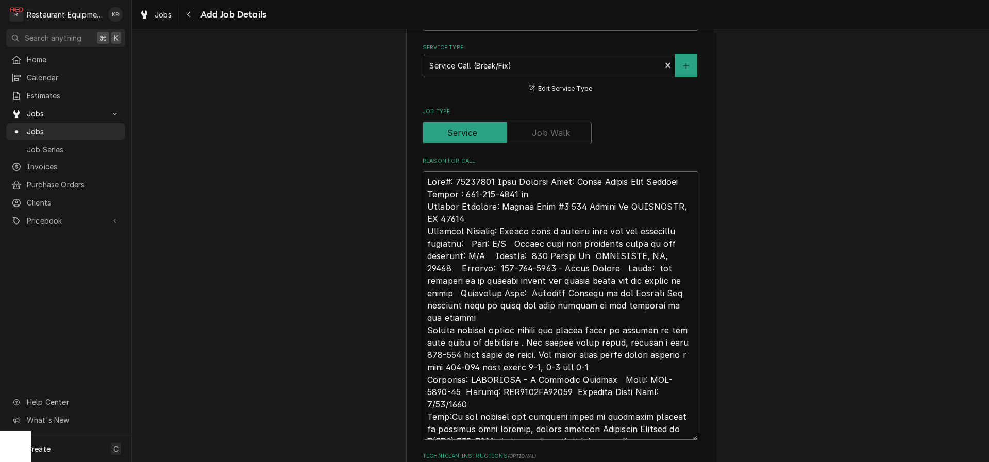
click at [497, 181] on textarea "Reason For Call" at bounding box center [560, 305] width 276 height 269
type textarea "x"
type textarea "Case#: 10501226 Site Contact Name: Brian Fields Site Contact Number : 276-971-9…"
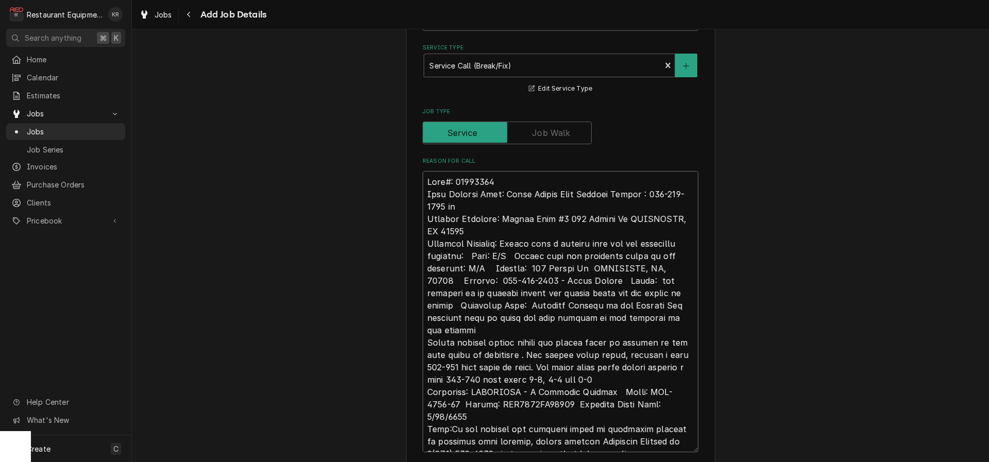
type textarea "x"
type textarea "Case#: 10501226 Site Contact Name: Brian Fields Site Contact Number : 276-971-9…"
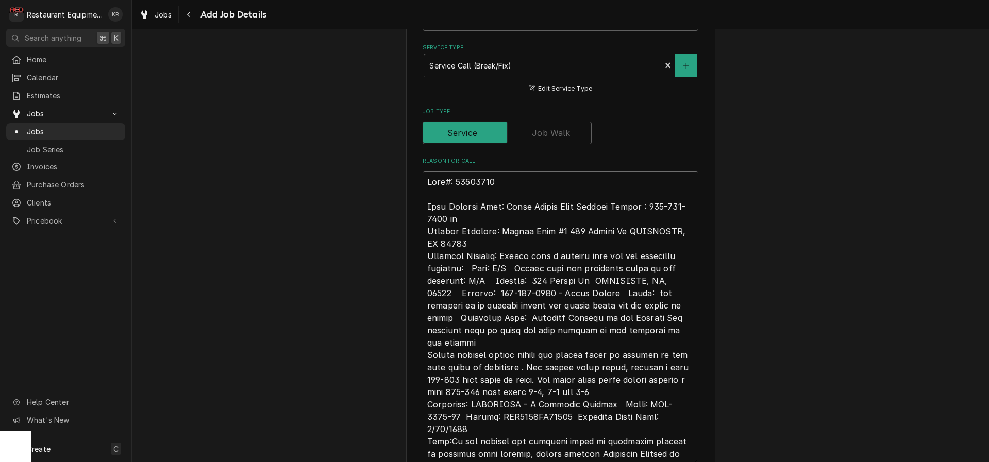
click at [521, 222] on textarea "Reason For Call" at bounding box center [560, 318] width 276 height 294
type textarea "x"
type textarea "Case#: 10501226 Site Contact Name: Brian Fields Site Contact Number : 276-971-9…"
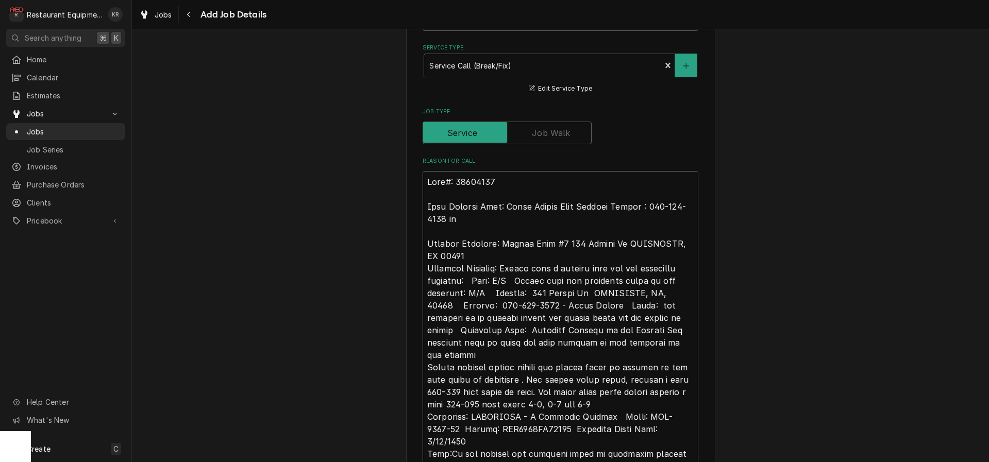
click at [474, 257] on textarea "Reason For Call" at bounding box center [560, 324] width 276 height 306
type textarea "x"
type textarea "Case#: 10501226 Site Contact Name: Brian Fields Site Contact Number : 276-971-9…"
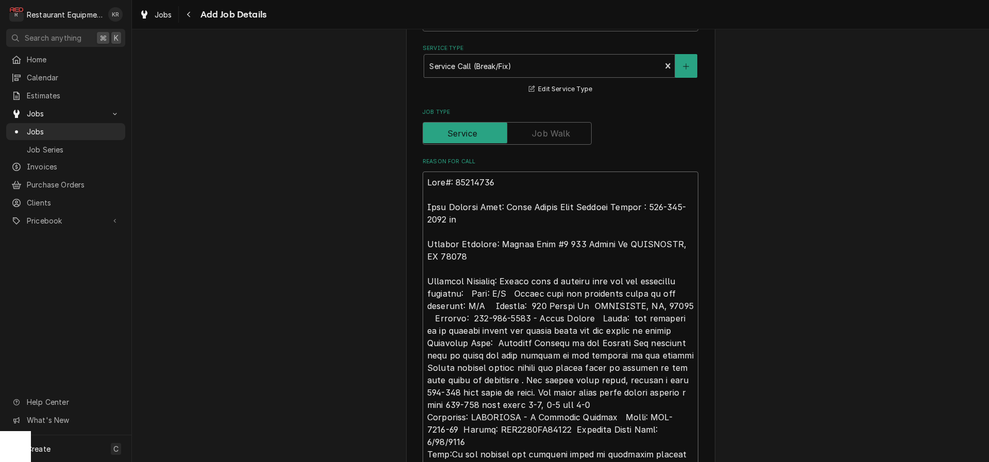
type textarea "x"
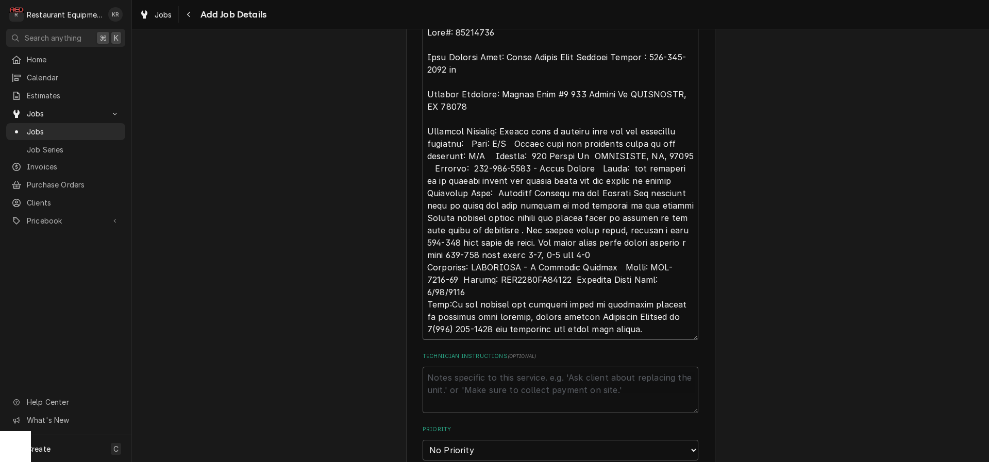
scroll to position [521, 0]
click at [573, 166] on textarea "Reason For Call" at bounding box center [560, 179] width 276 height 318
type textarea "Case#: 10501226 Site Contact Name: Brian Fields Site Contact Number : 276-971-9…"
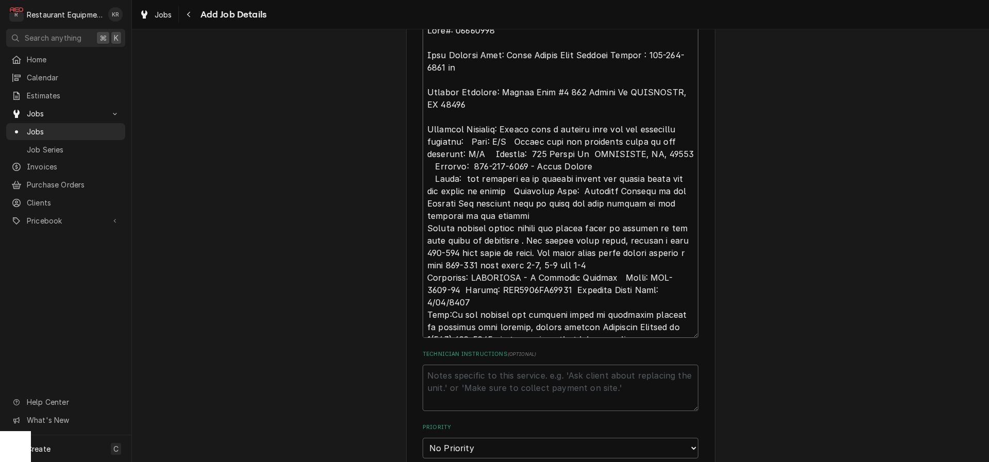
type textarea "x"
type textarea "Case#: 10501226 Site Contact Name: Brian Fields Site Contact Number : 276-971-9…"
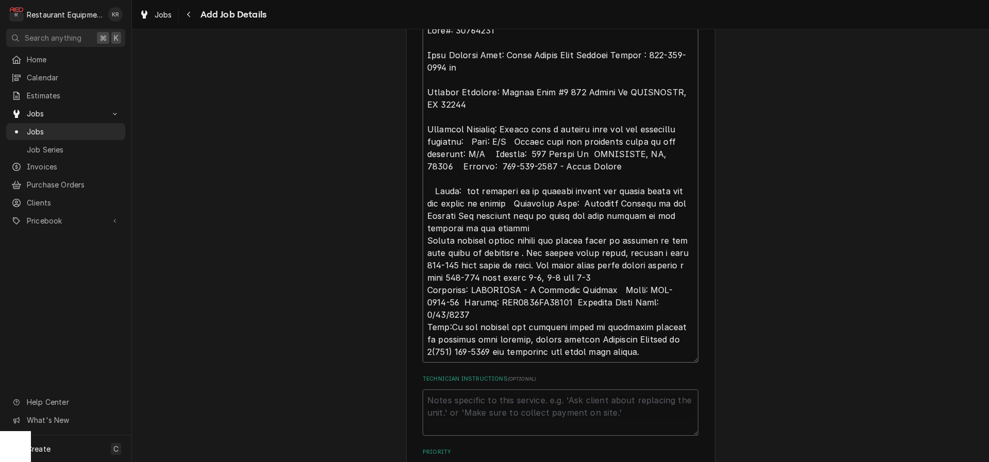
click at [536, 231] on textarea "Reason For Call" at bounding box center [560, 191] width 276 height 343
type textarea "x"
type textarea "Case#: 10501226 Site Contact Name: Brian Fields Site Contact Number : 276-971-9…"
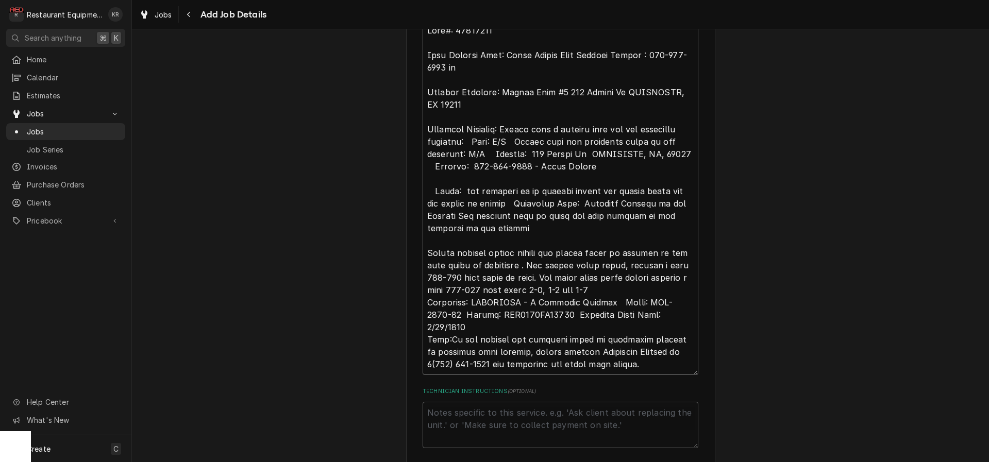
click at [519, 265] on textarea "Reason For Call" at bounding box center [560, 197] width 276 height 355
type textarea "x"
type textarea "Case#: 10501226 Site Contact Name: Brian Fields Site Contact Number : 276-971-9…"
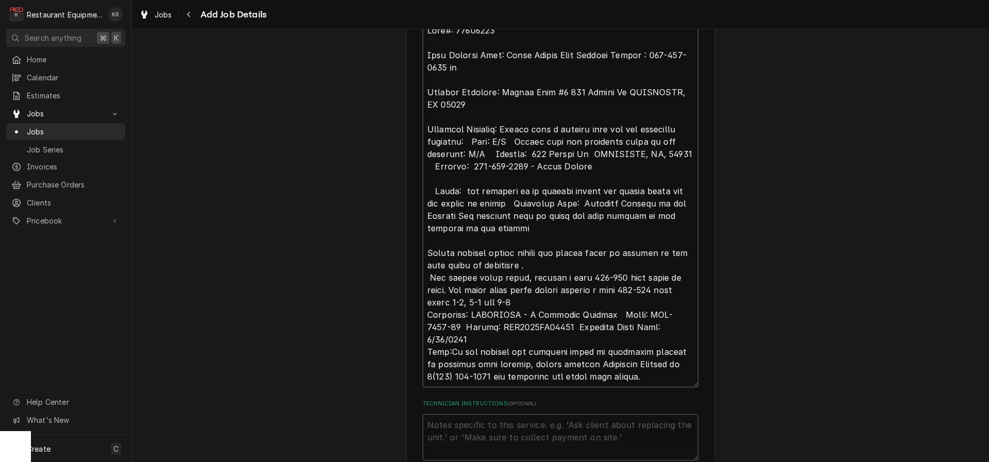
click at [532, 298] on textarea "Reason For Call" at bounding box center [560, 204] width 276 height 368
type textarea "x"
type textarea "Case#: 10501226 Site Contact Name: Brian Fields Site Contact Number : 276-971-9…"
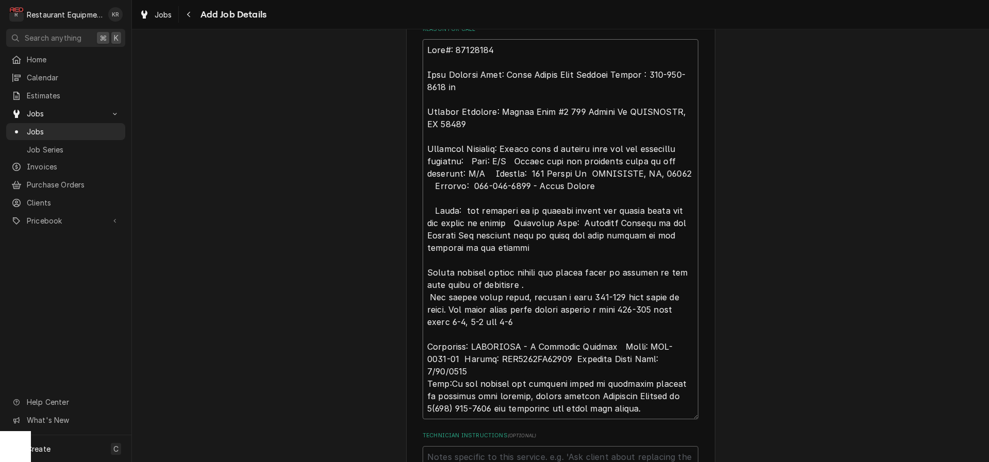
scroll to position [496, 0]
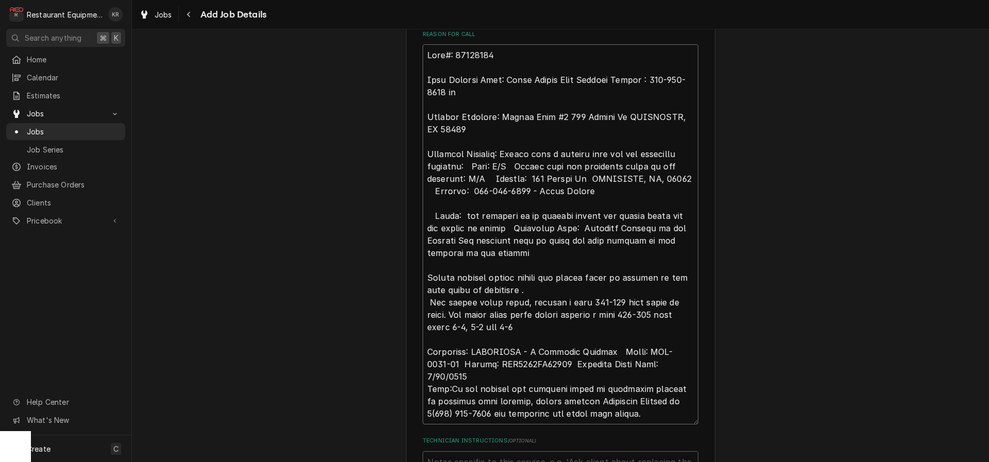
click at [478, 372] on textarea "Reason For Call" at bounding box center [560, 234] width 276 height 380
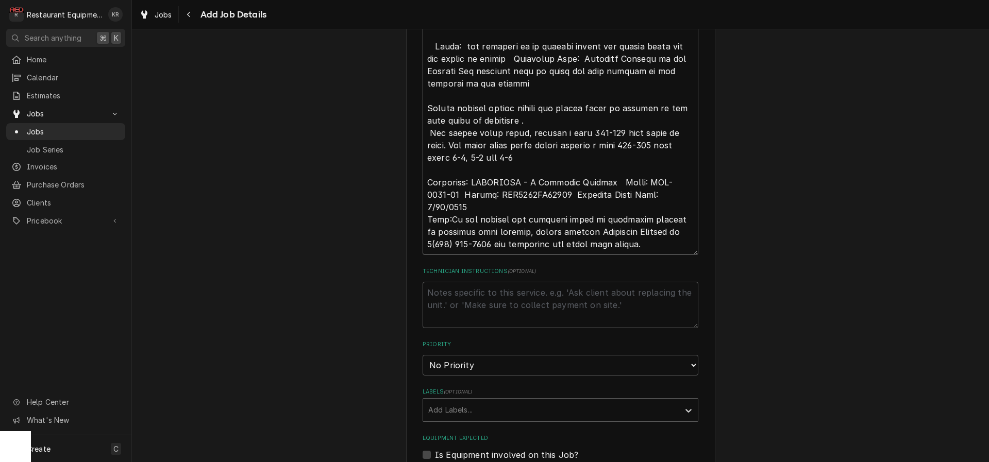
type textarea "x"
type textarea "Case#: 10501226 Site Contact Name: Brian Fields Site Contact Number : 276-971-9…"
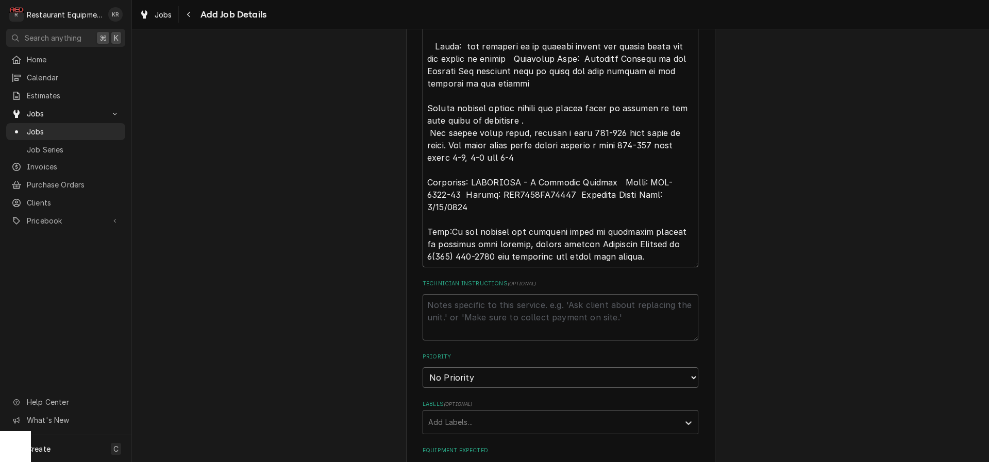
type textarea "x"
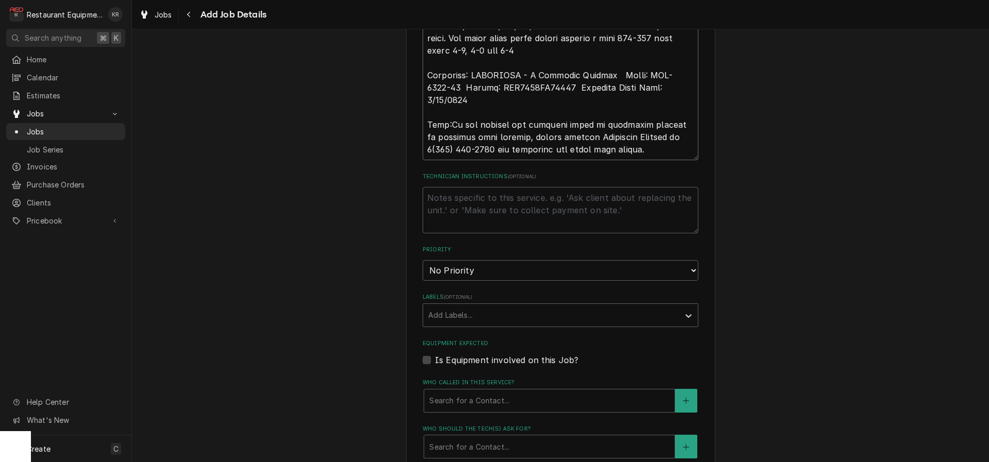
scroll to position [774, 0]
type textarea "Case#: 10501226 Site Contact Name: Brian Fields Site Contact Number : 276-971-9…"
select select "2"
click option "High" at bounding box center [0, 0] width 0 height 0
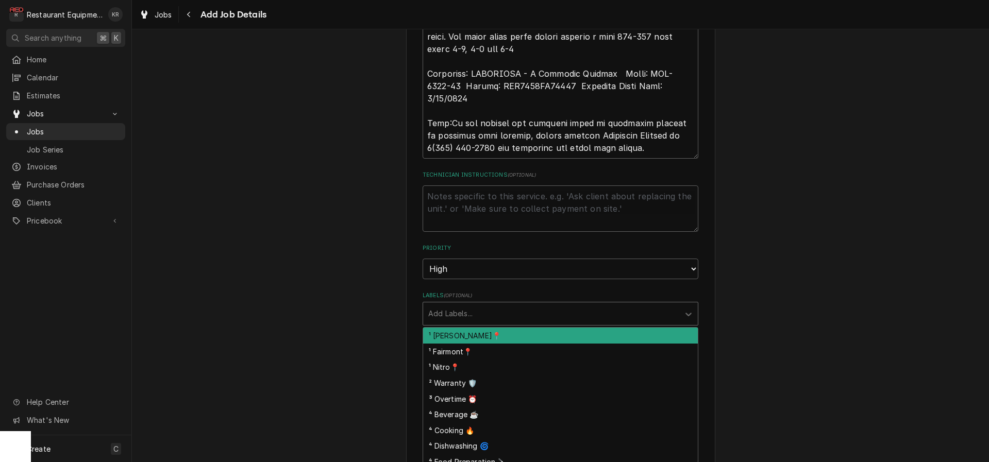
click at [486, 315] on div "Labels" at bounding box center [551, 313] width 246 height 19
click at [480, 334] on div "¹ [PERSON_NAME]📍" at bounding box center [560, 336] width 275 height 16
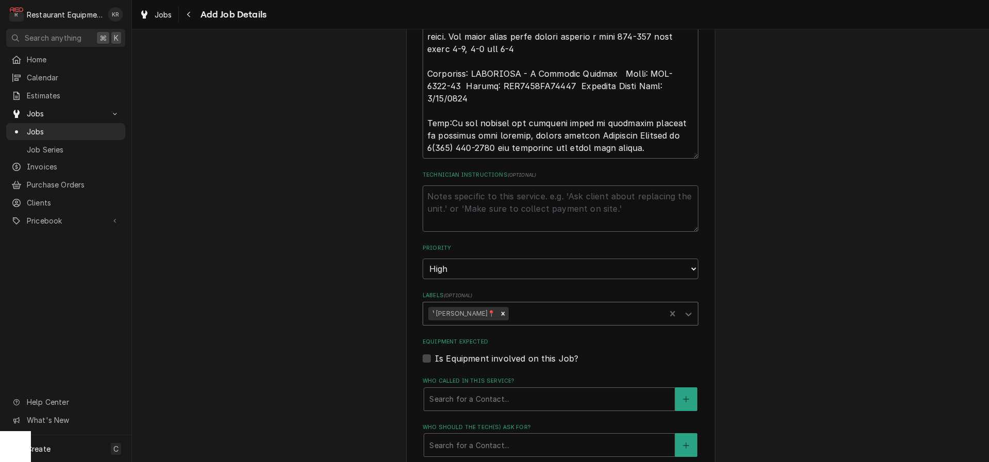
click at [511, 311] on div "Labels" at bounding box center [585, 313] width 149 height 19
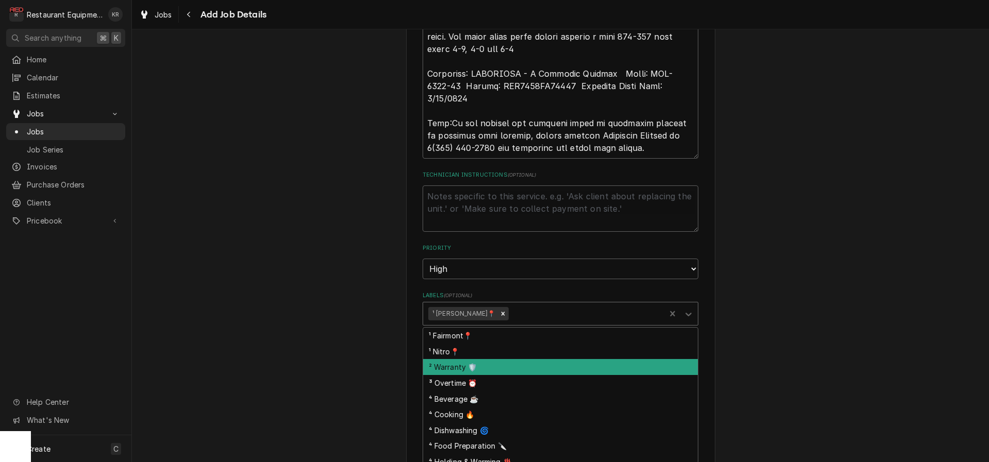
click at [498, 368] on div "² Warranty 🛡️" at bounding box center [560, 367] width 275 height 16
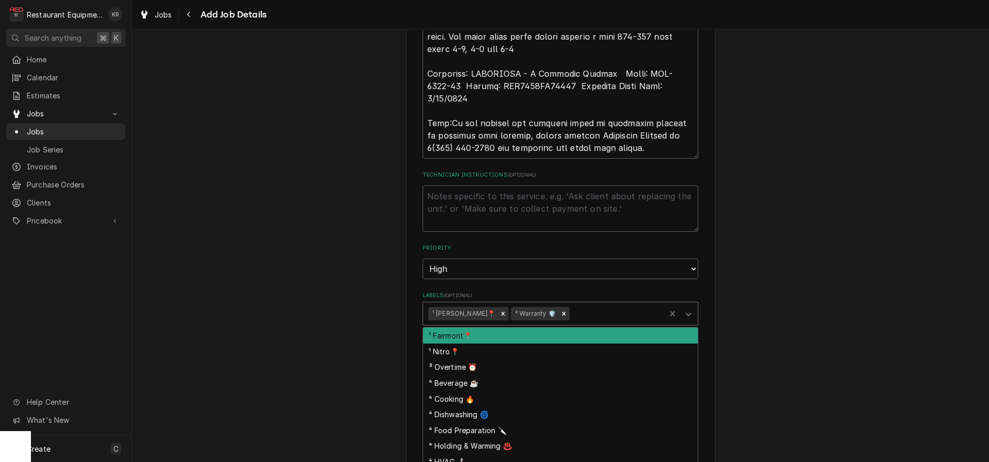
click at [571, 317] on div "Labels" at bounding box center [615, 313] width 89 height 19
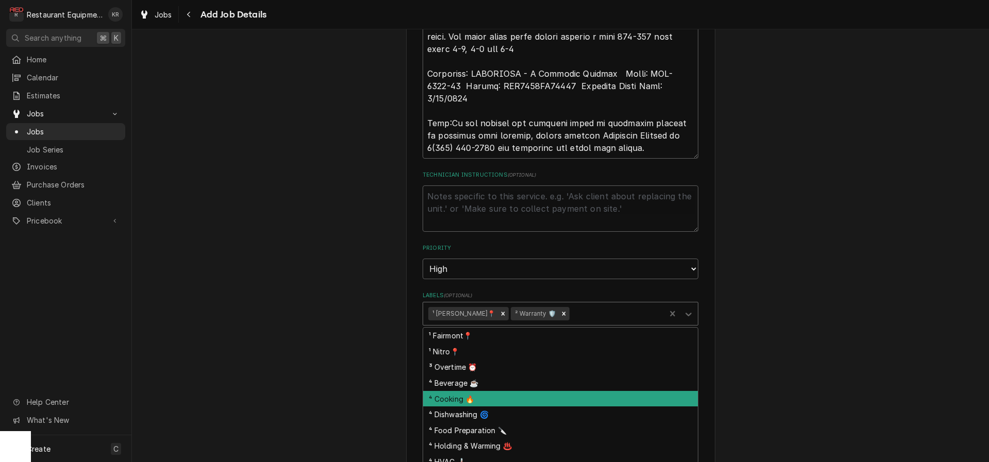
click at [524, 403] on div "⁴ Cooking 🔥" at bounding box center [560, 399] width 275 height 16
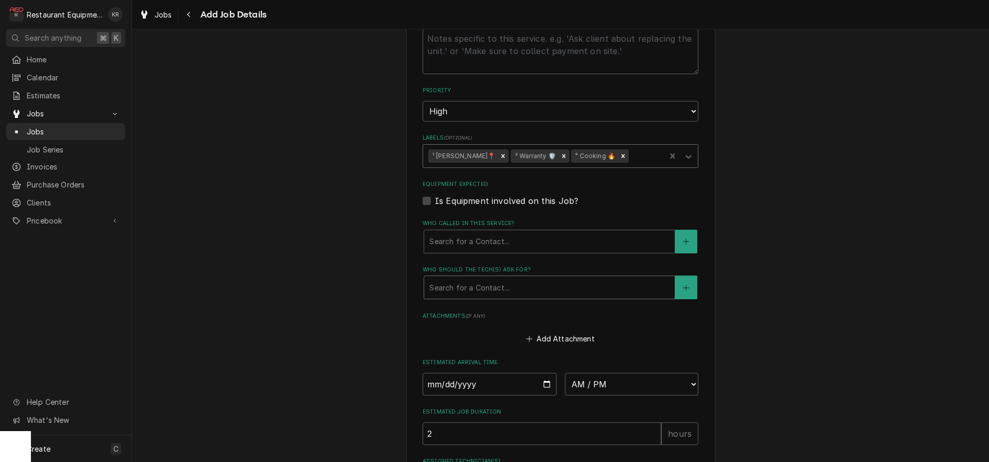
scroll to position [942, 0]
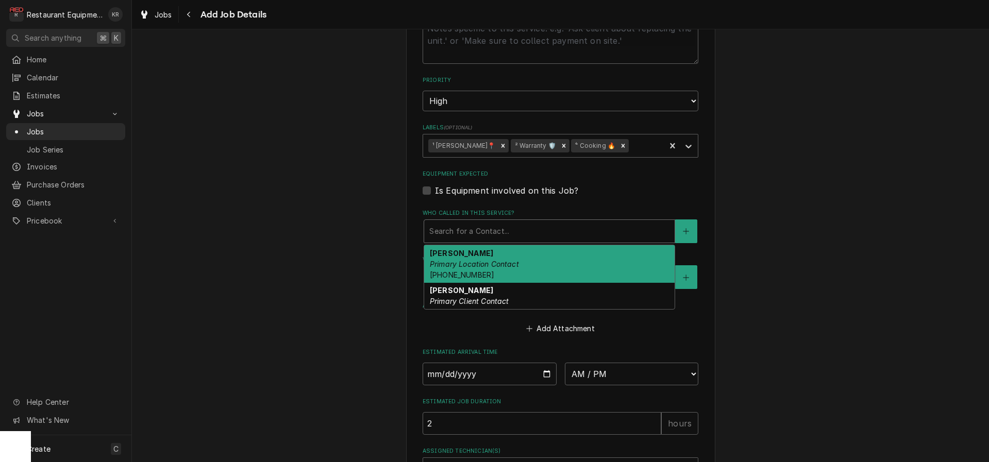
click at [479, 227] on div "Who called in this service?" at bounding box center [549, 231] width 240 height 19
click at [476, 265] on em "Primary Location Contact" at bounding box center [474, 264] width 89 height 9
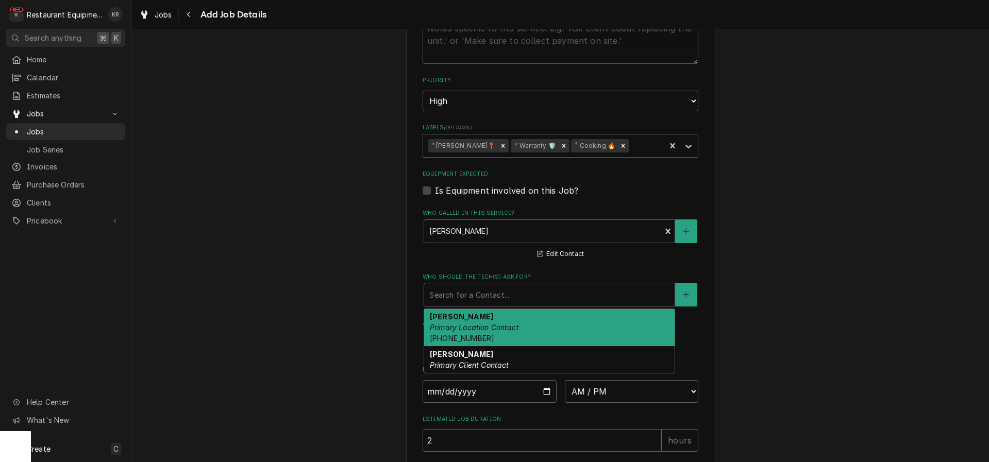
drag, startPoint x: 477, startPoint y: 297, endPoint x: 476, endPoint y: 317, distance: 20.1
click at [476, 298] on div "Who should the tech(s) ask for?" at bounding box center [549, 294] width 240 height 19
click at [476, 331] on div "Brian Fields Primary Location Contact (276) 971-9942" at bounding box center [549, 328] width 250 height 38
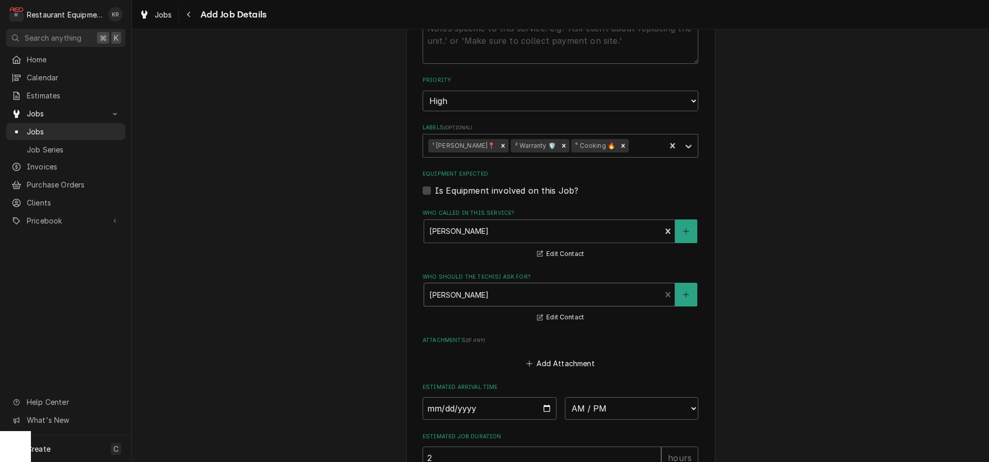
type textarea "x"
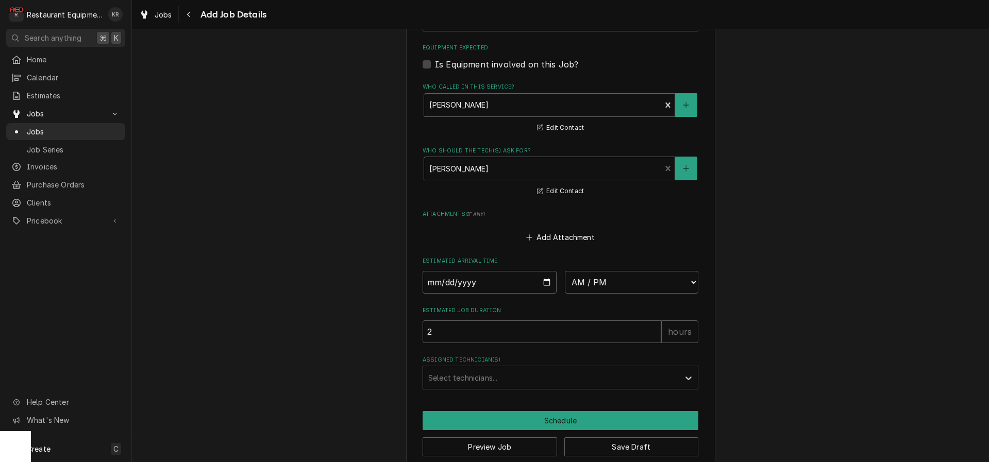
scroll to position [1083, 0]
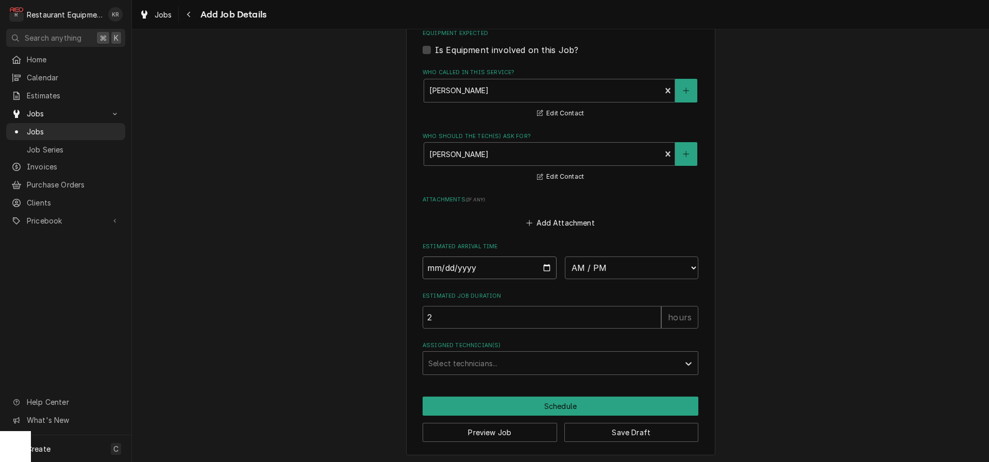
click at [546, 263] on input "Date" at bounding box center [489, 268] width 134 height 23
type input "2025-09-24"
type textarea "x"
click at [565, 257] on select "AM / PM 6:00 AM 6:15 AM 6:30 AM 6:45 AM 7:00 AM 7:15 AM 7:30 AM 7:45 AM 8:00 AM…" at bounding box center [632, 268] width 134 height 23
select select "11:45:00"
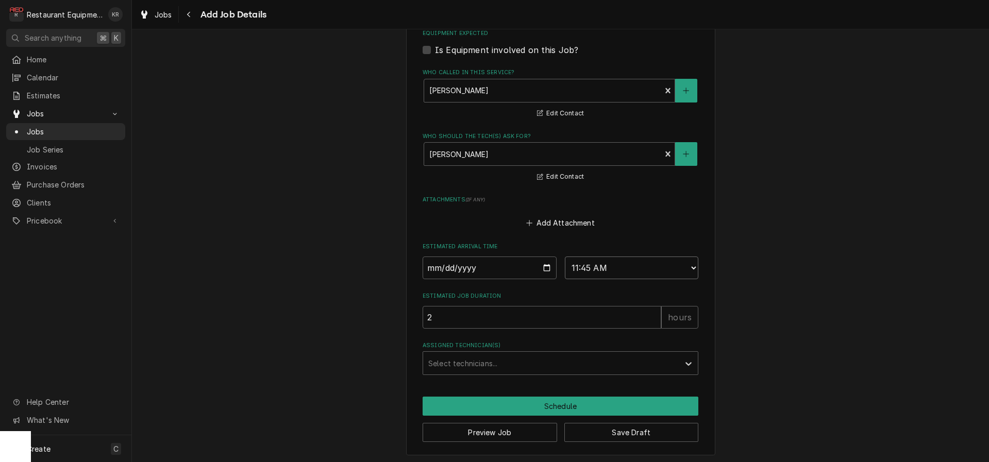
click option "11:45 AM" at bounding box center [0, 0] width 0 height 0
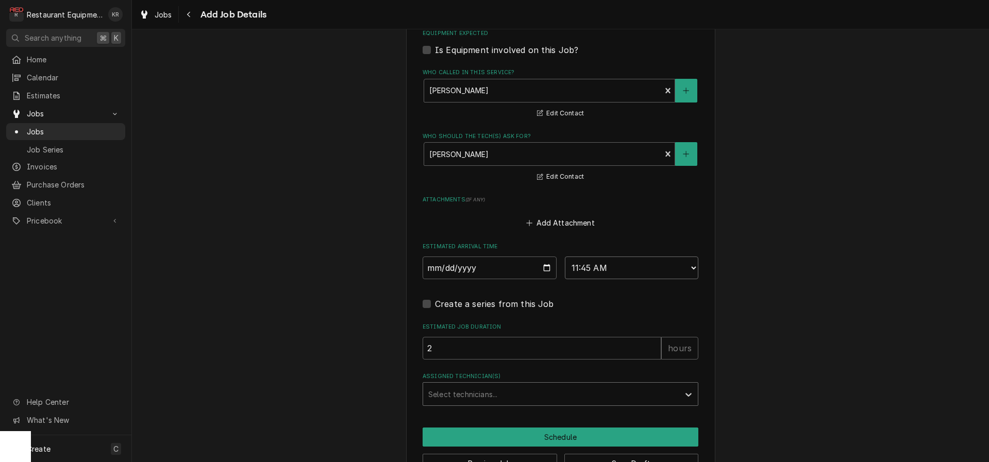
type textarea "x"
click at [458, 393] on div "Assigned Technician(s)" at bounding box center [551, 394] width 246 height 19
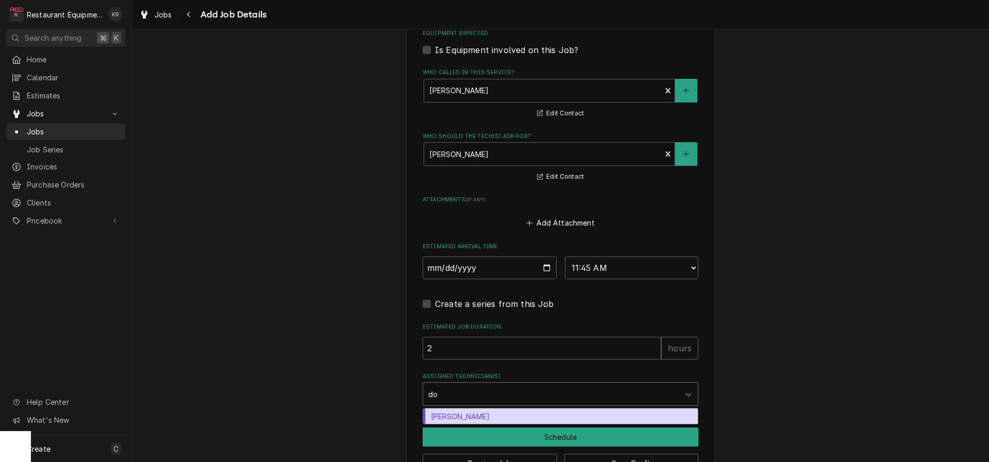
type input "don"
click at [451, 418] on div "Donovan Pruitt" at bounding box center [560, 417] width 275 height 16
type textarea "x"
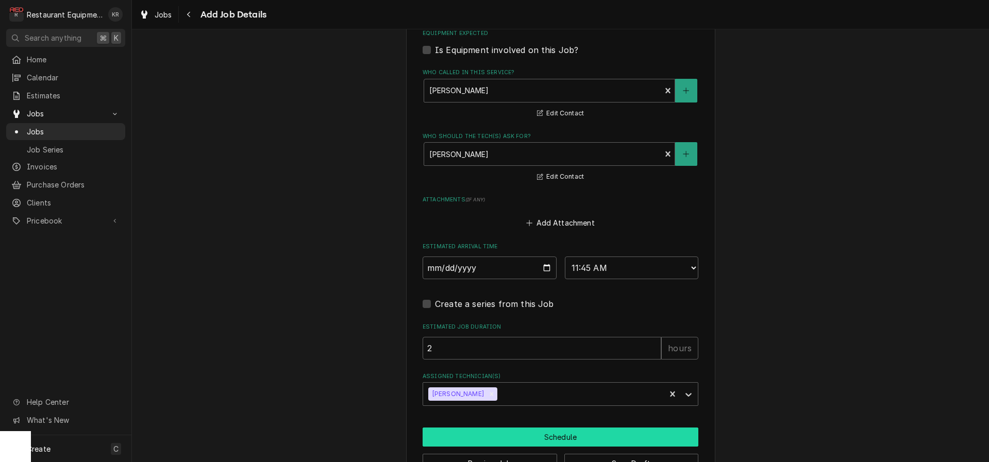
drag, startPoint x: 453, startPoint y: 430, endPoint x: 501, endPoint y: 433, distance: 48.0
click at [453, 430] on button "Schedule" at bounding box center [560, 437] width 276 height 19
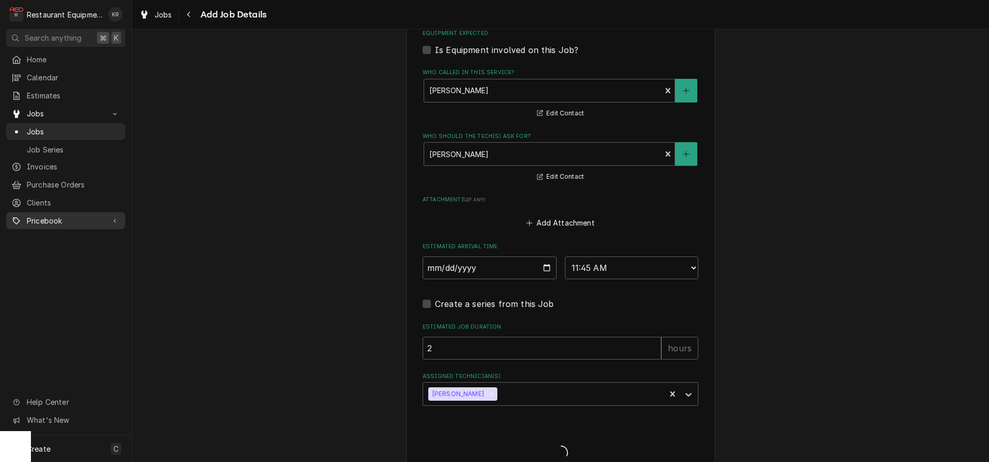
type textarea "x"
